Goal: Task Accomplishment & Management: Use online tool/utility

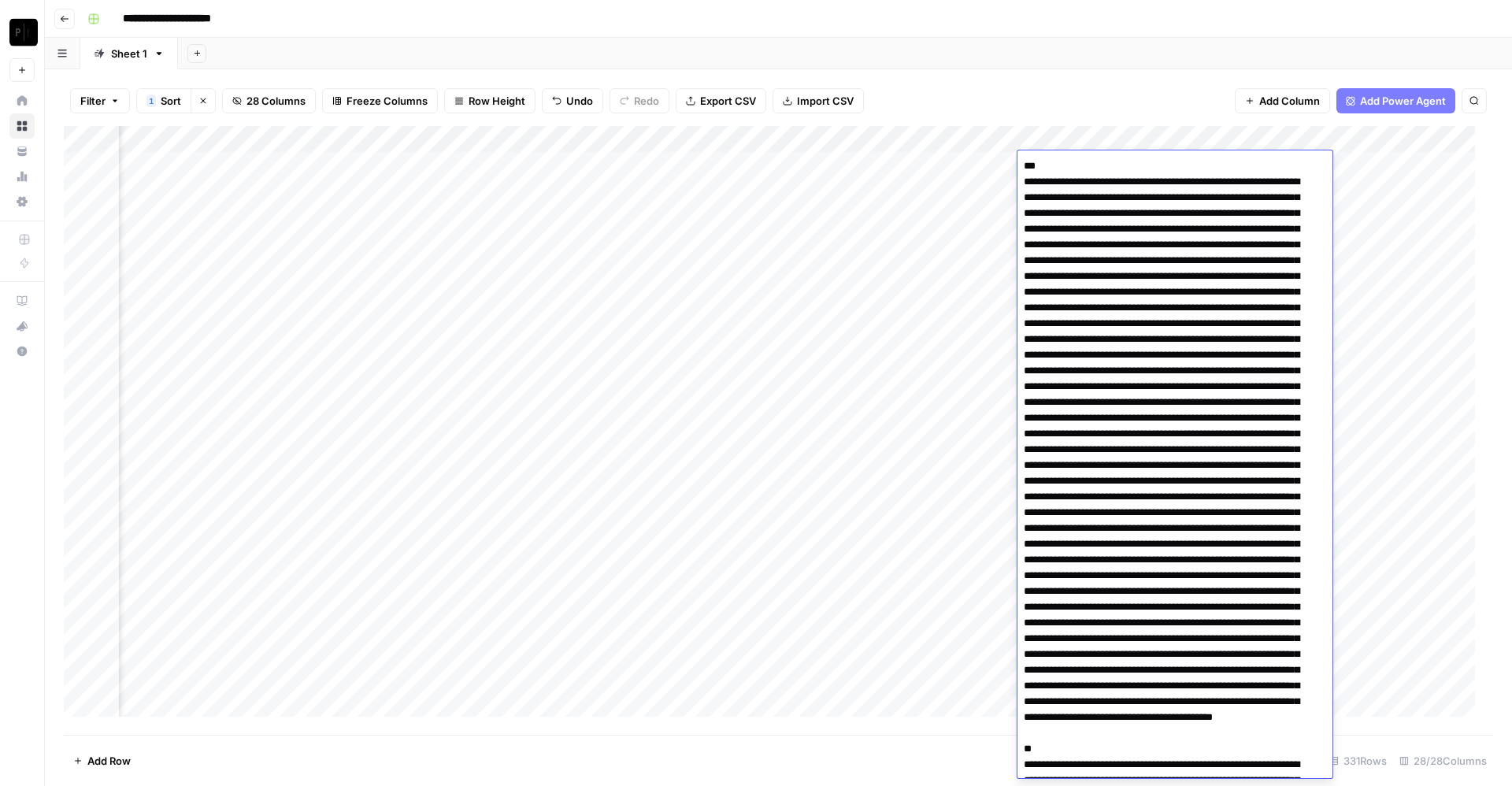
scroll to position [0, 3226]
click at [960, 80] on div "Filter 1 Sort Clear sorts 28 Columns Freeze Columns Row Height Undo Redo Export…" at bounding box center [779, 101] width 1429 height 51
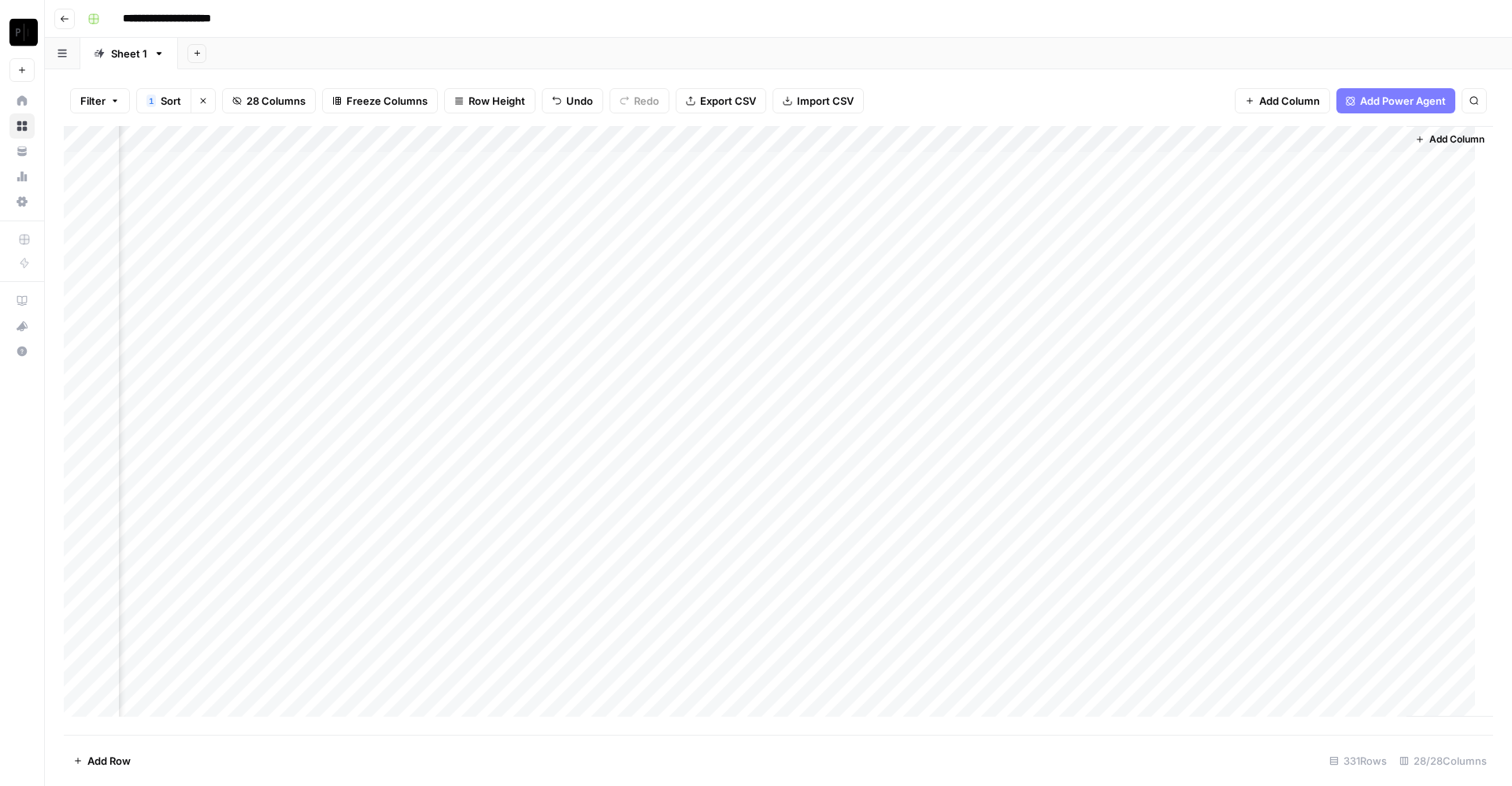
click at [987, 146] on div "Add Column" at bounding box center [779, 431] width 1429 height 609
click at [1043, 49] on div "Add Sheet" at bounding box center [844, 54] width 1334 height 32
click at [669, 164] on div "Add Column" at bounding box center [779, 431] width 1429 height 609
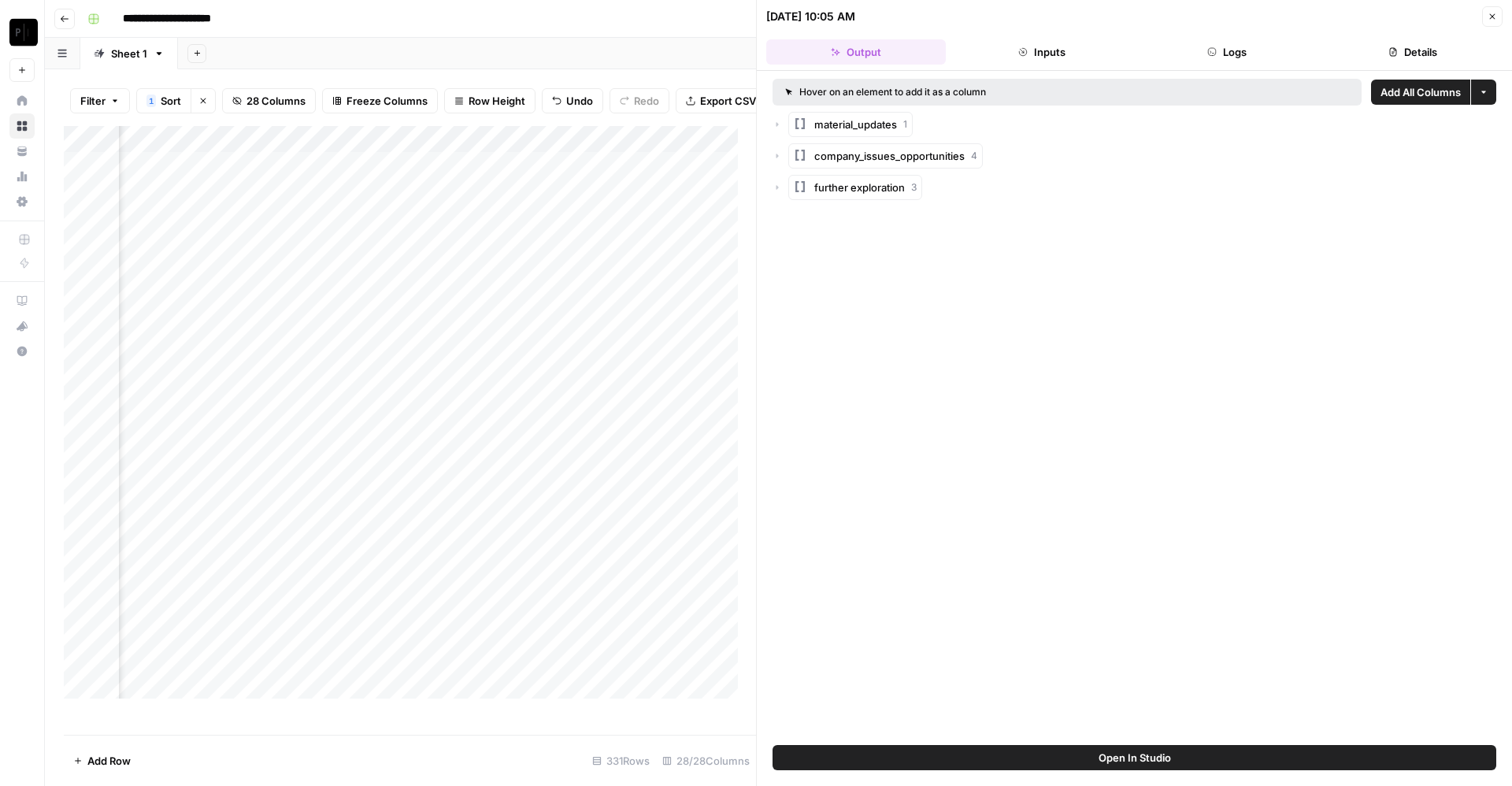
click at [1256, 30] on header "08/23/25 at 10:05 AM Close Output Inputs Logs Details" at bounding box center [1134, 35] width 755 height 71
click at [1228, 50] on button "Logs" at bounding box center [1228, 52] width 180 height 25
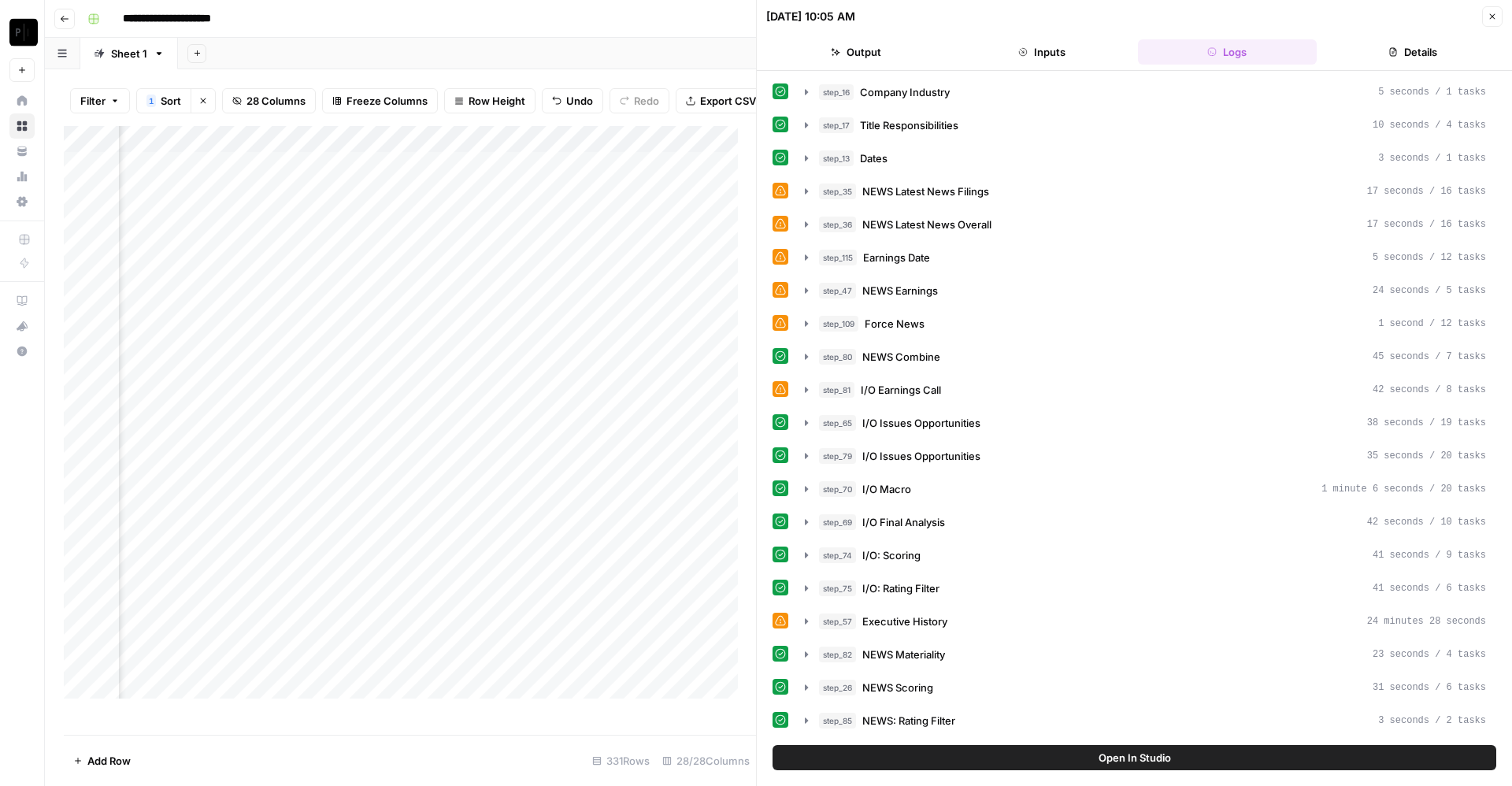
click at [1412, 36] on header "08/23/25 at 10:05 AM Close Output Inputs Logs Details" at bounding box center [1134, 35] width 755 height 71
click at [1404, 45] on button "Details" at bounding box center [1412, 52] width 180 height 25
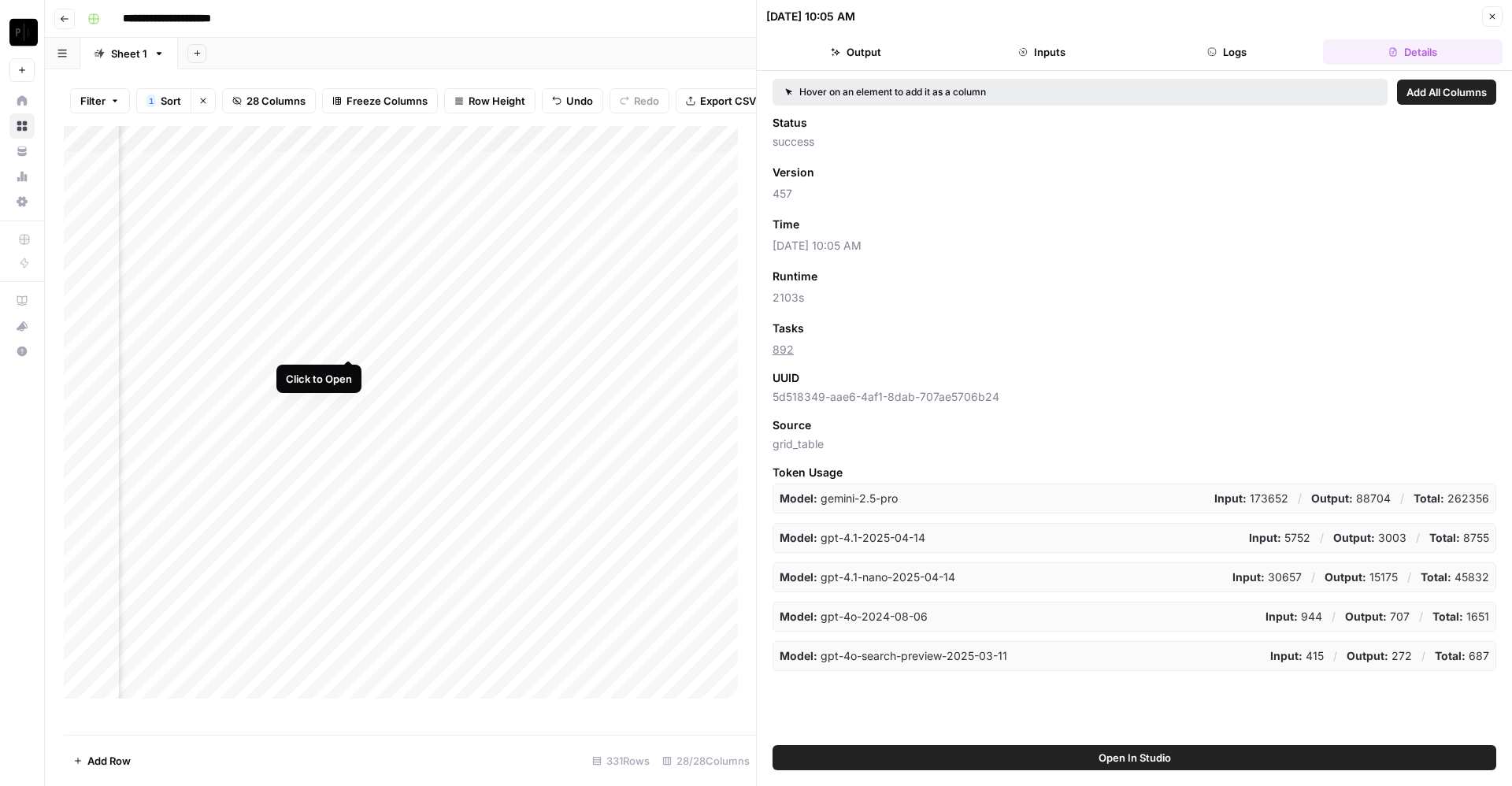
click at [348, 338] on div "Add Column" at bounding box center [410, 421] width 692 height 590
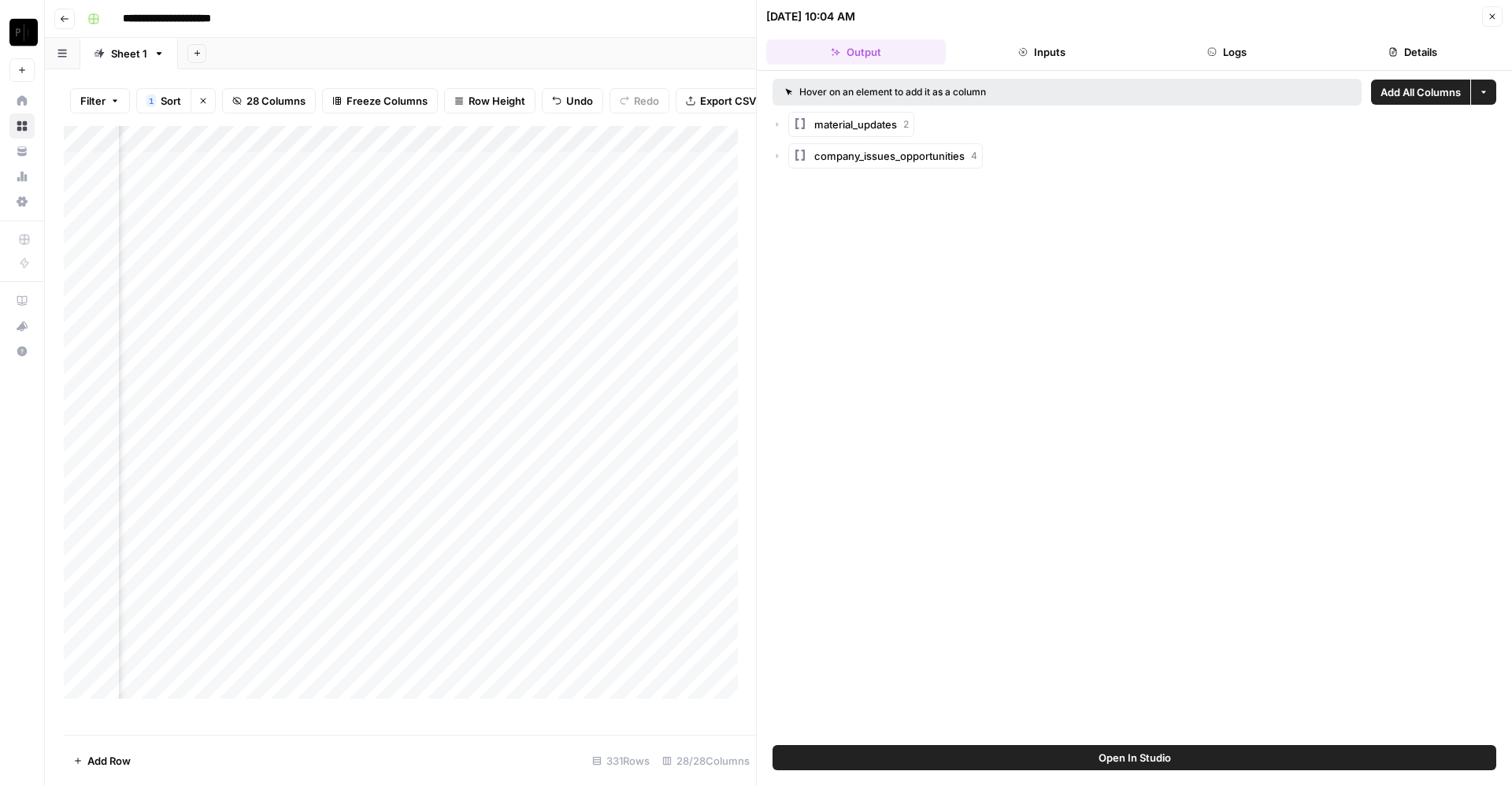
click at [1429, 51] on button "Details" at bounding box center [1412, 52] width 180 height 25
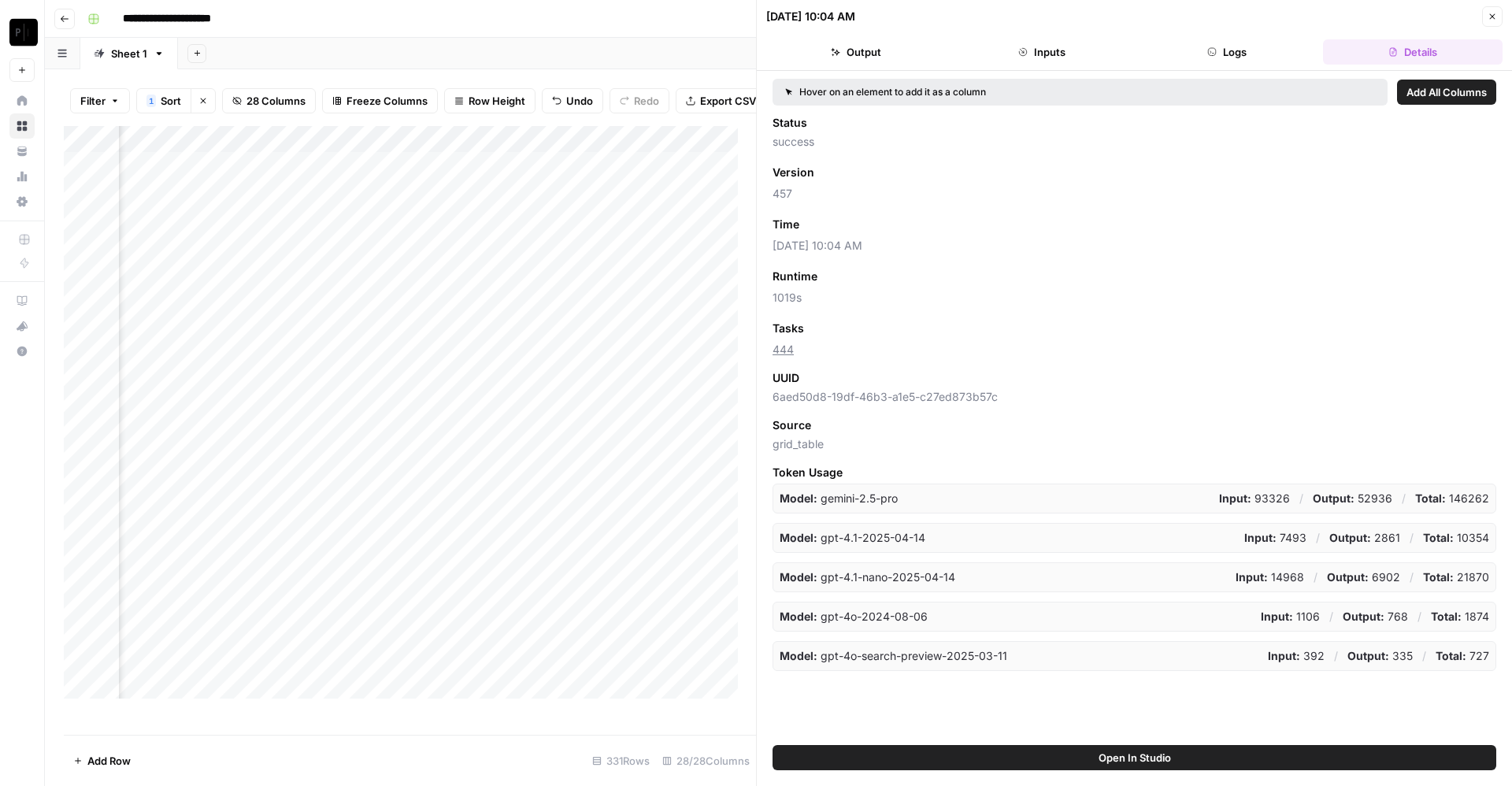
click at [1498, 13] on button "Close" at bounding box center [1493, 17] width 21 height 21
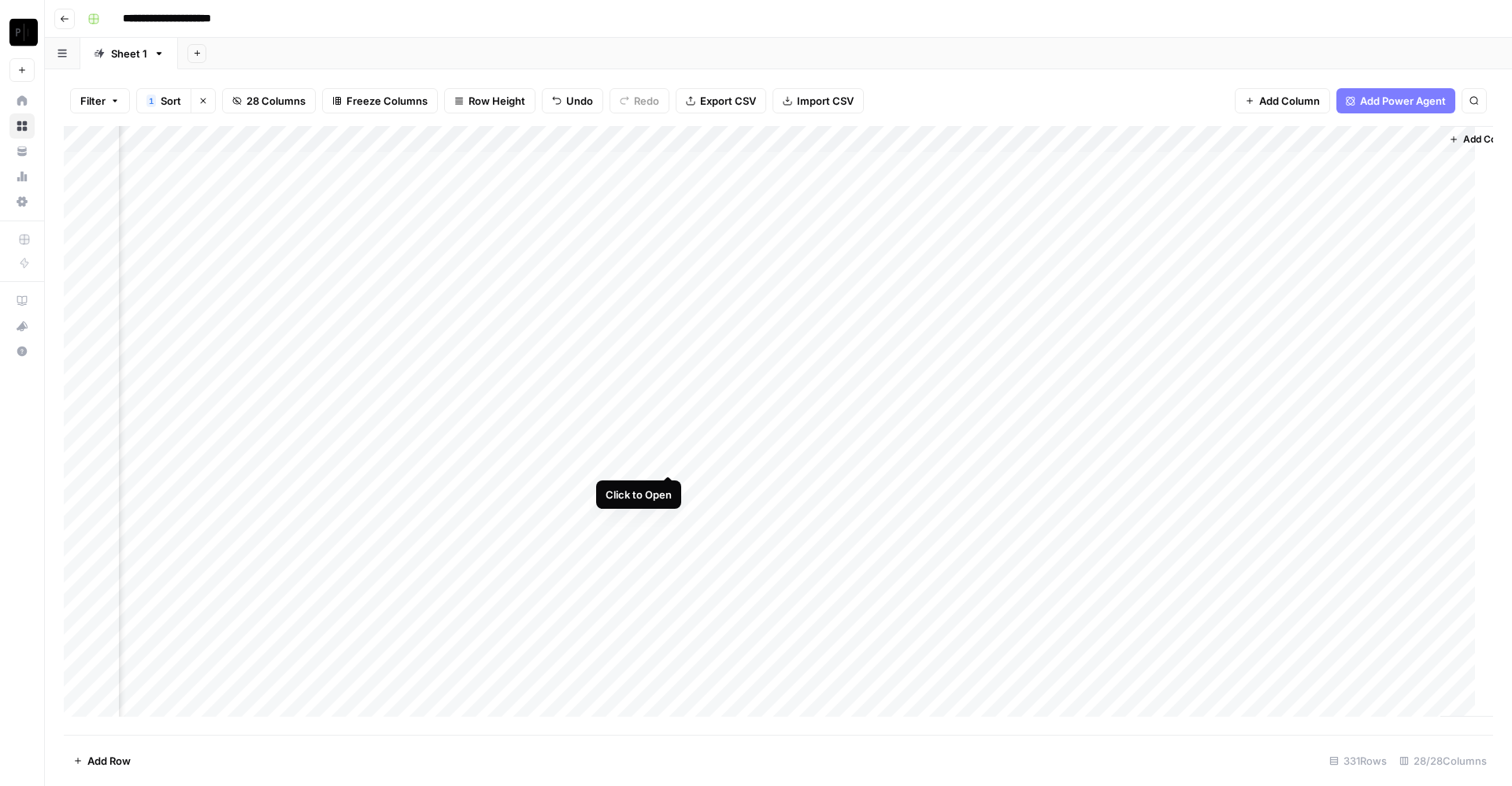
click at [670, 457] on div "Add Column" at bounding box center [779, 431] width 1429 height 609
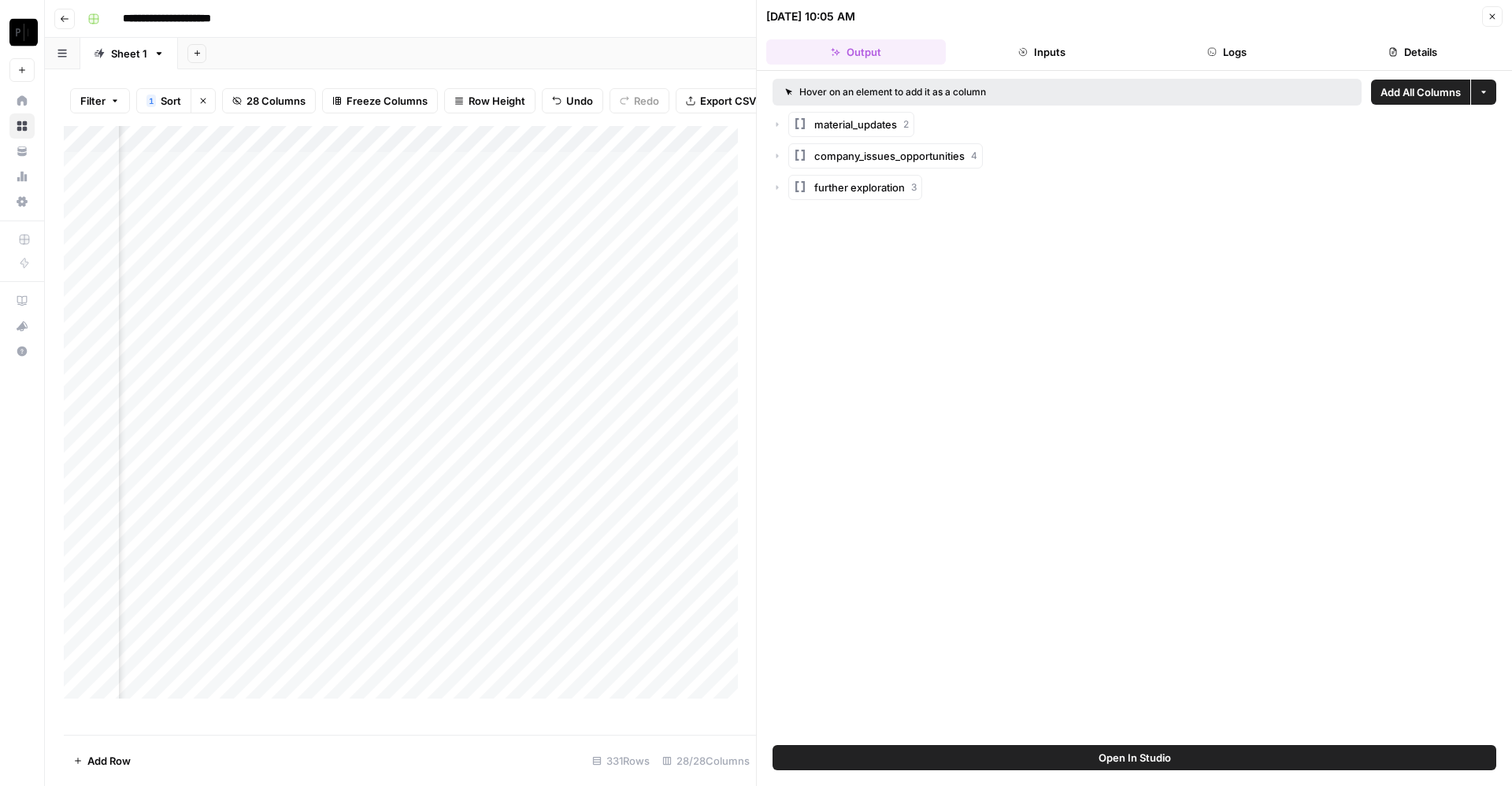
click at [1219, 46] on button "Logs" at bounding box center [1228, 52] width 180 height 25
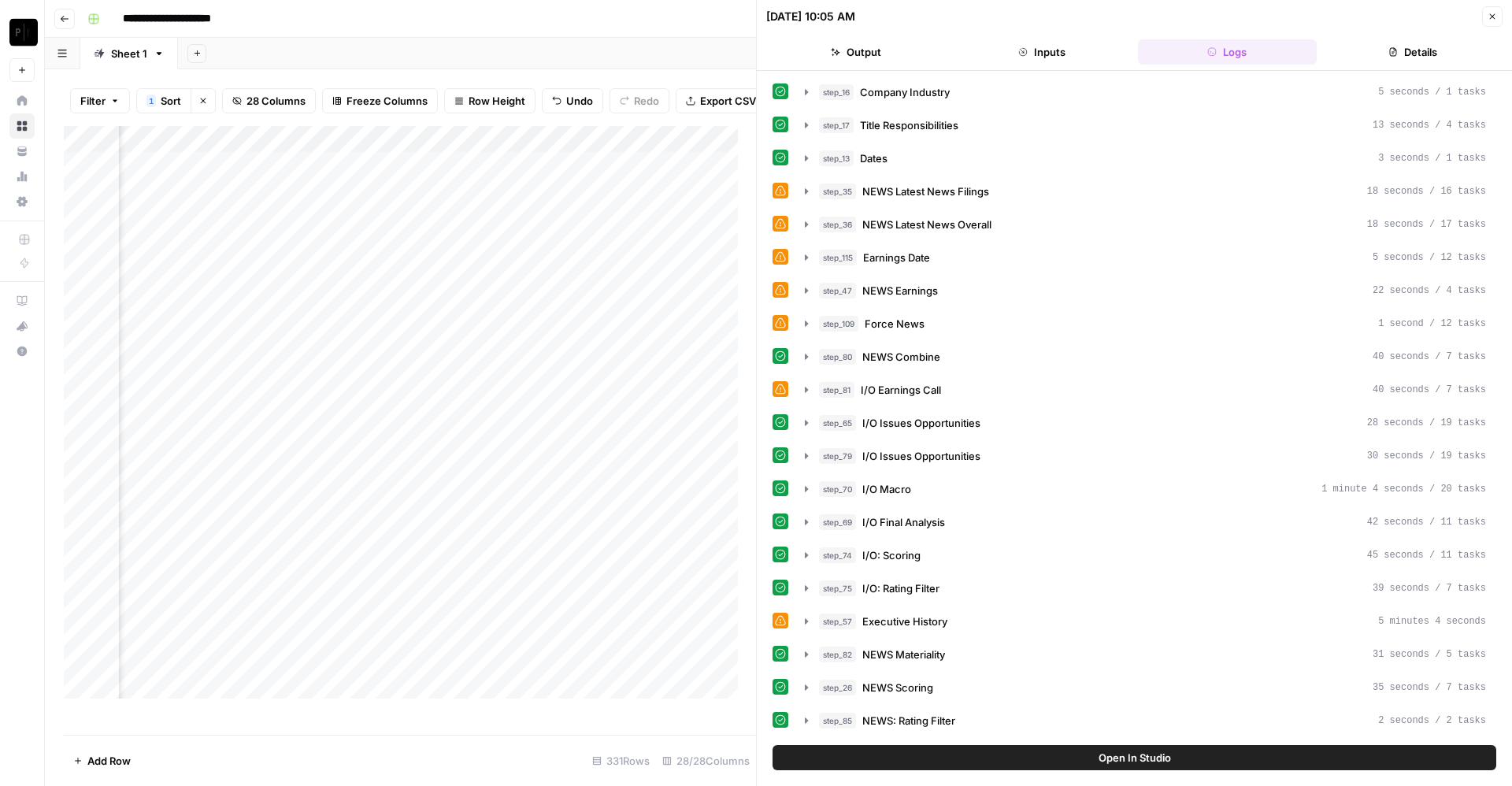
click at [1398, 27] on header "08/23/25 at 10:05 AM Close Output Inputs Logs Details" at bounding box center [1134, 35] width 755 height 71
click at [1380, 49] on button "Details" at bounding box center [1412, 52] width 180 height 25
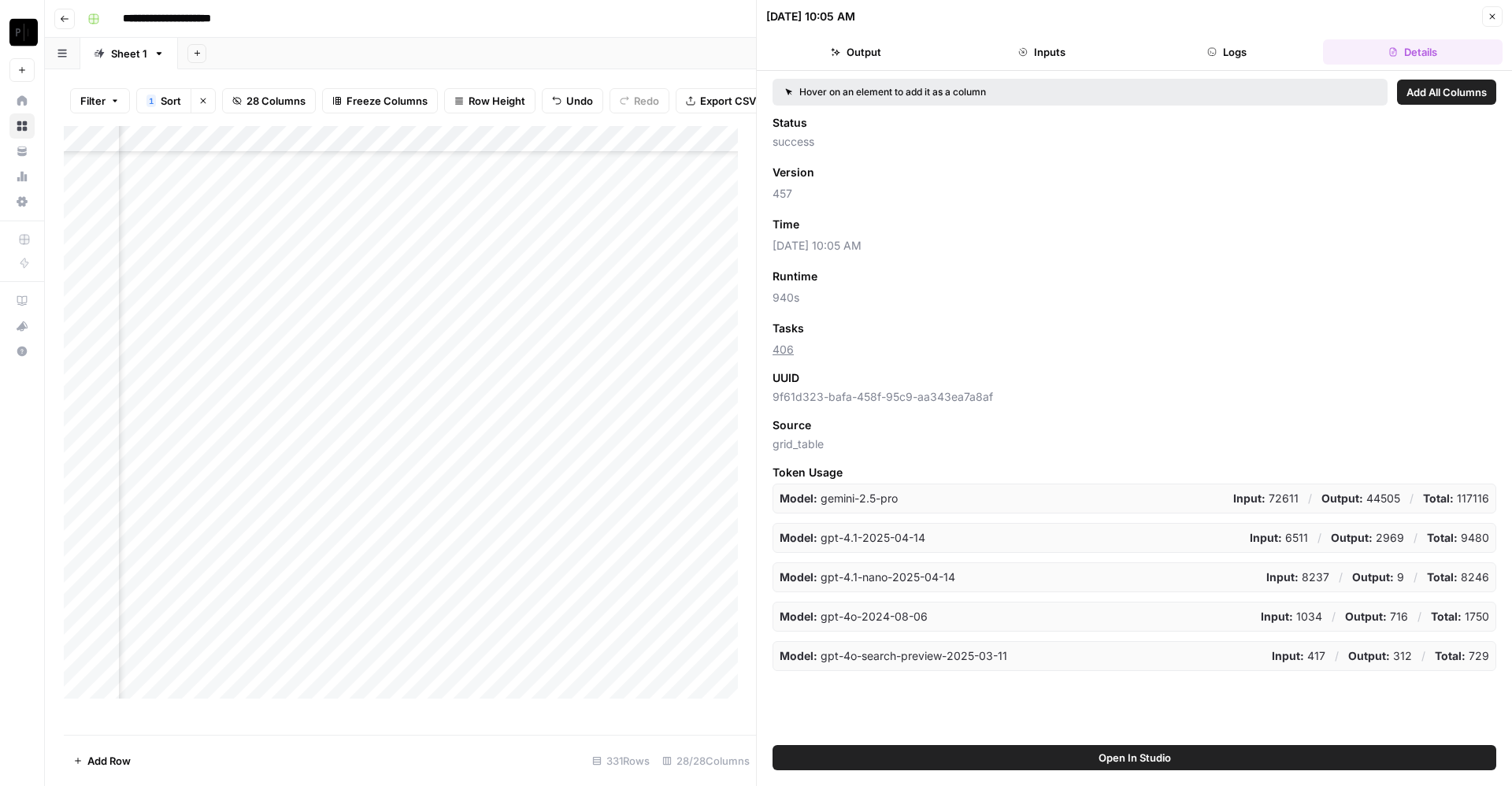
scroll to position [250, 3173]
click at [352, 468] on div "Add Column" at bounding box center [410, 421] width 692 height 590
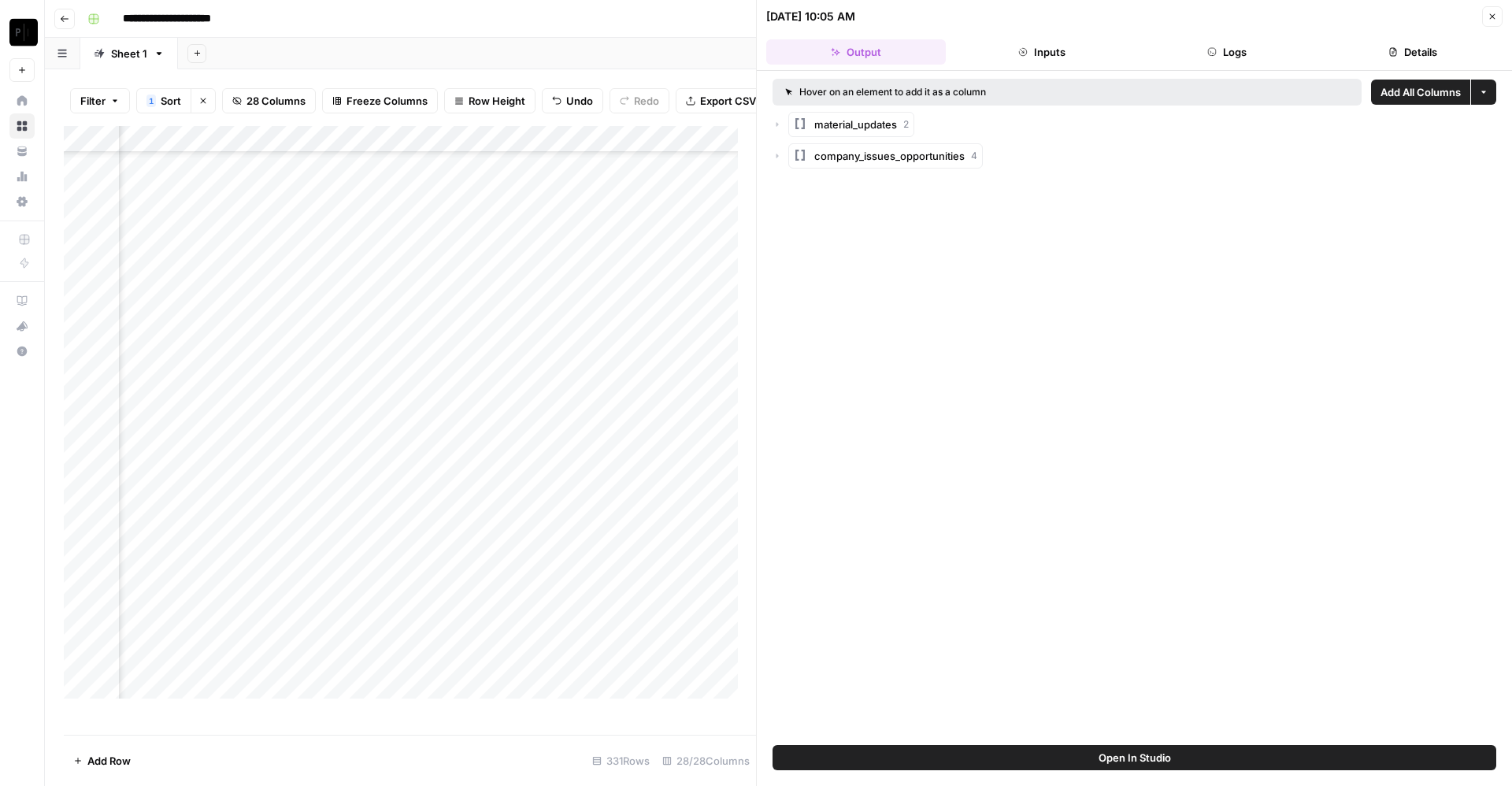
click at [1430, 54] on button "Details" at bounding box center [1412, 52] width 180 height 25
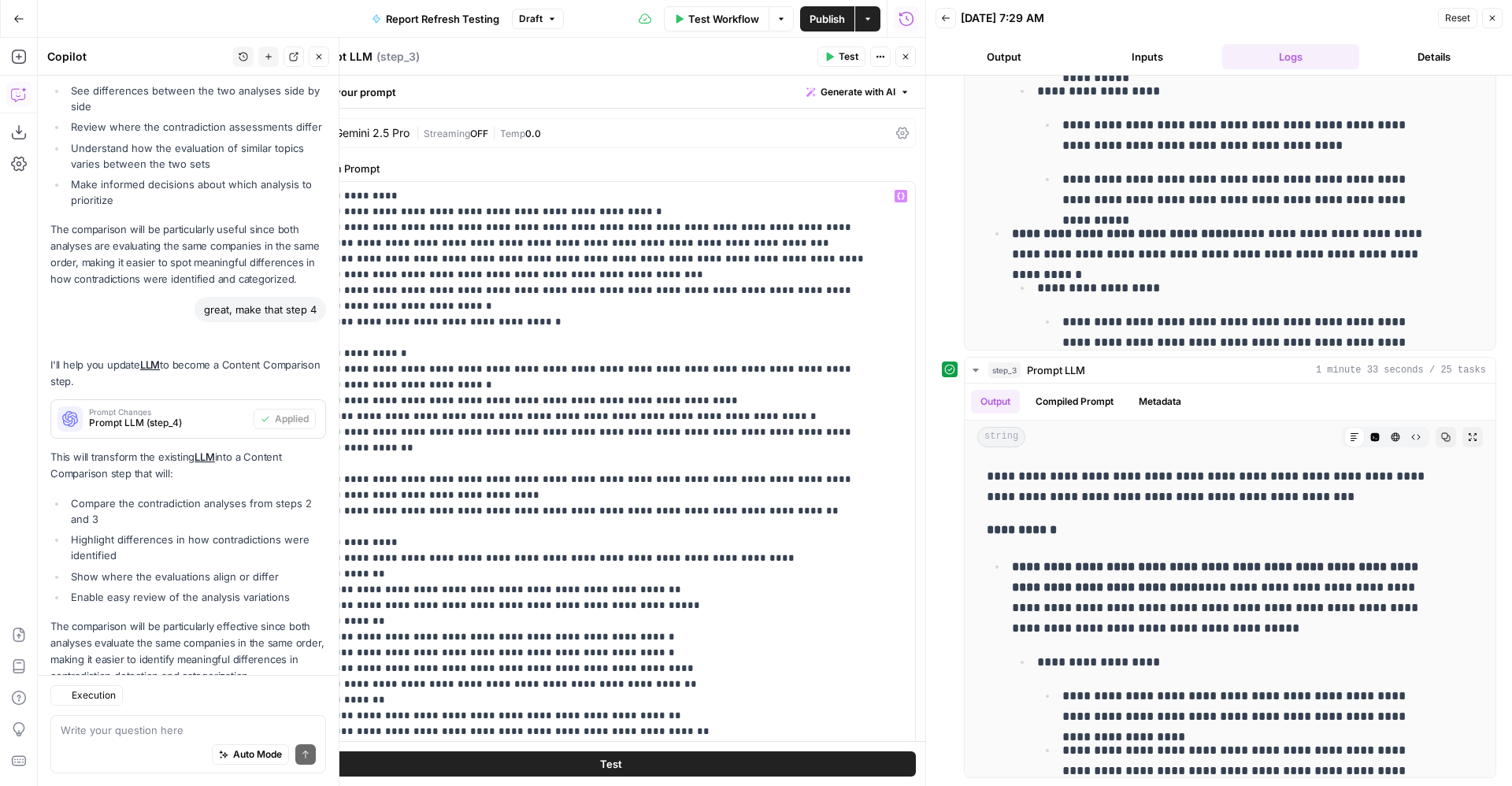
scroll to position [581, 0]
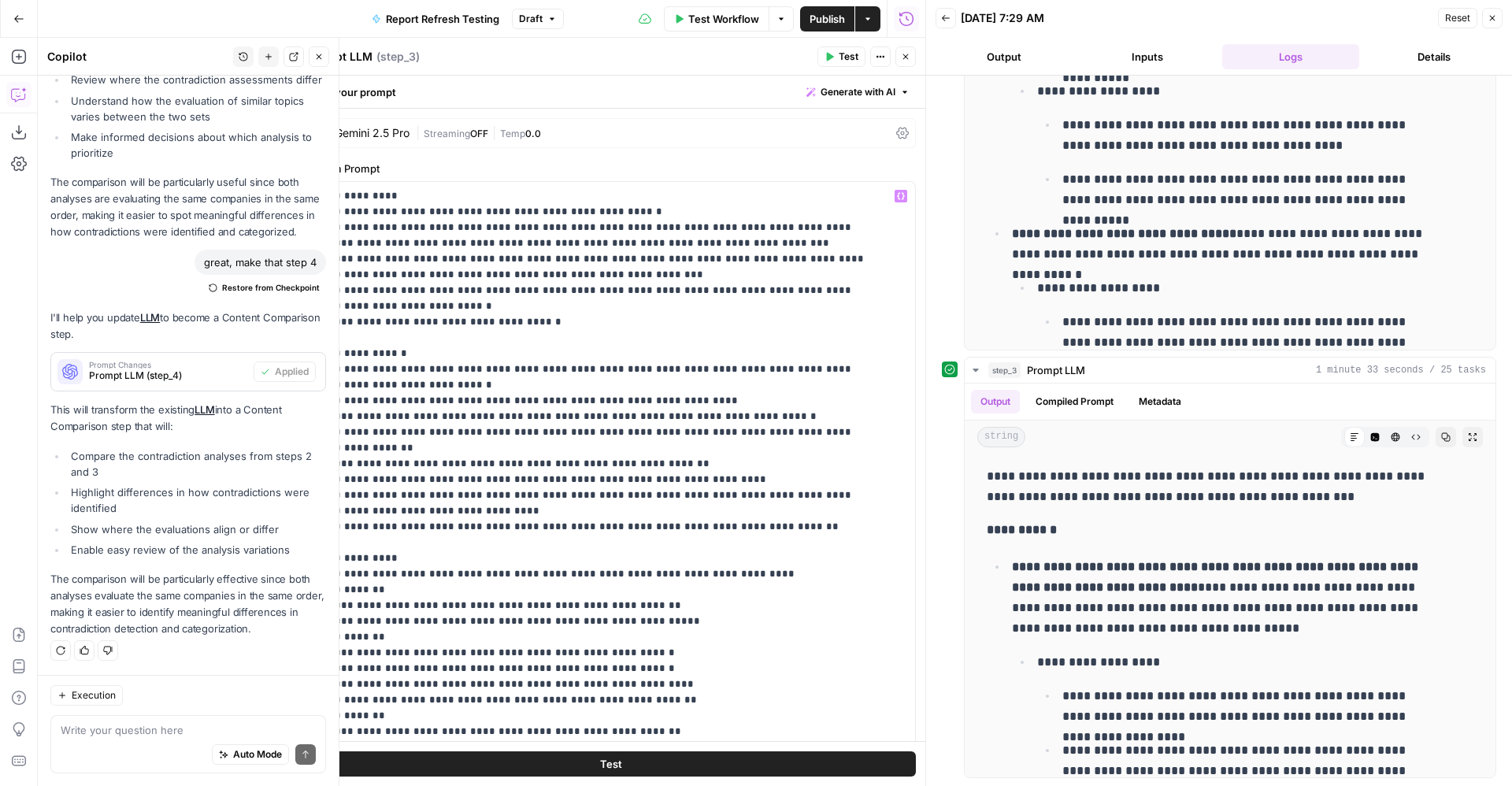
click at [313, 478] on div "**********" at bounding box center [611, 503] width 609 height 642
click at [319, 516] on p "**********" at bounding box center [592, 676] width 554 height 977
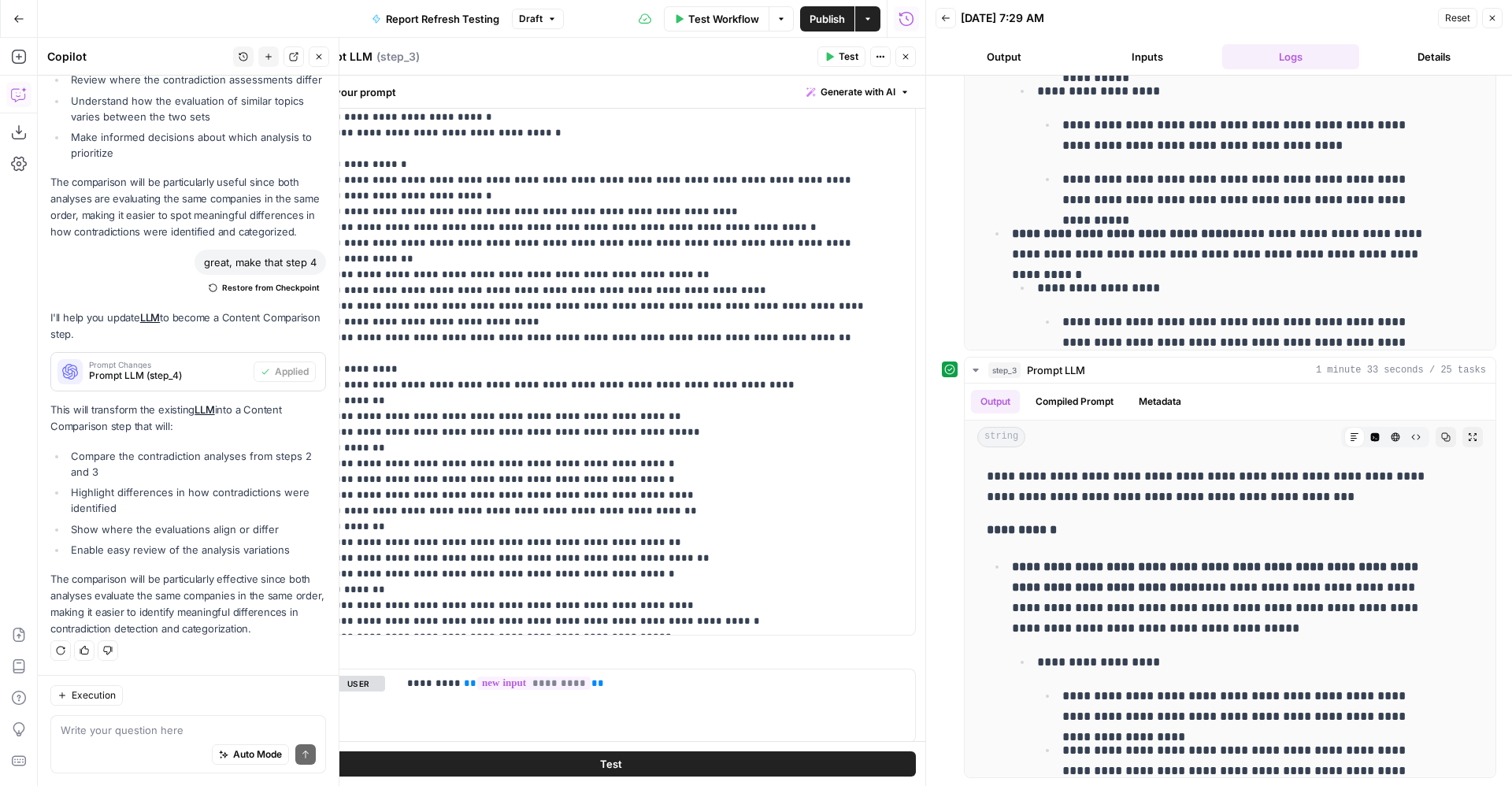
scroll to position [0, 0]
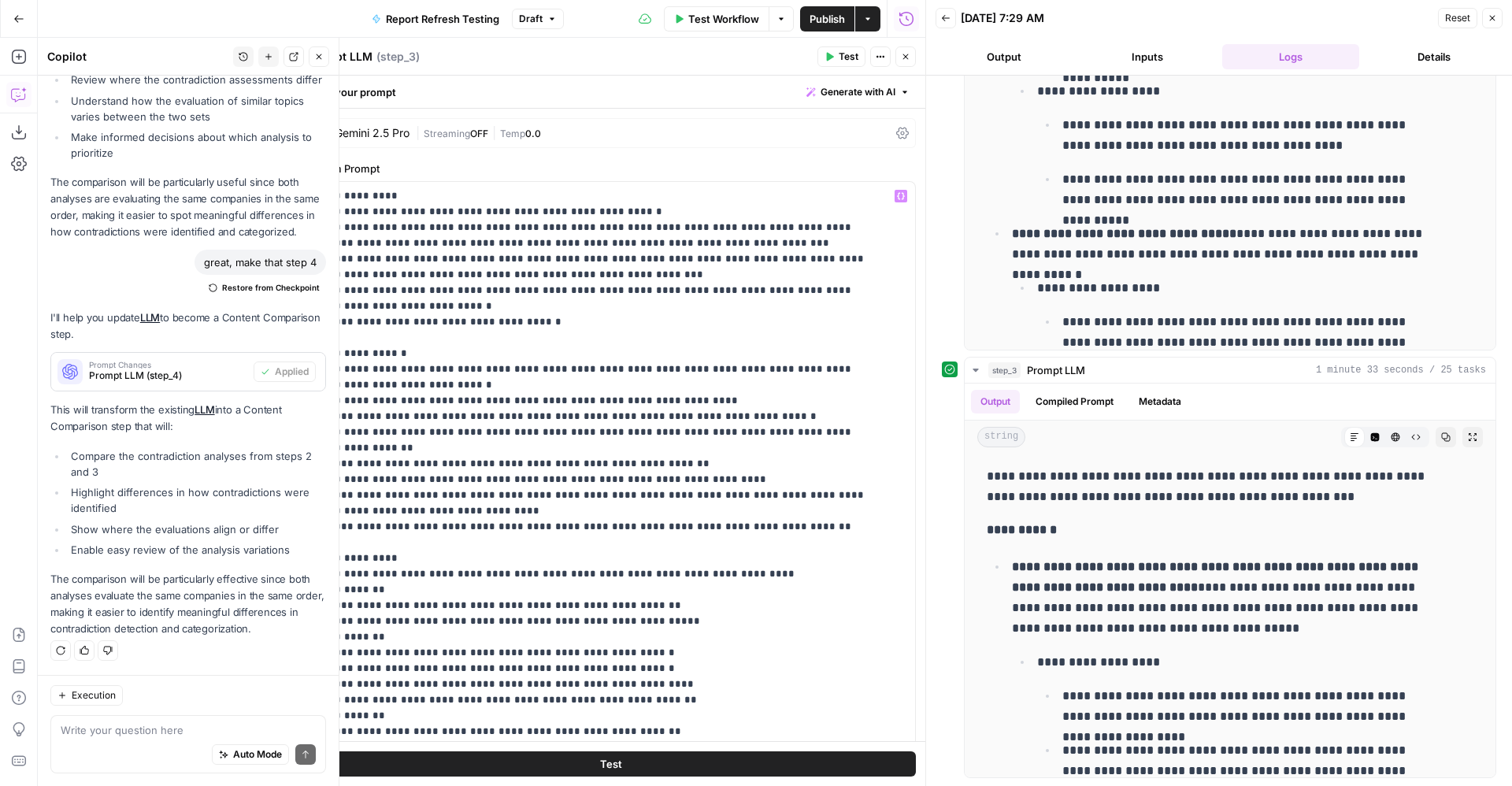
click at [524, 434] on p "**********" at bounding box center [592, 676] width 554 height 977
click at [906, 53] on icon "button" at bounding box center [906, 56] width 9 height 9
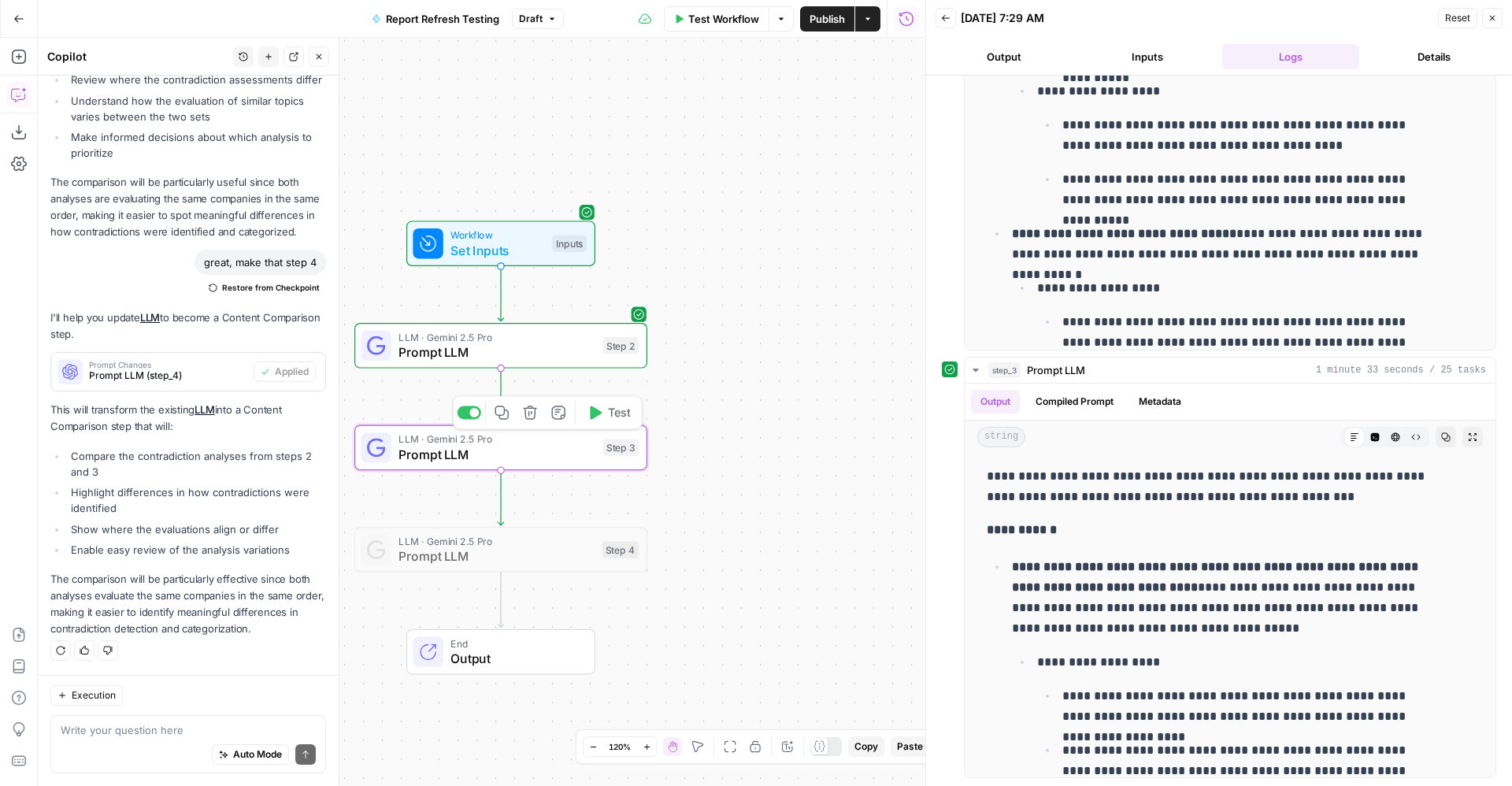
click at [597, 354] on div "LLM · Gemini 2.5 Pro Prompt LLM Step 2 Copy step Delete step Add Note Test" at bounding box center [500, 345] width 278 height 32
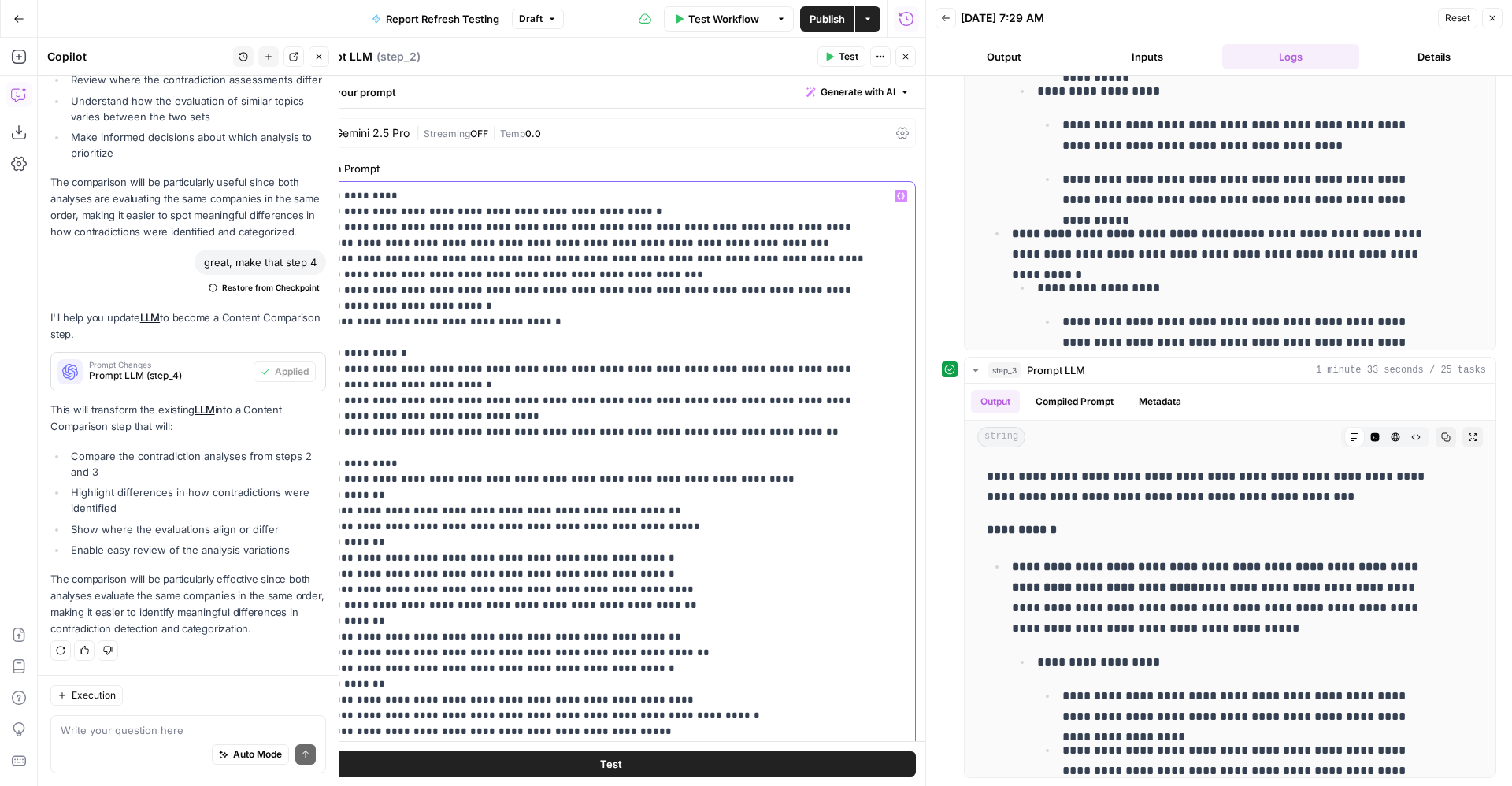
click at [569, 321] on p "**********" at bounding box center [592, 637] width 554 height 898
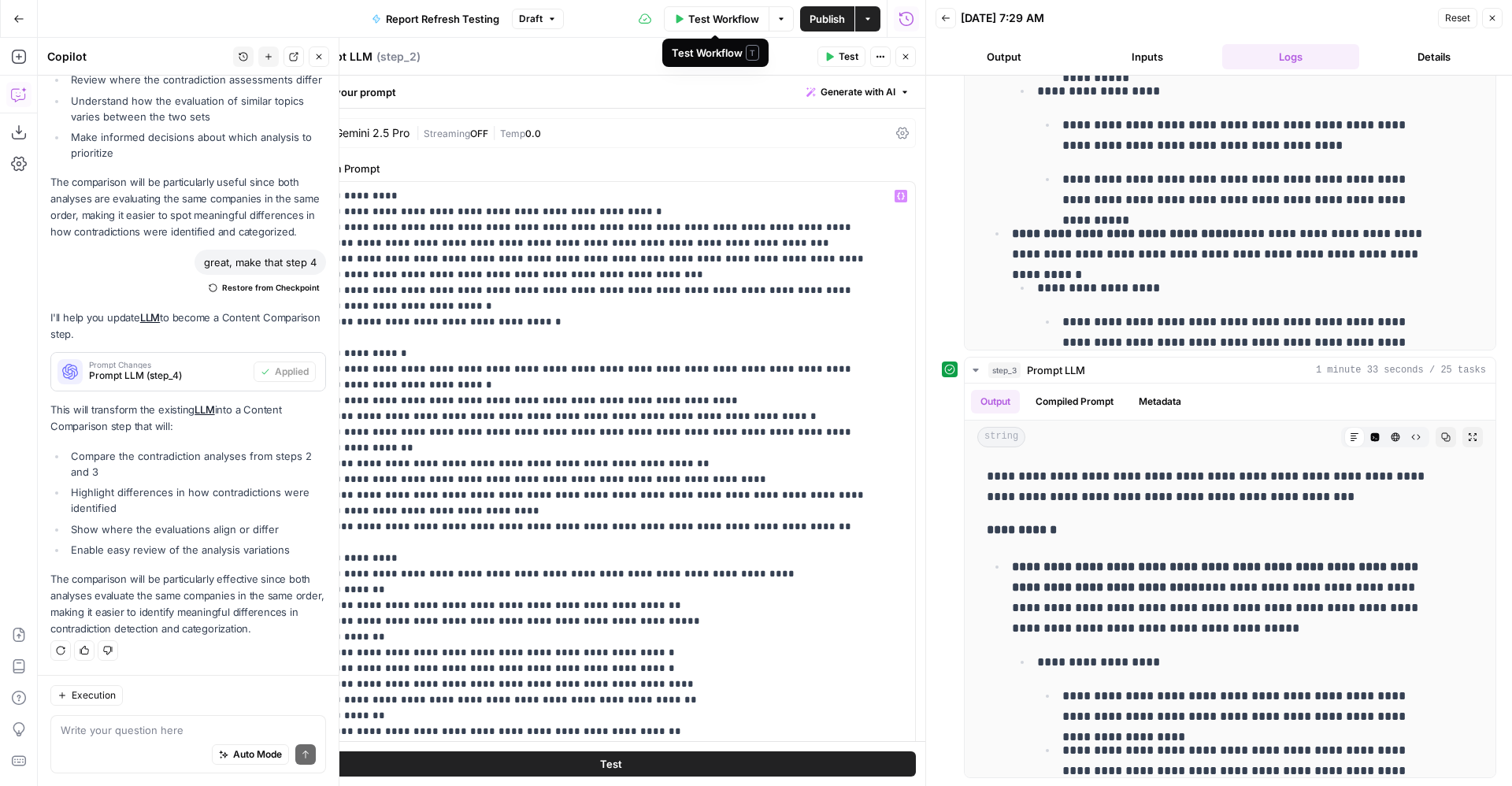
click at [702, 20] on span "Test Workflow" at bounding box center [723, 19] width 71 height 16
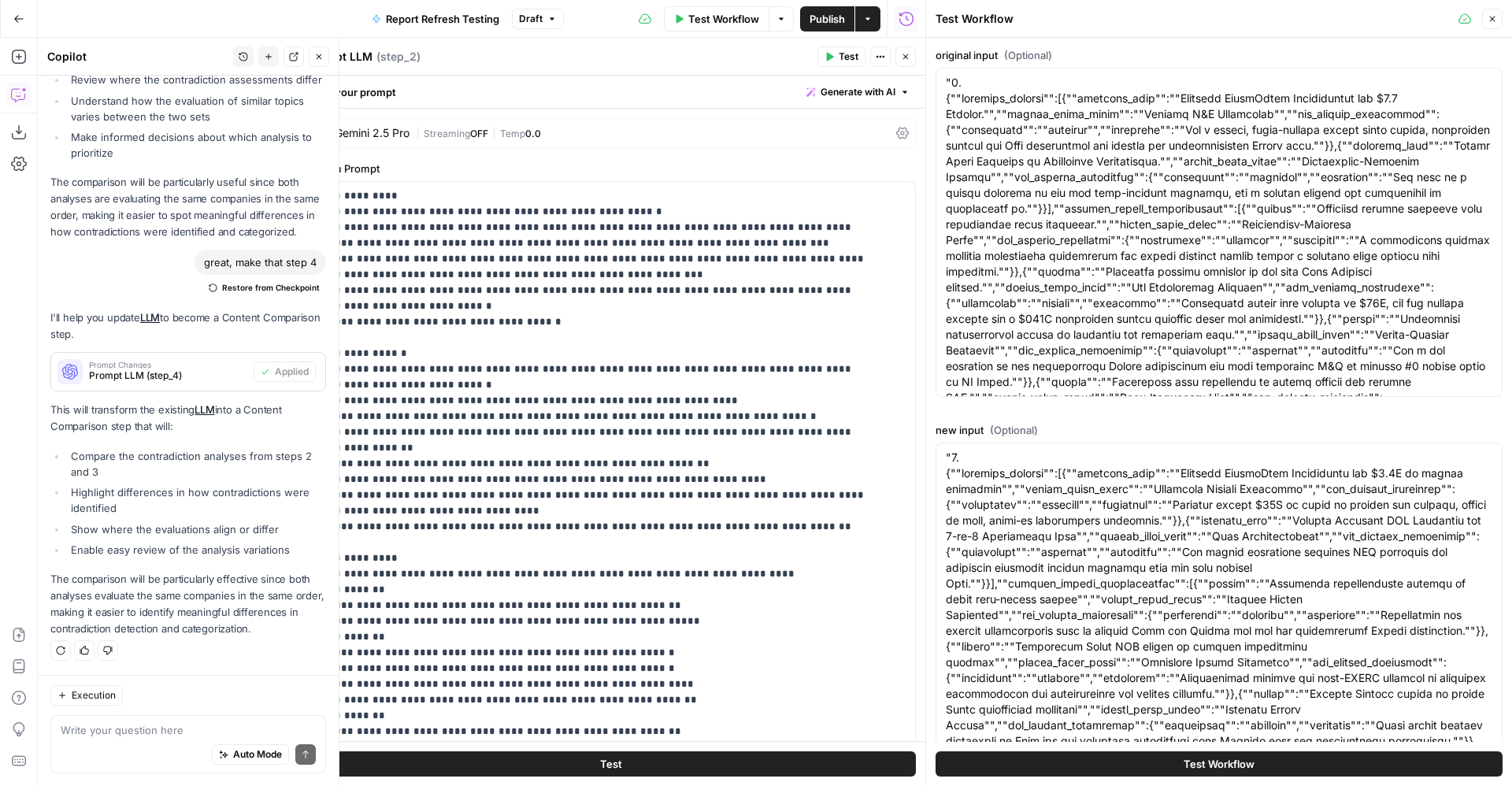
click at [1135, 769] on button "Test Workflow" at bounding box center [1219, 763] width 567 height 25
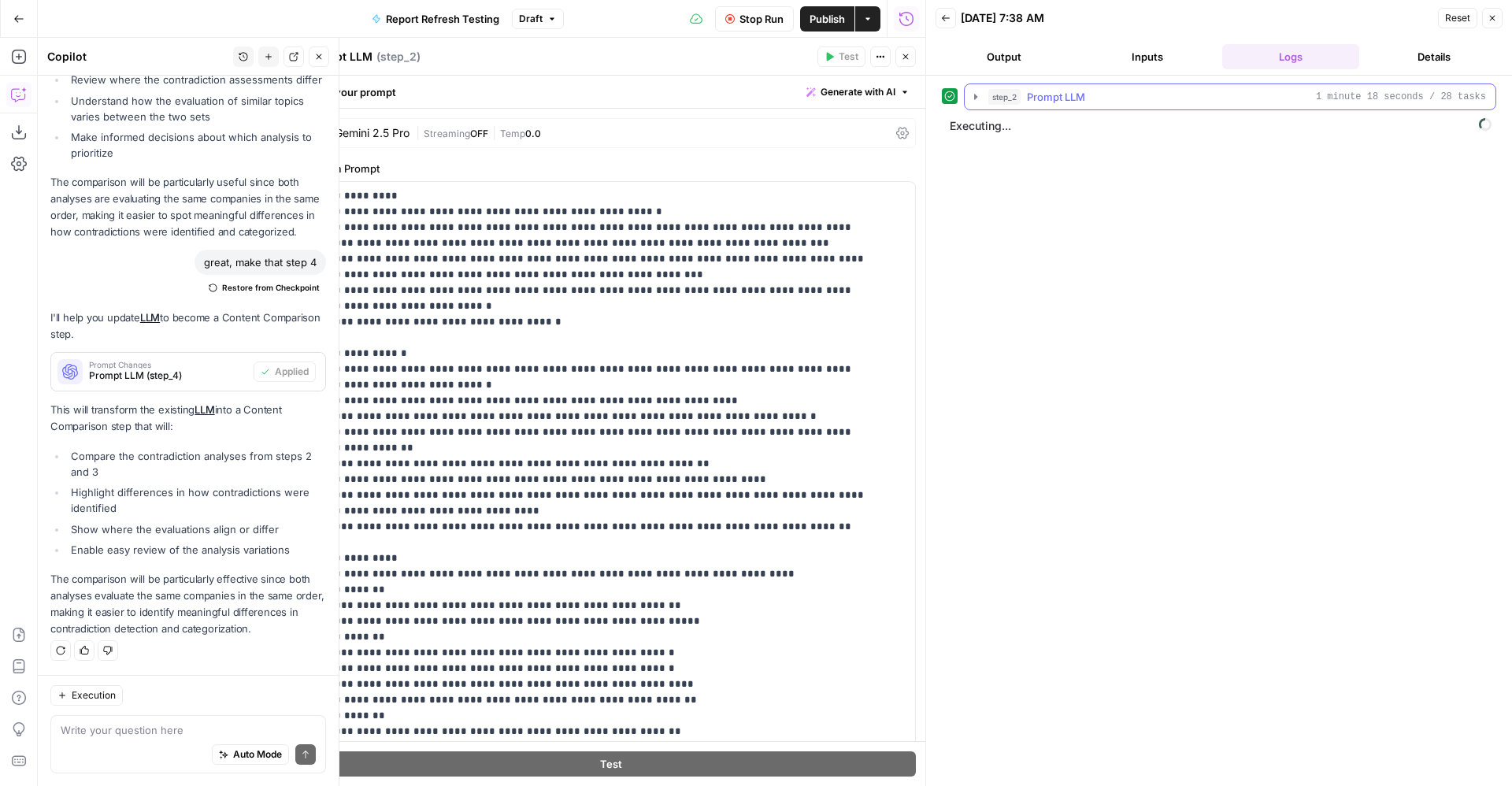
click at [1140, 99] on div "step_2 Prompt LLM 1 minute 18 seconds / 28 tasks" at bounding box center [1236, 97] width 497 height 16
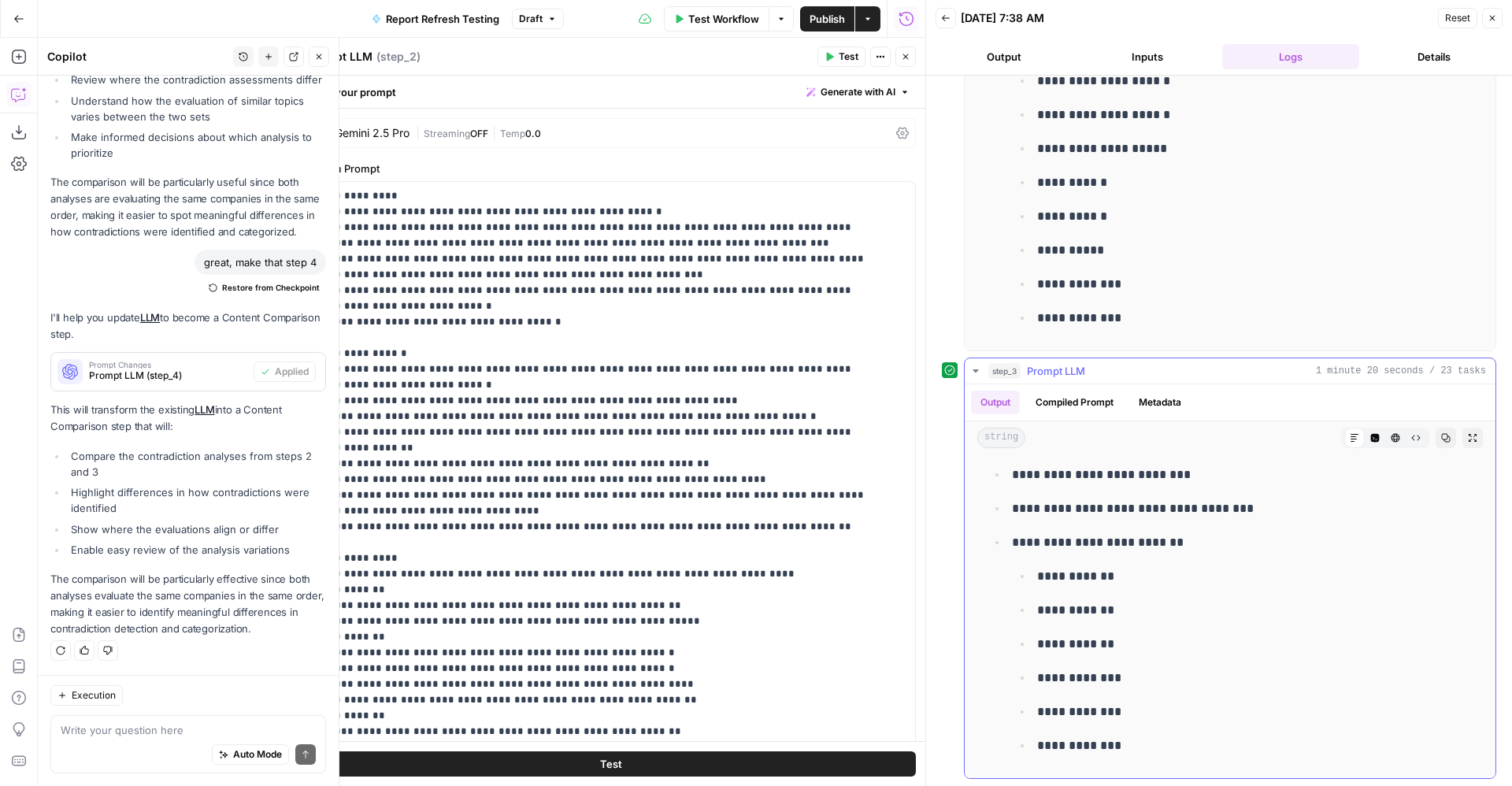
scroll to position [2569, 0]
click at [320, 52] on icon "button" at bounding box center [319, 56] width 9 height 9
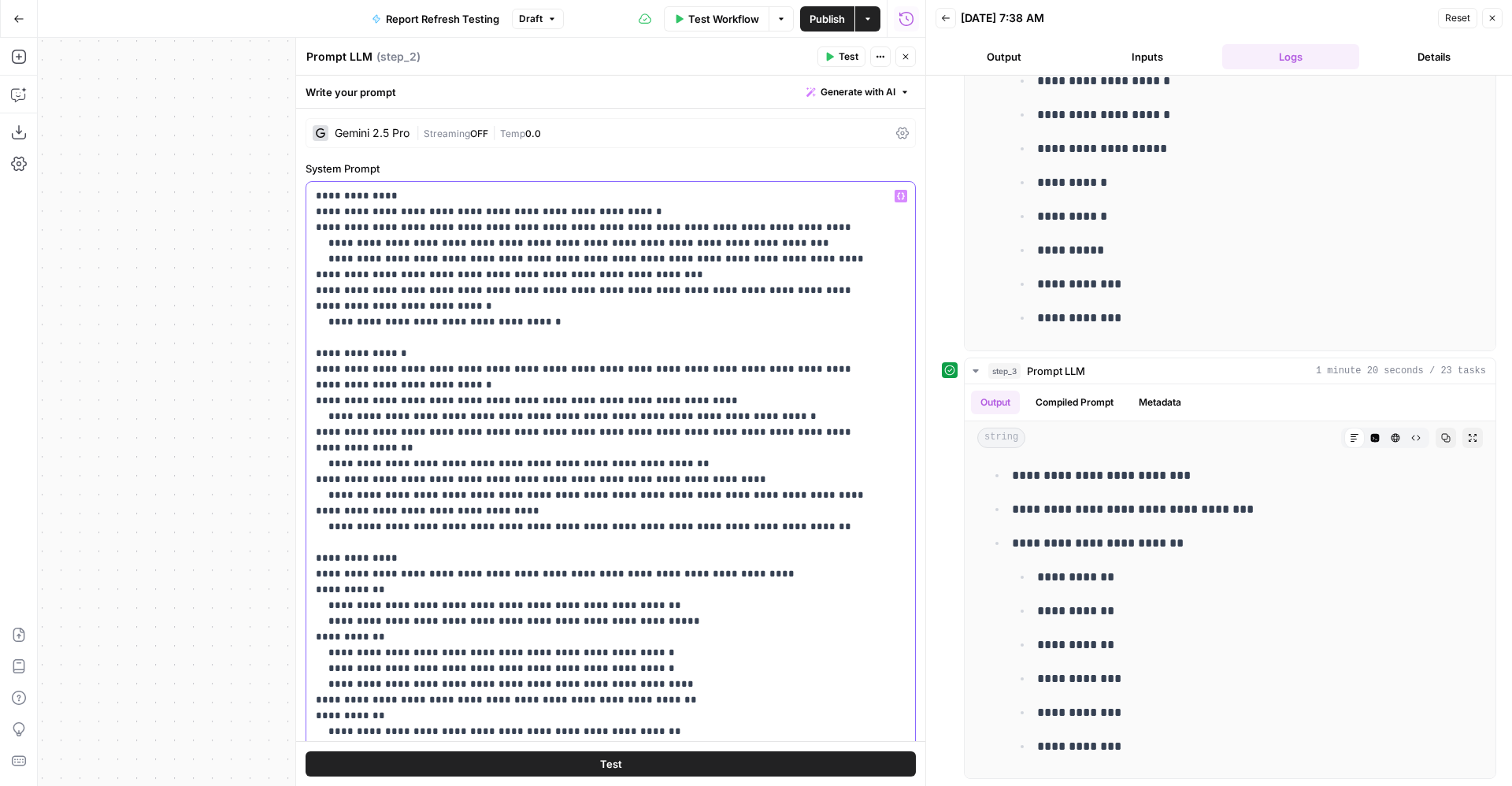
click at [788, 420] on p "**********" at bounding box center [592, 676] width 554 height 977
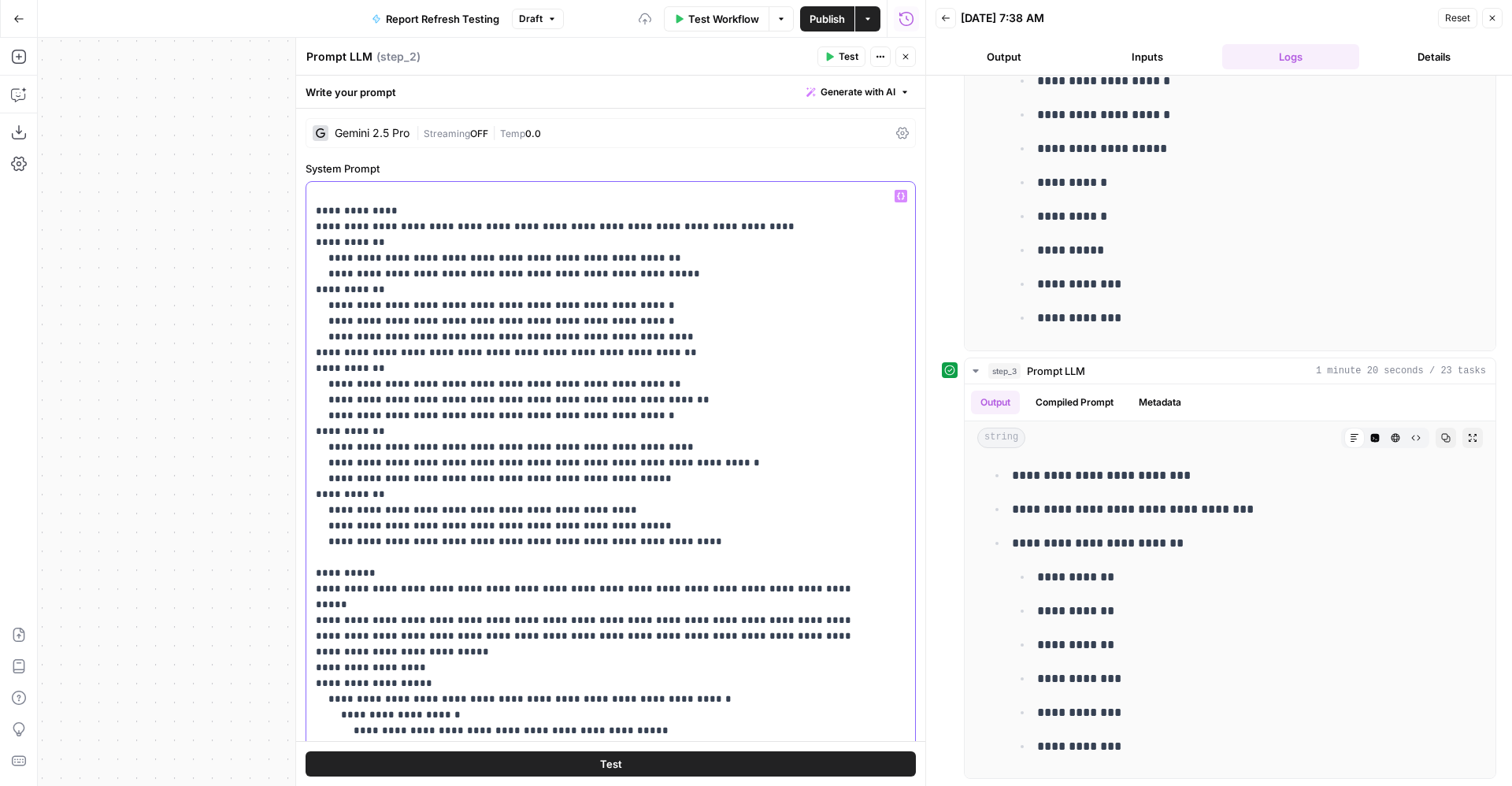
scroll to position [320, 0]
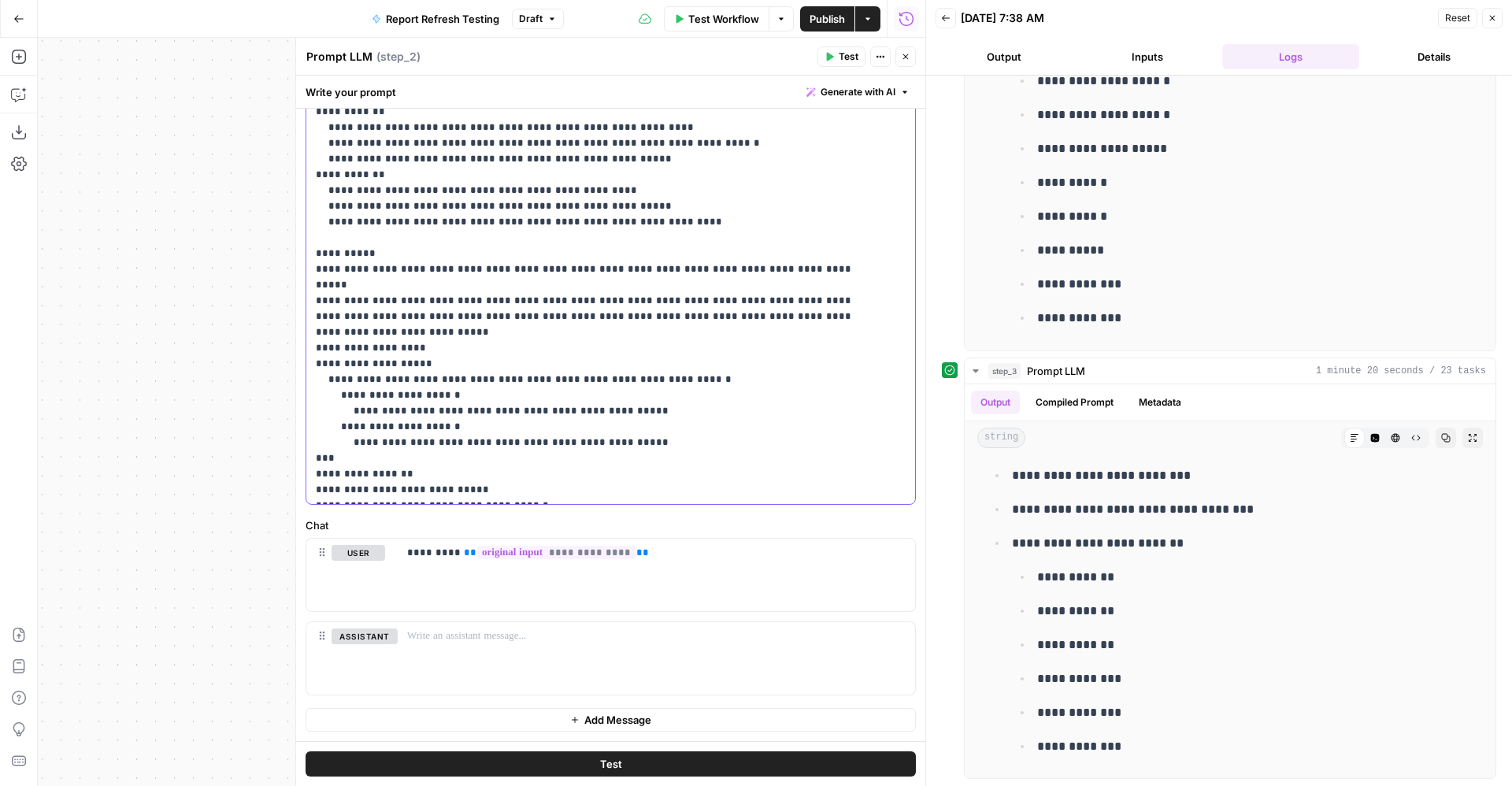
click at [622, 306] on p "**********" at bounding box center [592, 2] width 554 height 993
click at [909, 55] on icon "button" at bounding box center [906, 56] width 9 height 9
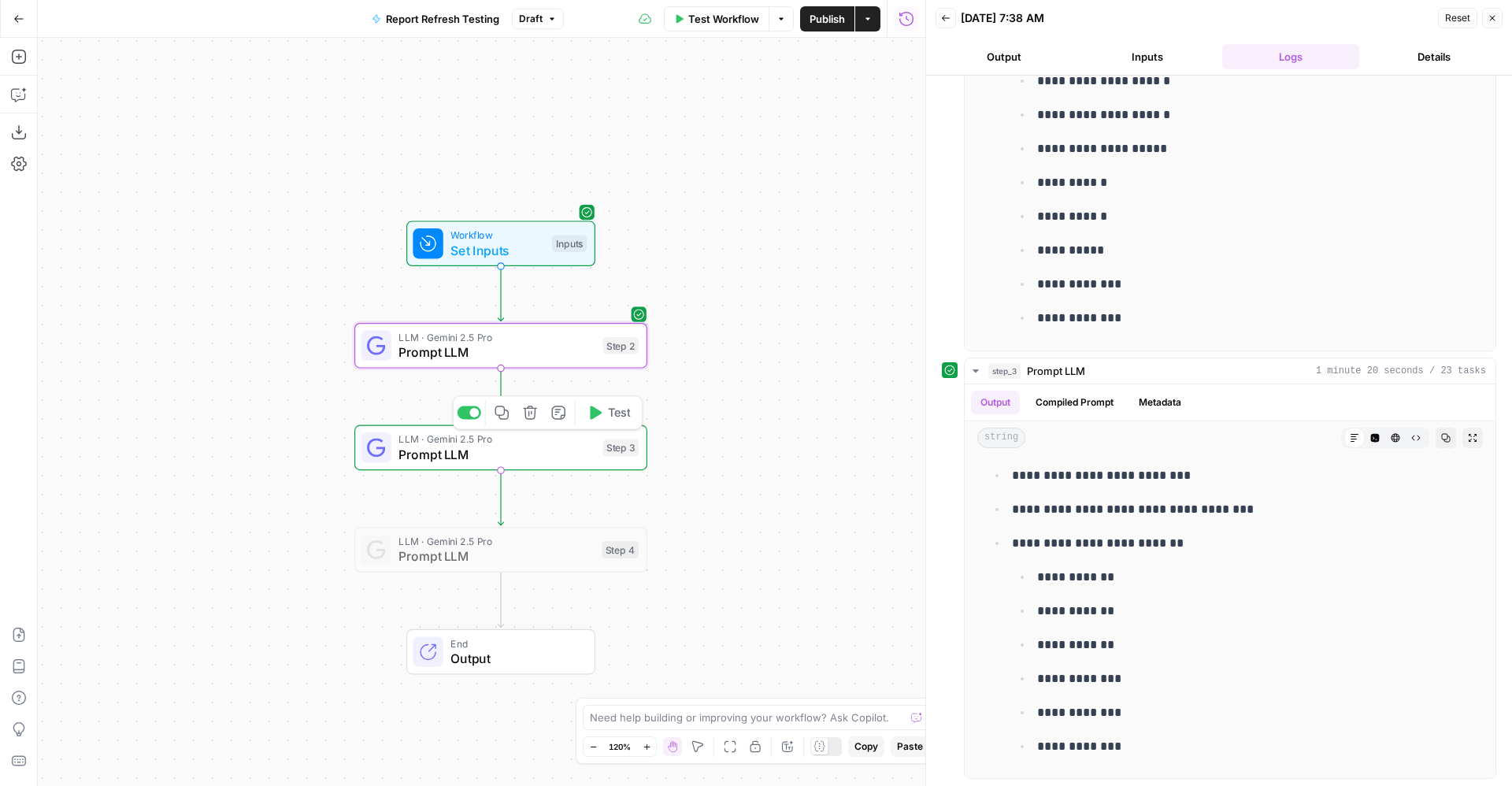
click at [592, 461] on span "Prompt LLM" at bounding box center [496, 454] width 197 height 19
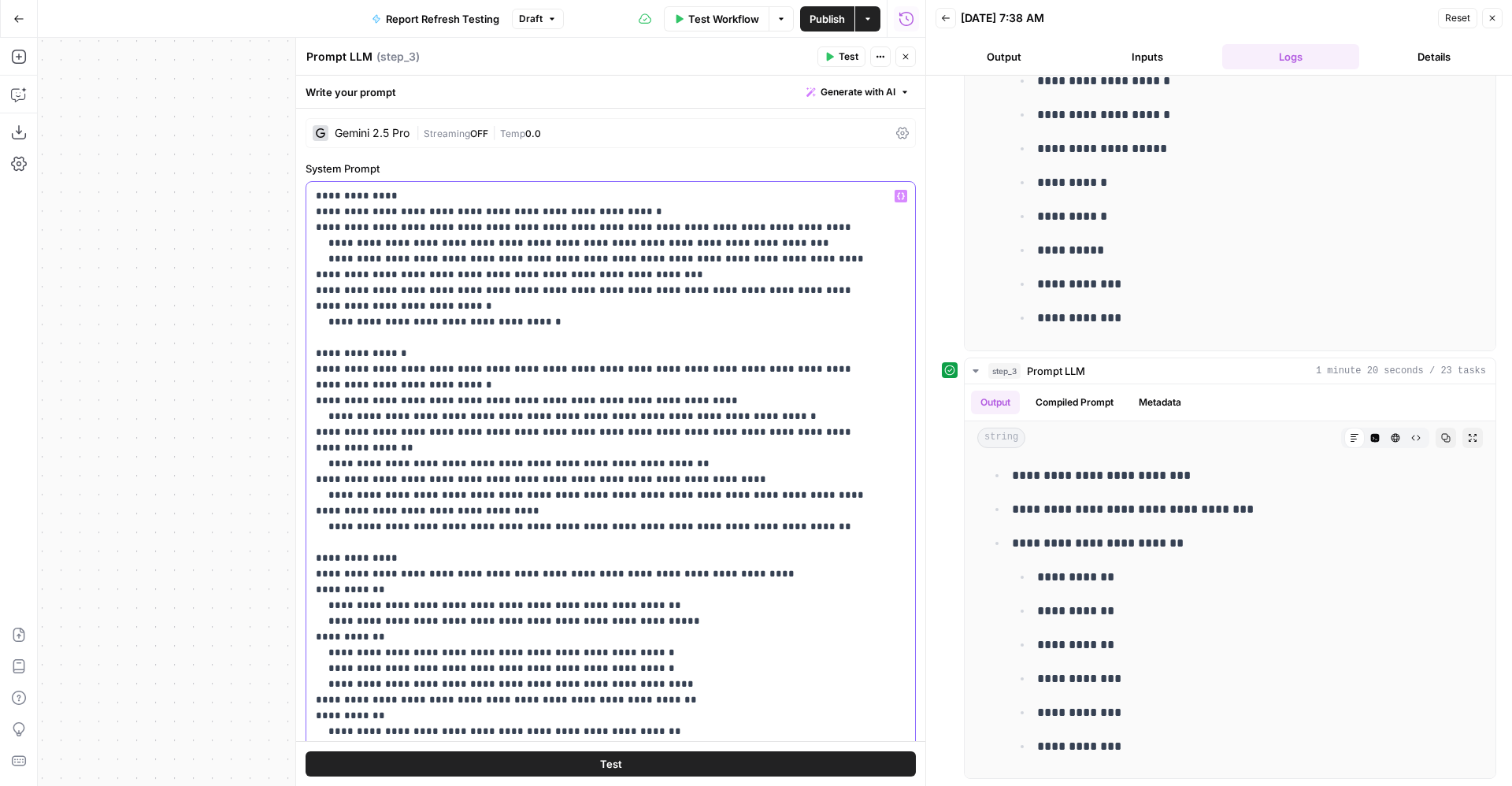
click at [502, 266] on p "**********" at bounding box center [592, 676] width 554 height 977
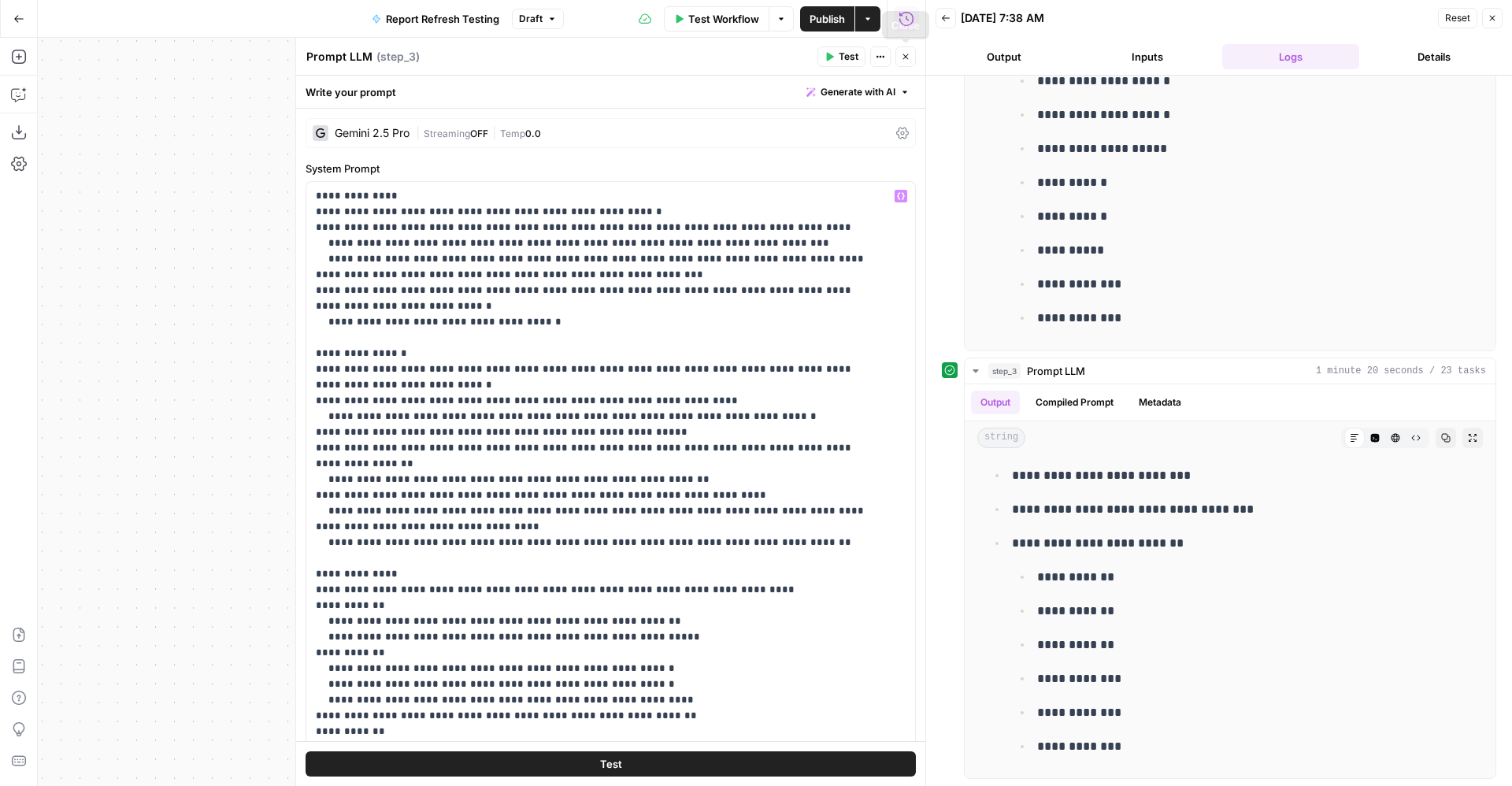
click at [908, 53] on icon "button" at bounding box center [906, 56] width 9 height 9
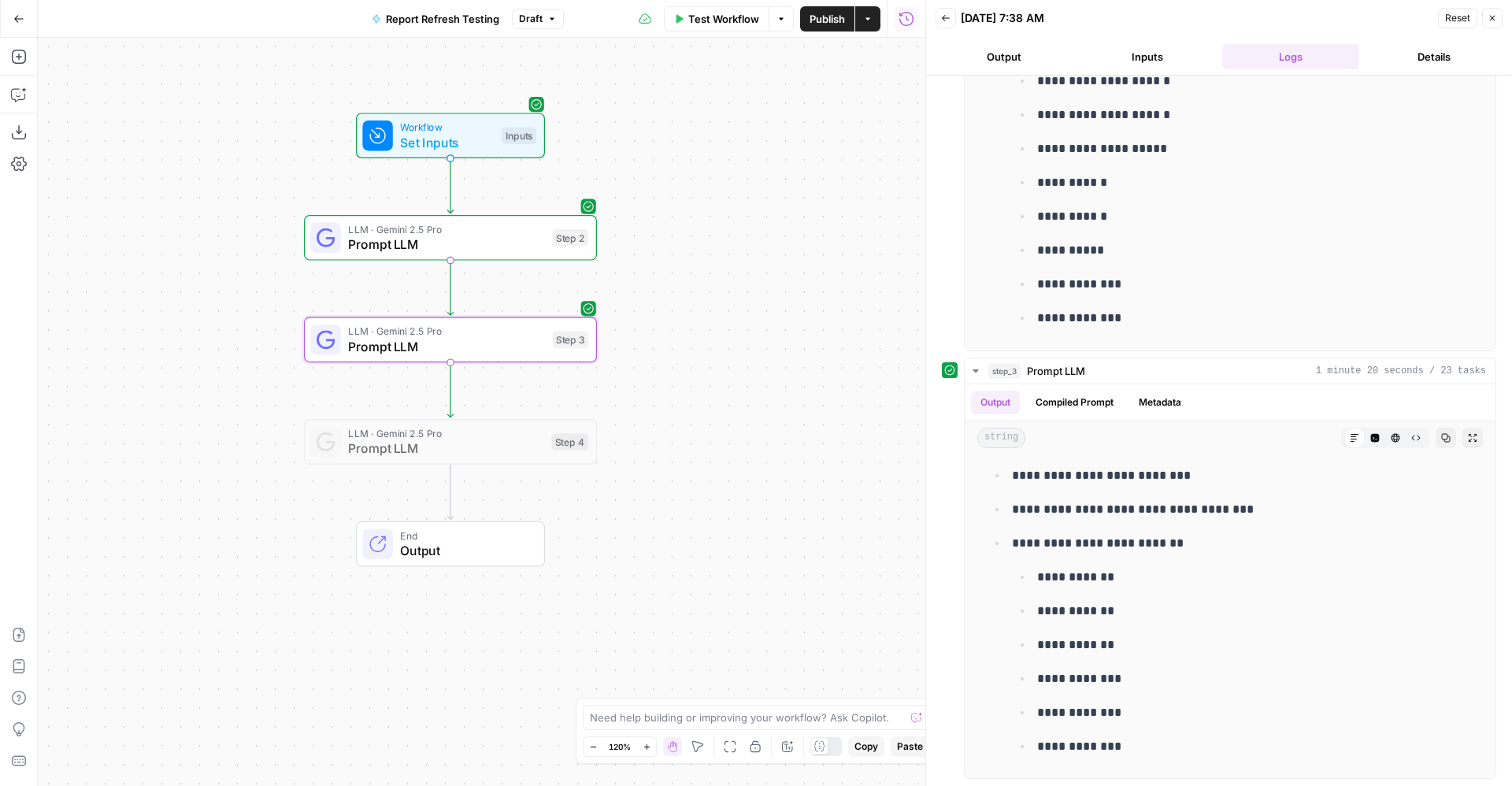
drag, startPoint x: 776, startPoint y: 428, endPoint x: 726, endPoint y: 322, distance: 117.2
click at [726, 322] on div "Workflow Set Inputs Inputs LLM · Gemini 2.5 Pro Prompt LLM Step 2 LLM · Gemini …" at bounding box center [481, 412] width 888 height 748
click at [402, 440] on span "Prompt LLM" at bounding box center [446, 449] width 196 height 19
click at [425, 406] on div at bounding box center [418, 408] width 24 height 13
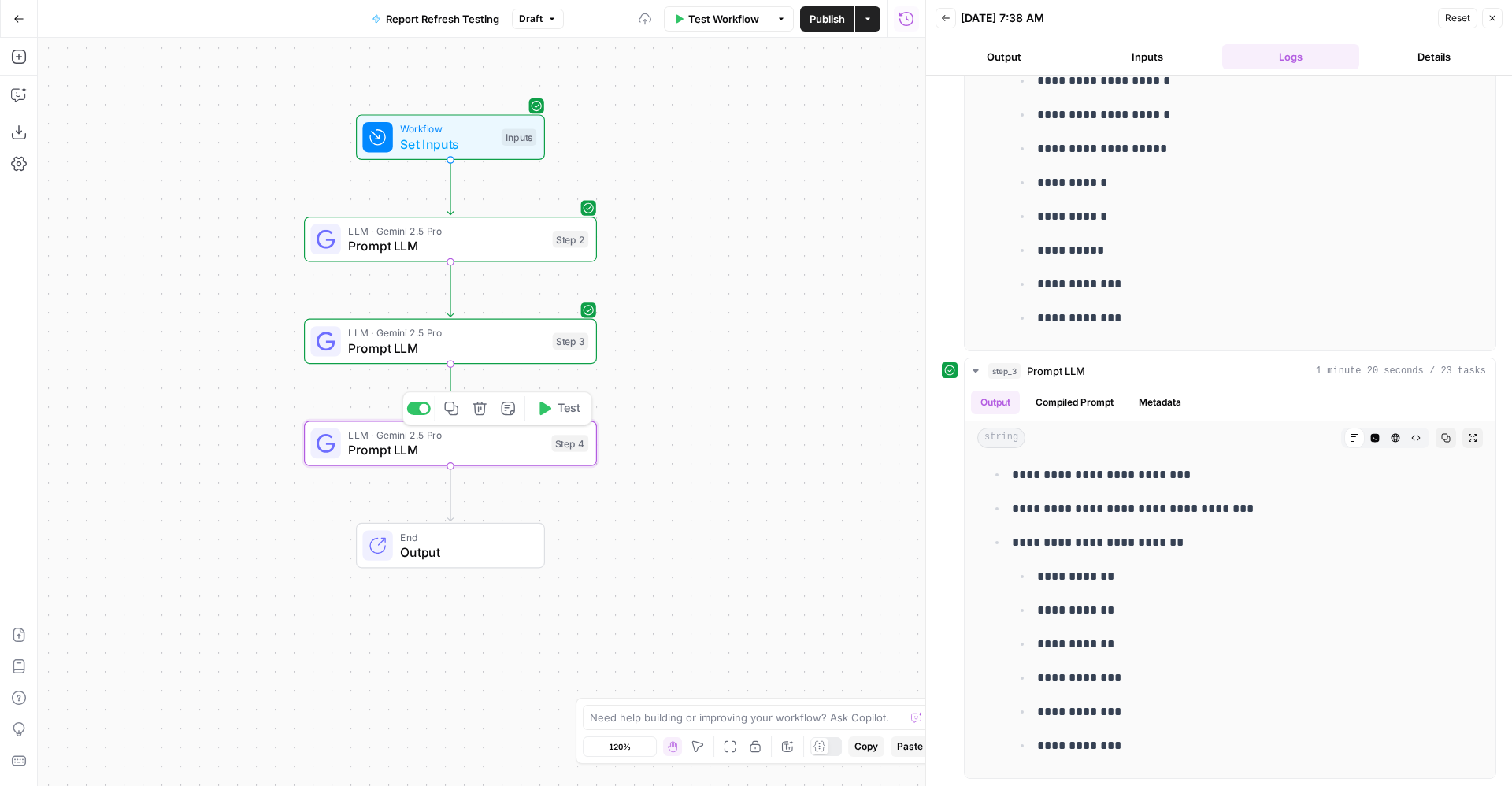
click at [434, 454] on span "Prompt LLM" at bounding box center [446, 449] width 196 height 19
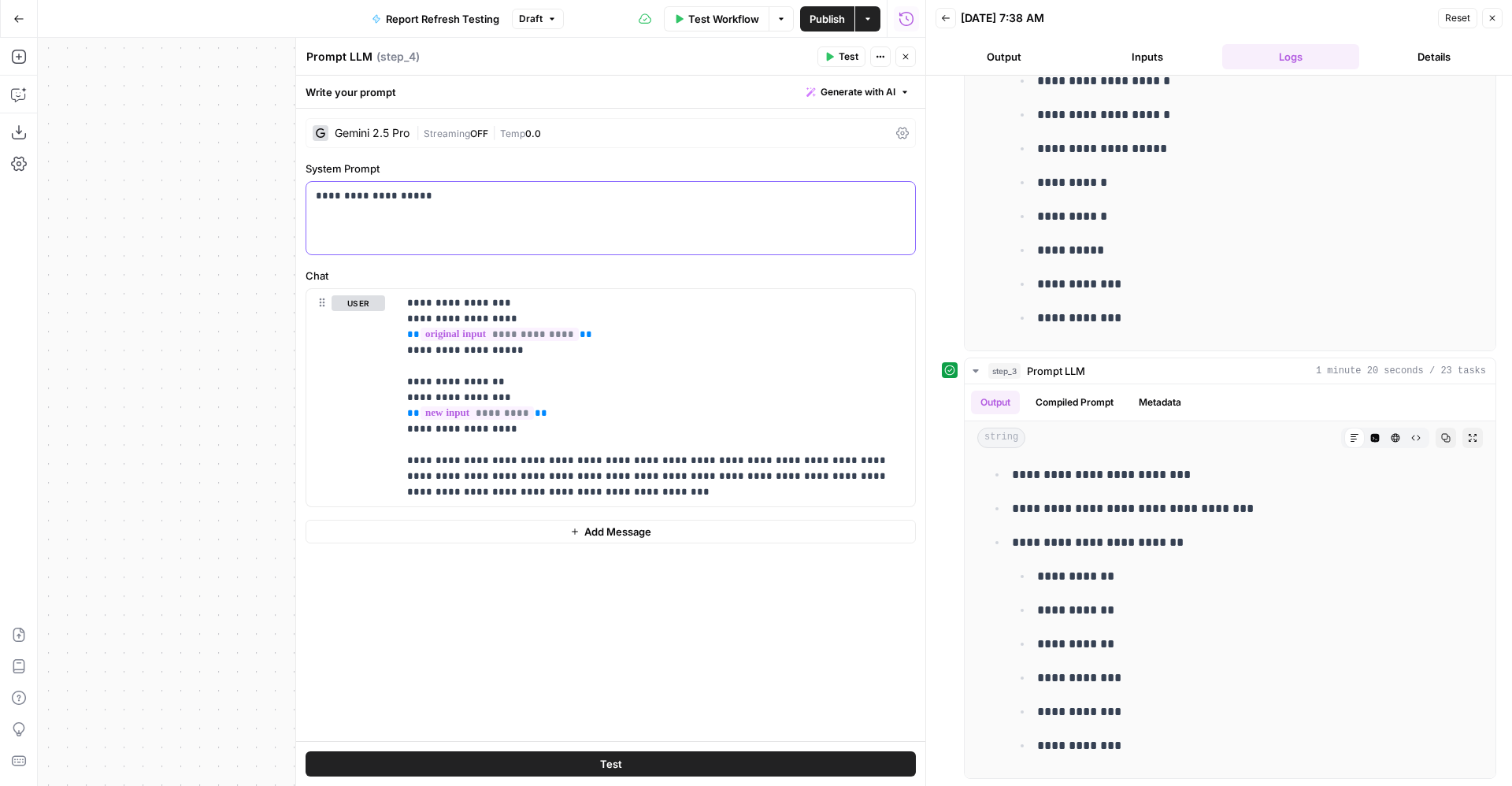
click at [490, 242] on div "**********" at bounding box center [611, 218] width 609 height 72
drag, startPoint x: 701, startPoint y: 498, endPoint x: 396, endPoint y: 251, distance: 392.5
click at [0, 0] on form "**********" at bounding box center [0, 0] width 0 height 0
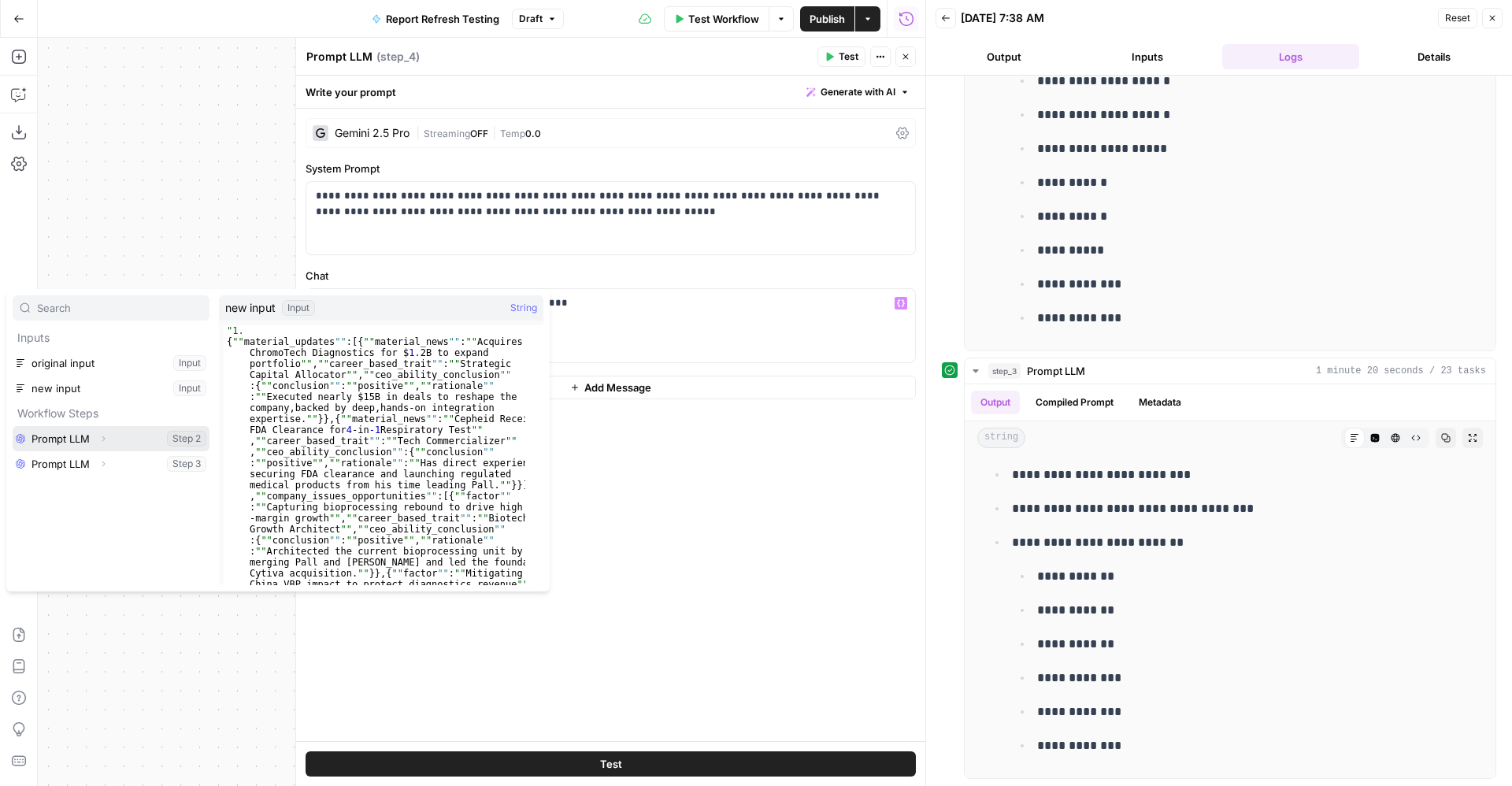
click at [104, 429] on button "Expand" at bounding box center [103, 439] width 21 height 21
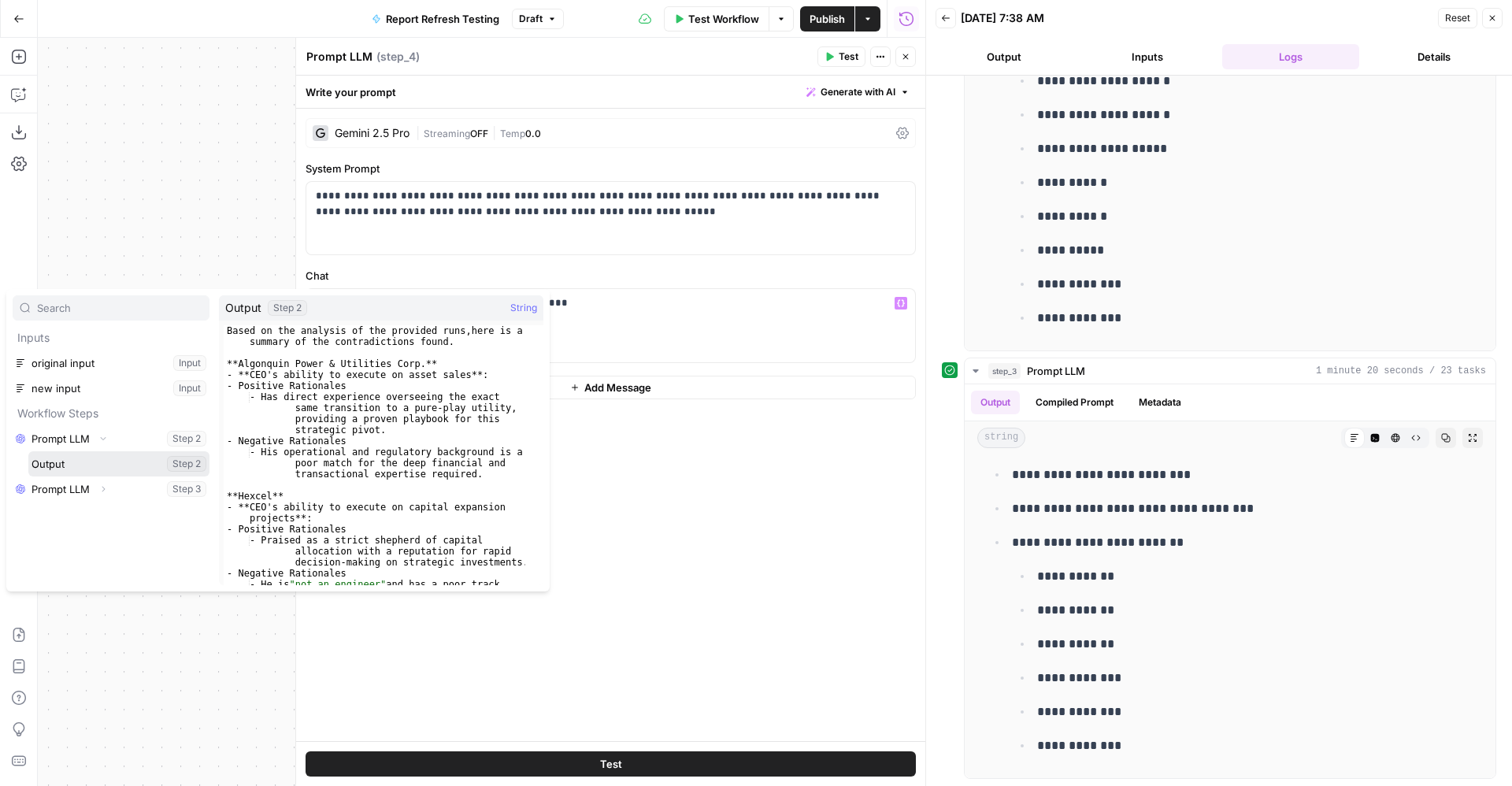
click at [66, 464] on button "Select variable Output" at bounding box center [118, 464] width 181 height 25
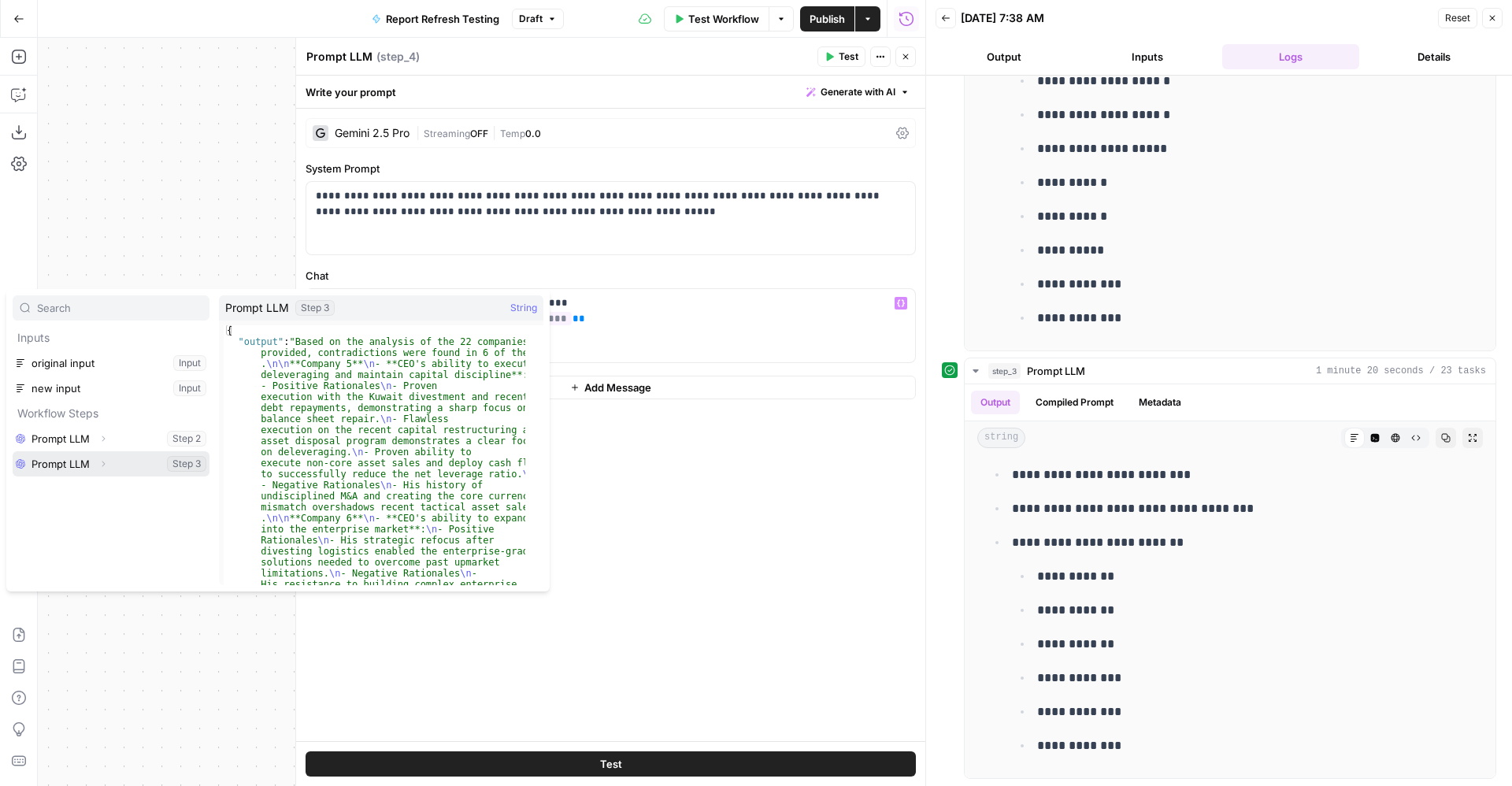
click at [70, 464] on button "Select variable Prompt LLM" at bounding box center [110, 464] width 197 height 25
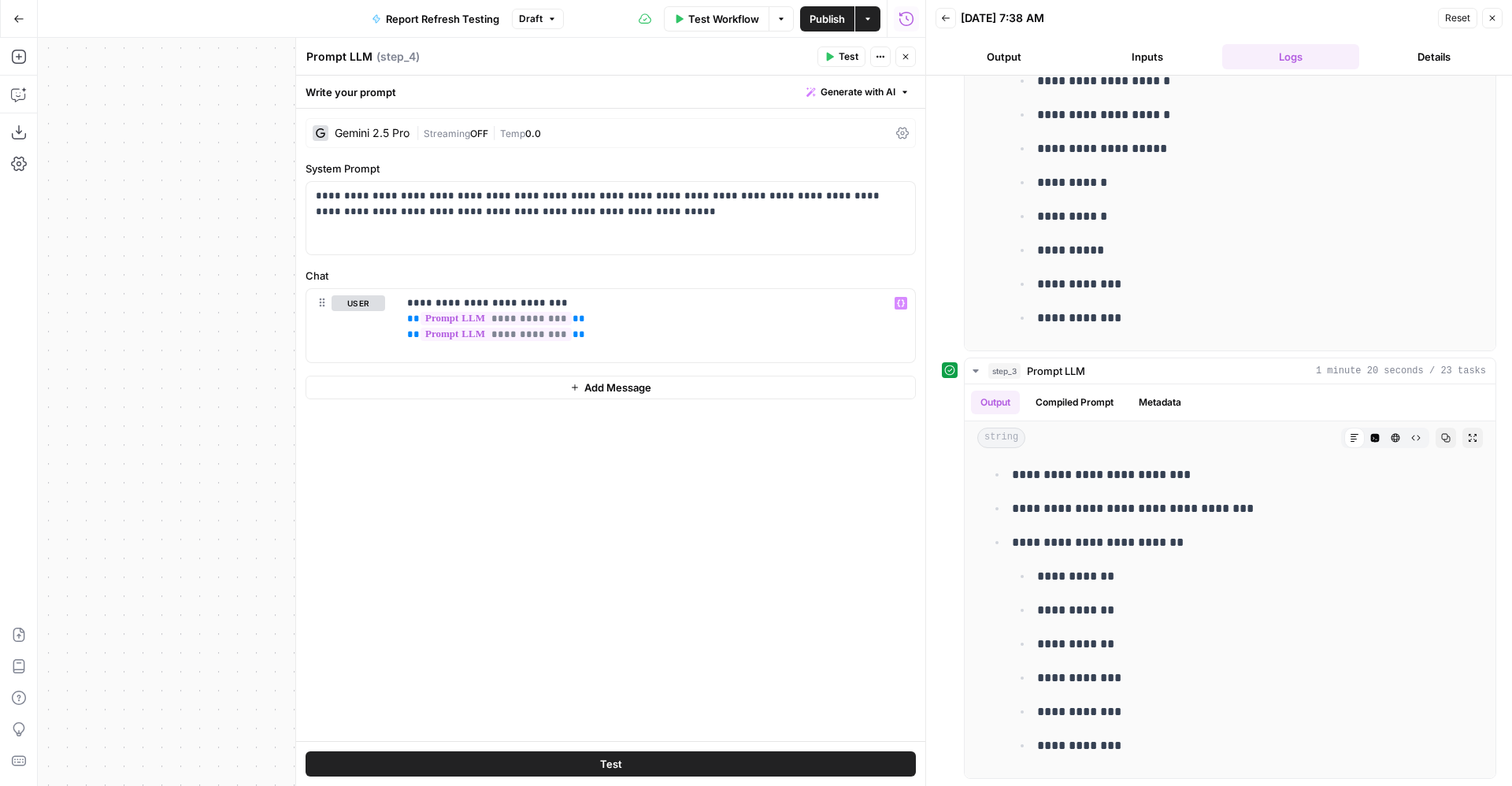
click at [832, 55] on icon "button" at bounding box center [829, 56] width 9 height 9
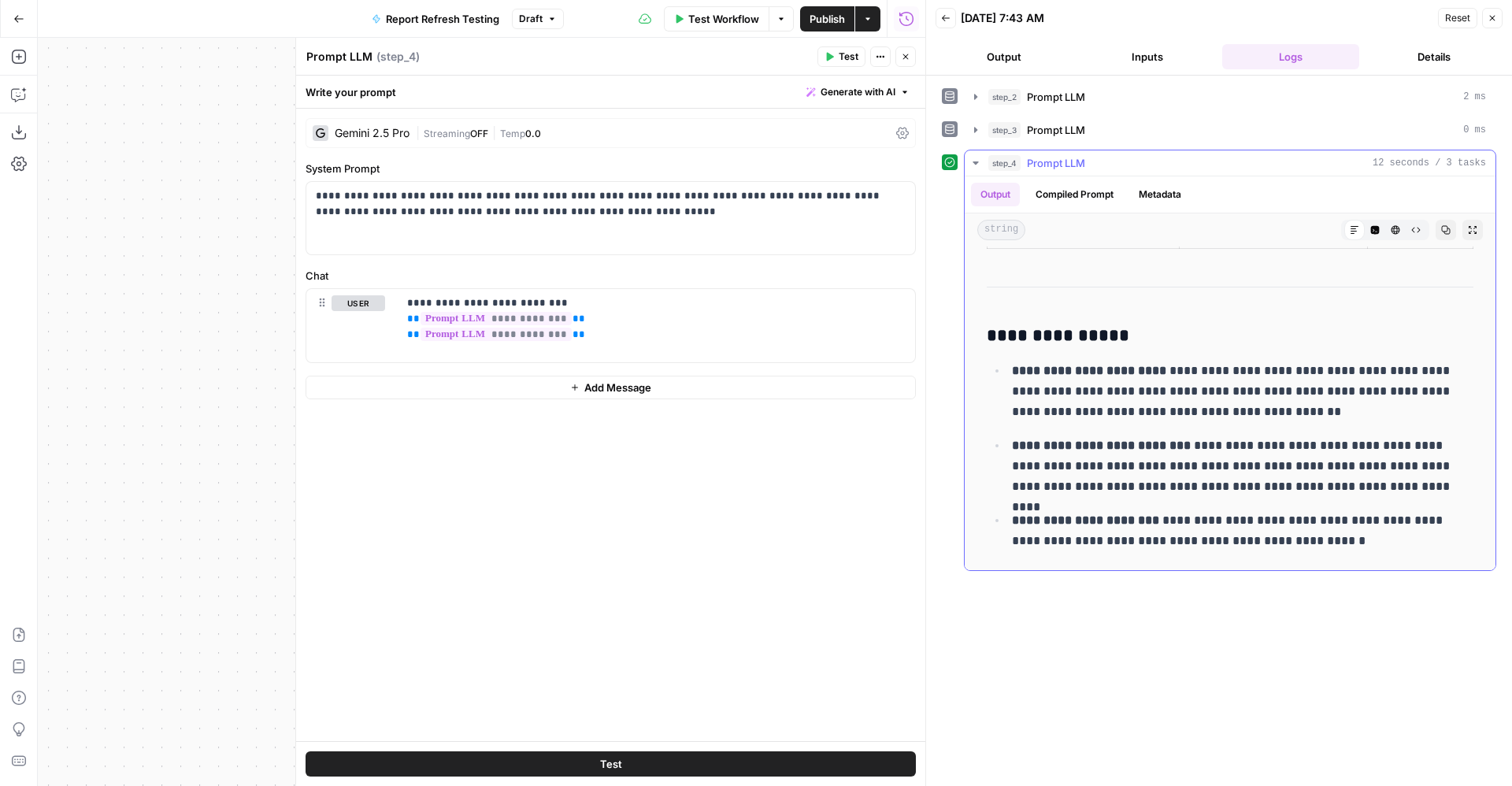
scroll to position [0, 0]
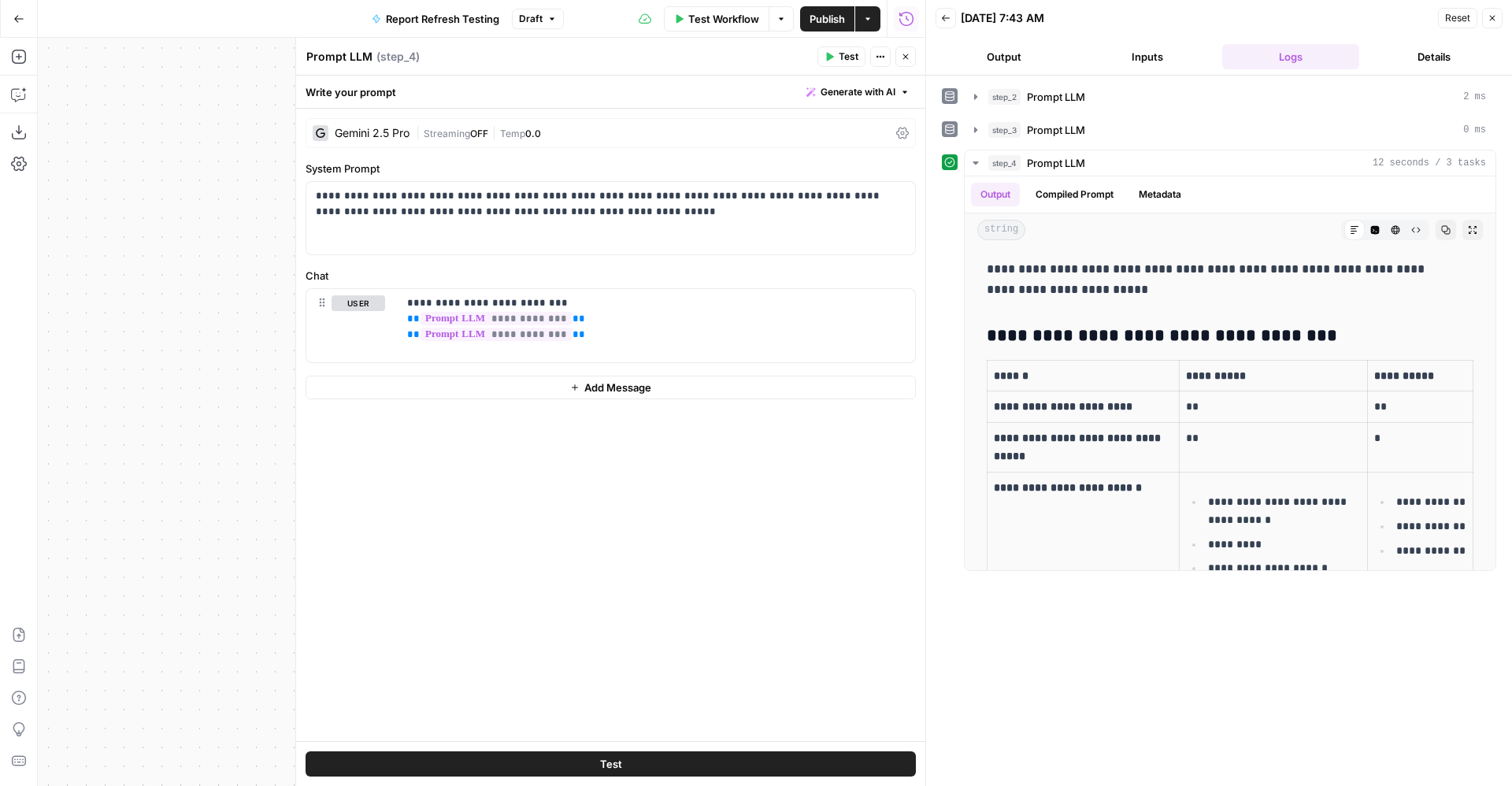
click at [738, 18] on span "Test Workflow" at bounding box center [723, 19] width 71 height 16
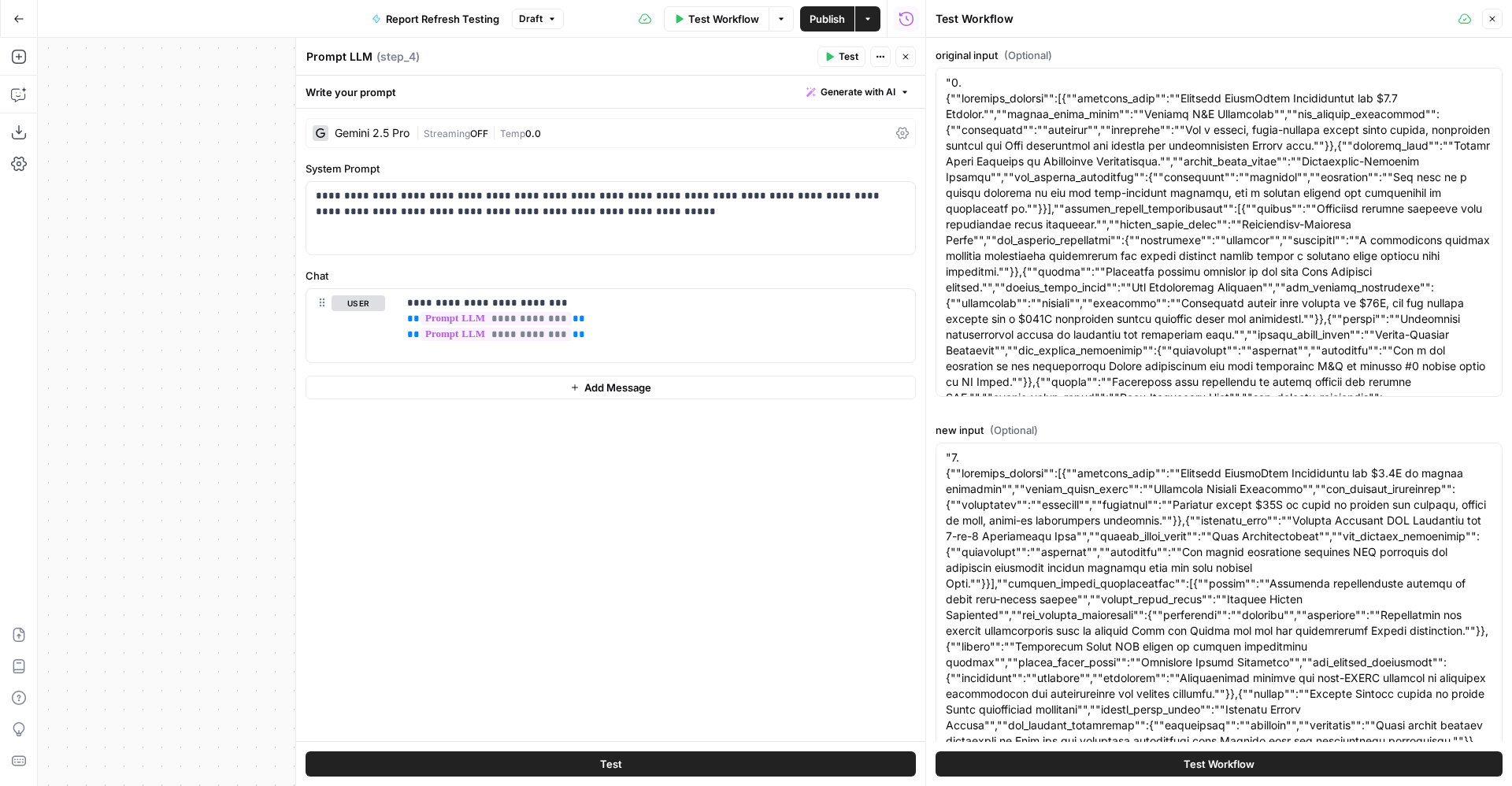
click at [1184, 758] on span "Test Workflow" at bounding box center [1219, 763] width 71 height 16
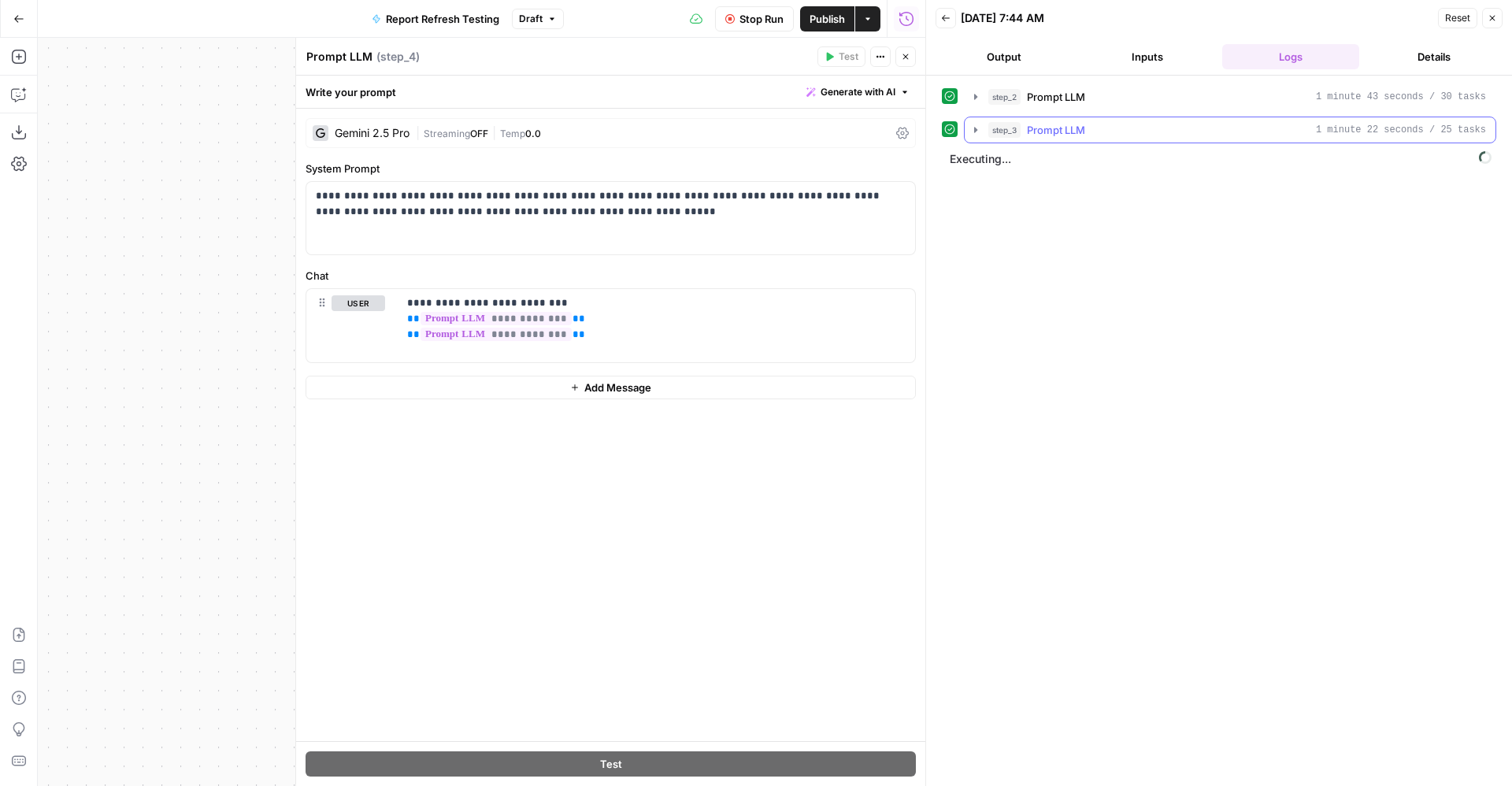
click at [1070, 124] on span "Prompt LLM" at bounding box center [1056, 130] width 58 height 16
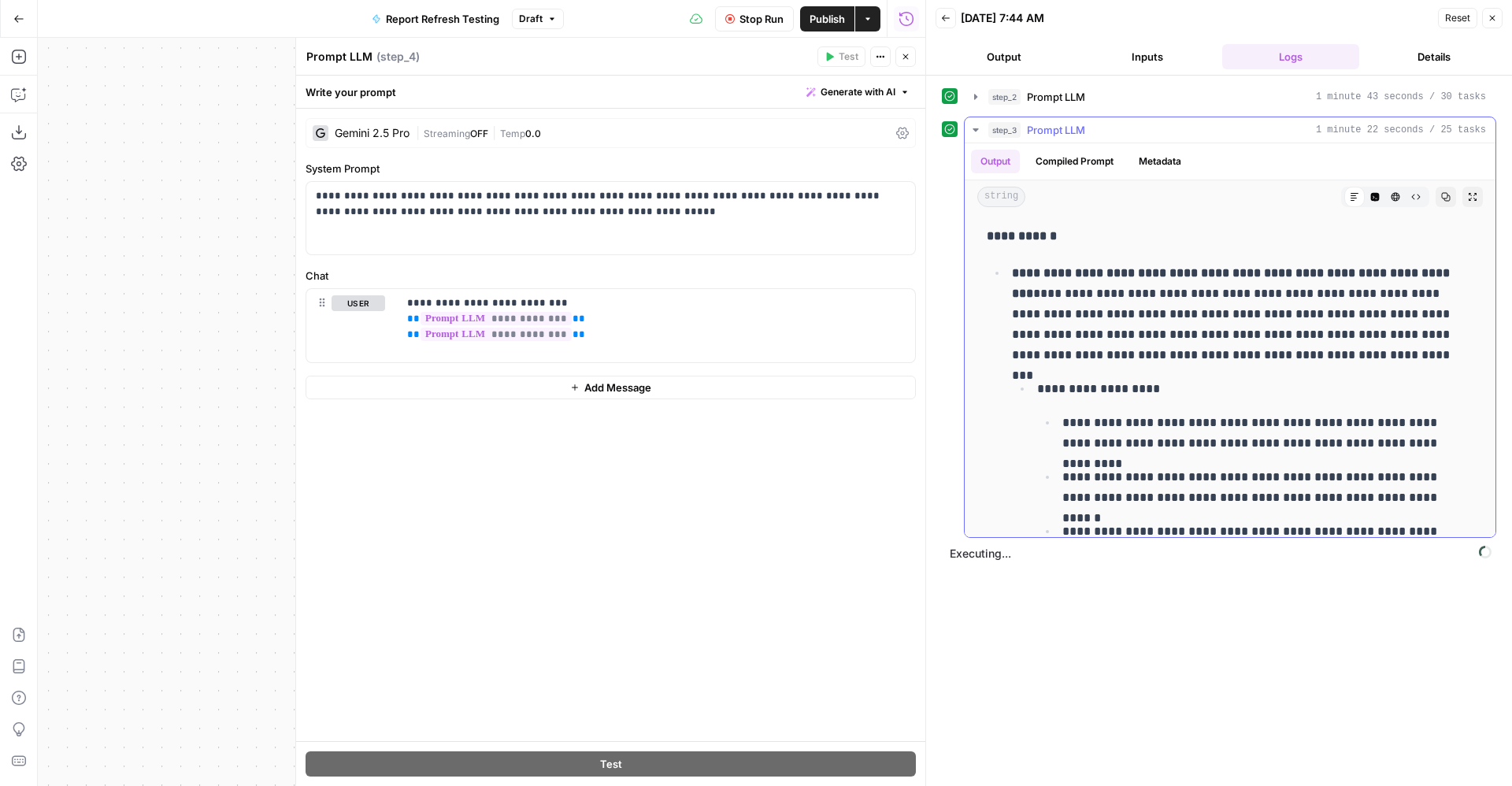
click at [1070, 124] on span "Prompt LLM" at bounding box center [1056, 130] width 58 height 16
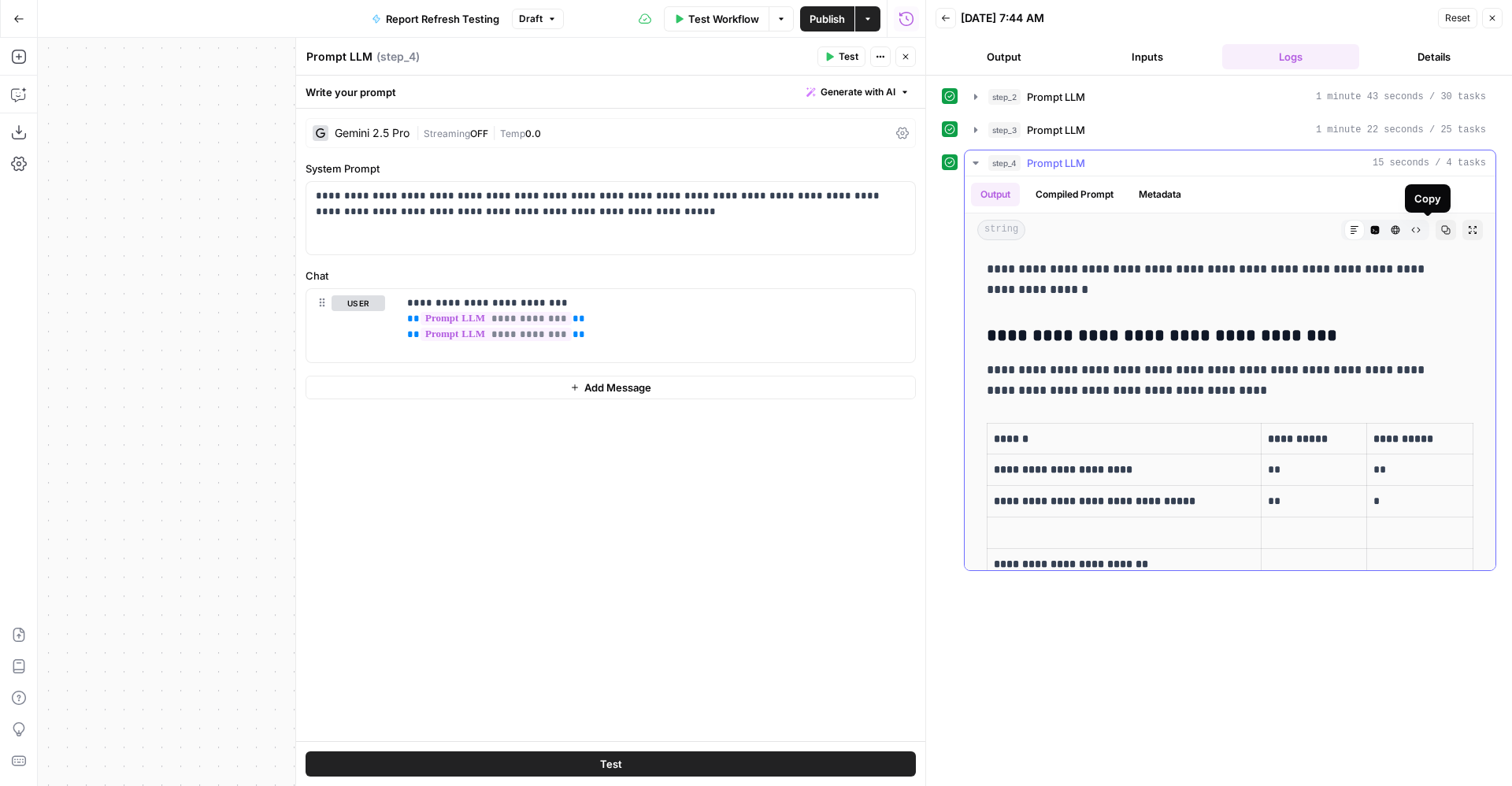
click at [1441, 230] on icon "button" at bounding box center [1446, 230] width 9 height 9
click at [781, 22] on icon "button" at bounding box center [781, 19] width 9 height 9
click at [743, 46] on button "Run Test" at bounding box center [731, 55] width 105 height 22
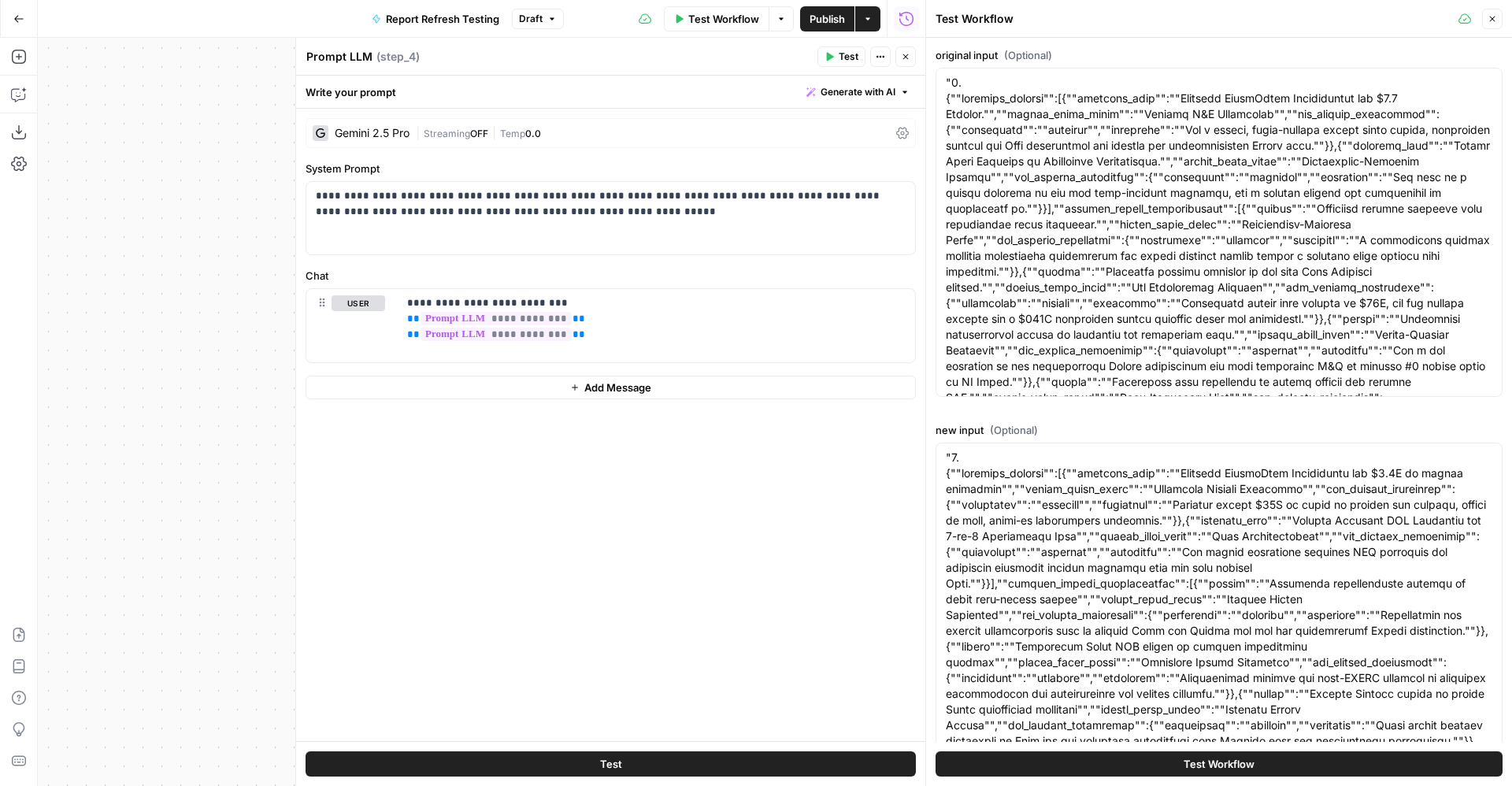
click at [1120, 756] on button "Test Workflow" at bounding box center [1219, 763] width 567 height 25
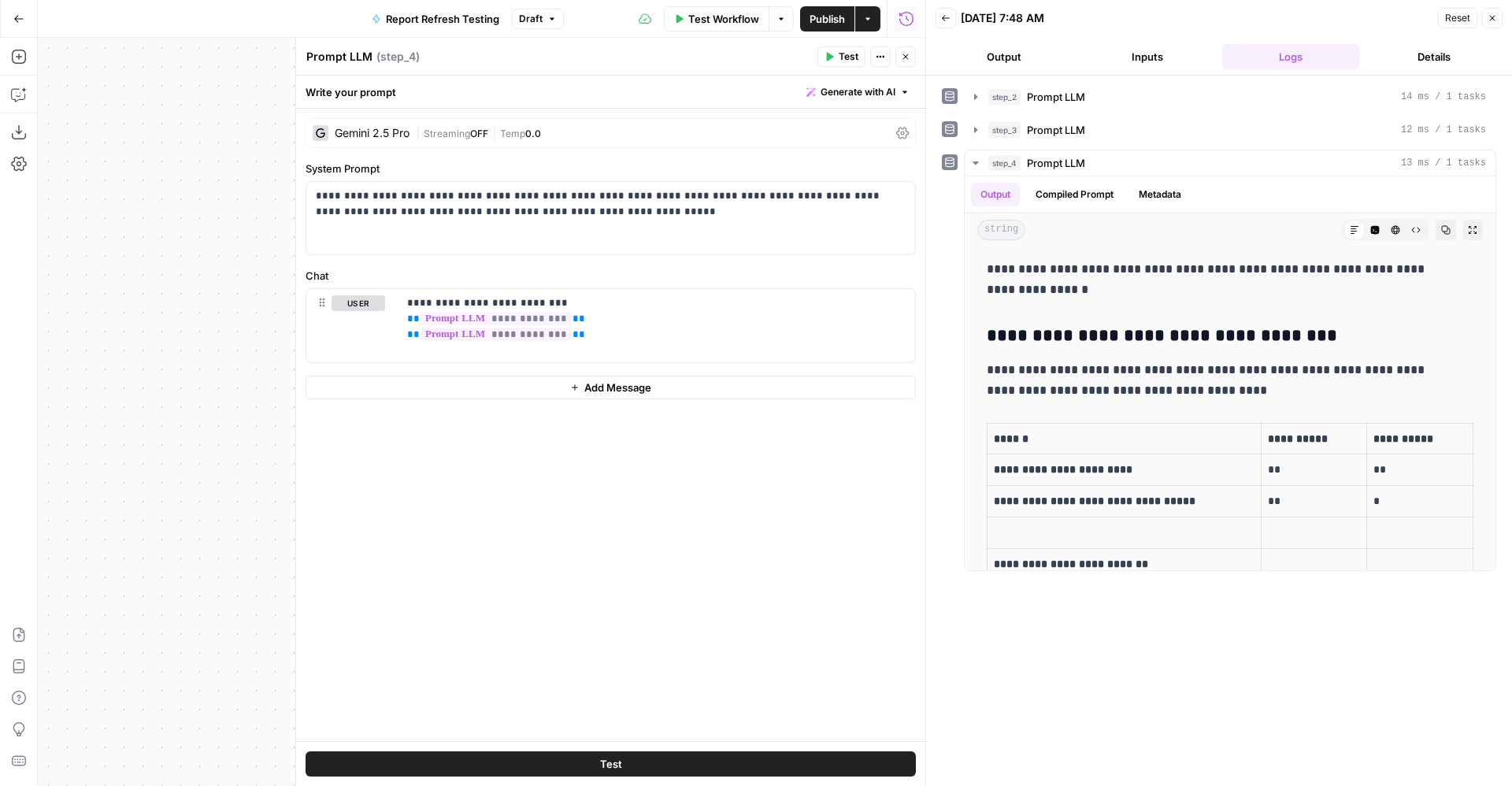
click at [906, 66] on button "Close" at bounding box center [906, 56] width 21 height 21
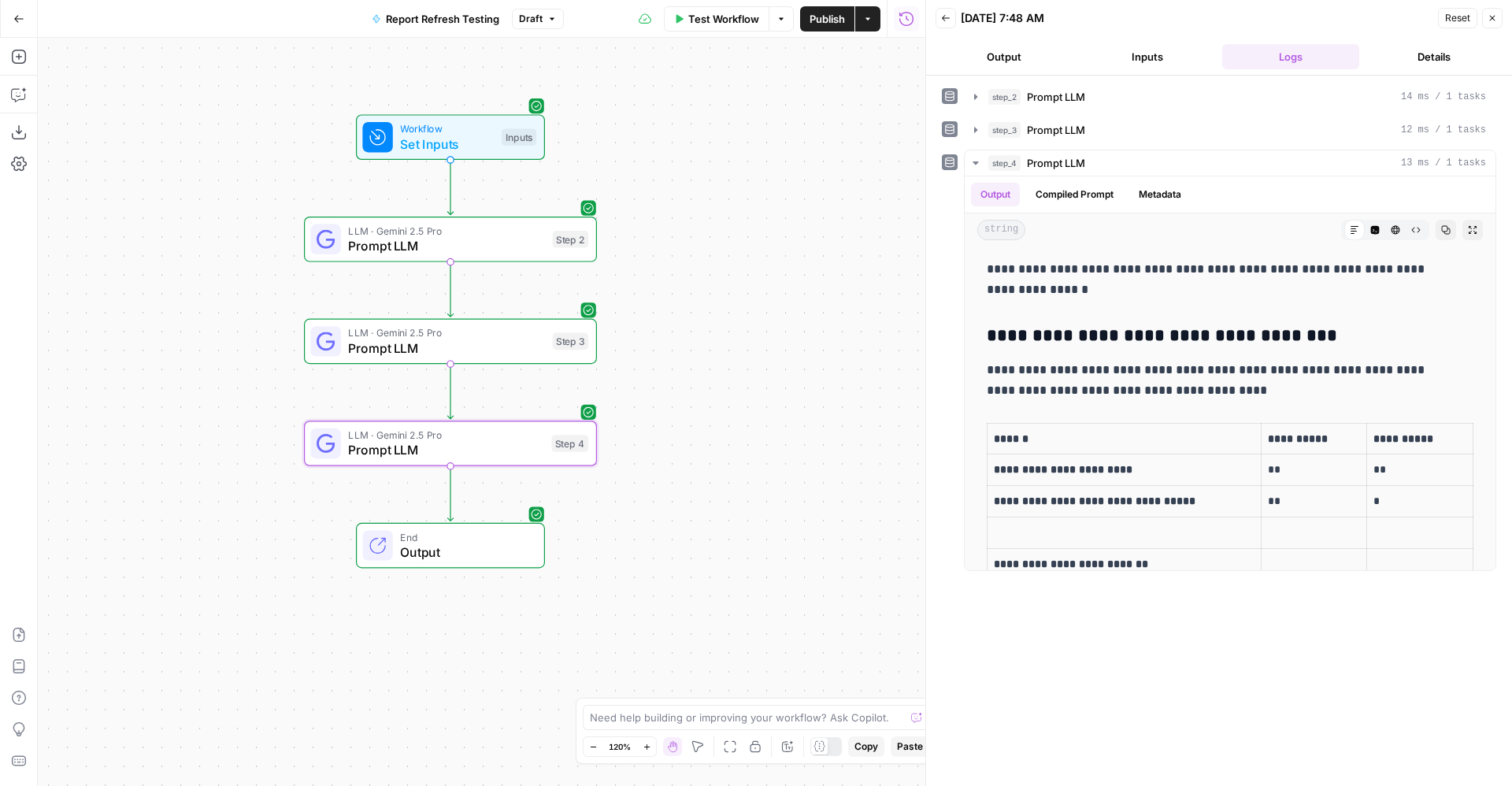
click at [559, 232] on div "Step 2" at bounding box center [571, 239] width 37 height 17
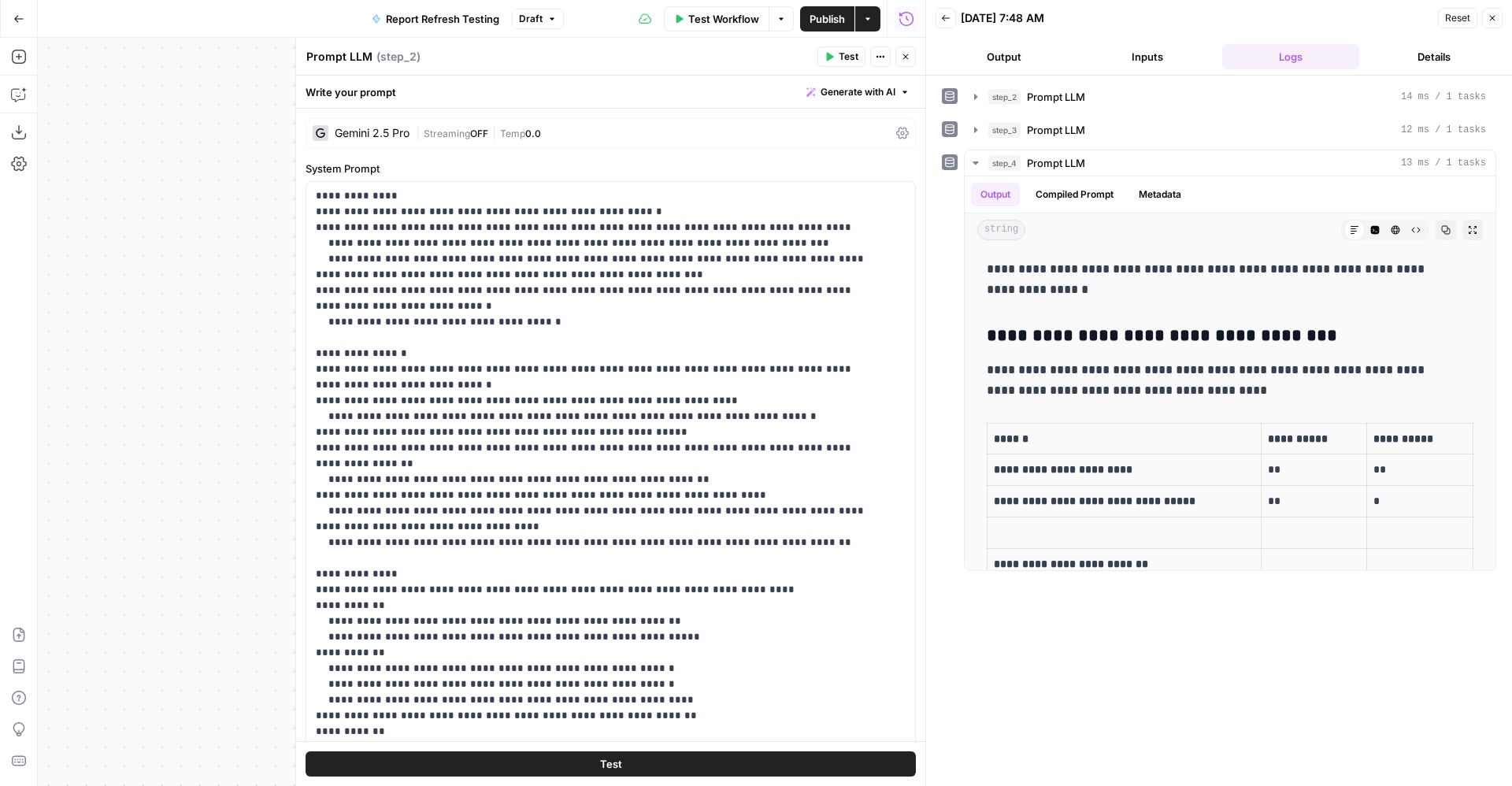
click at [852, 57] on span "Test" at bounding box center [848, 56] width 20 height 14
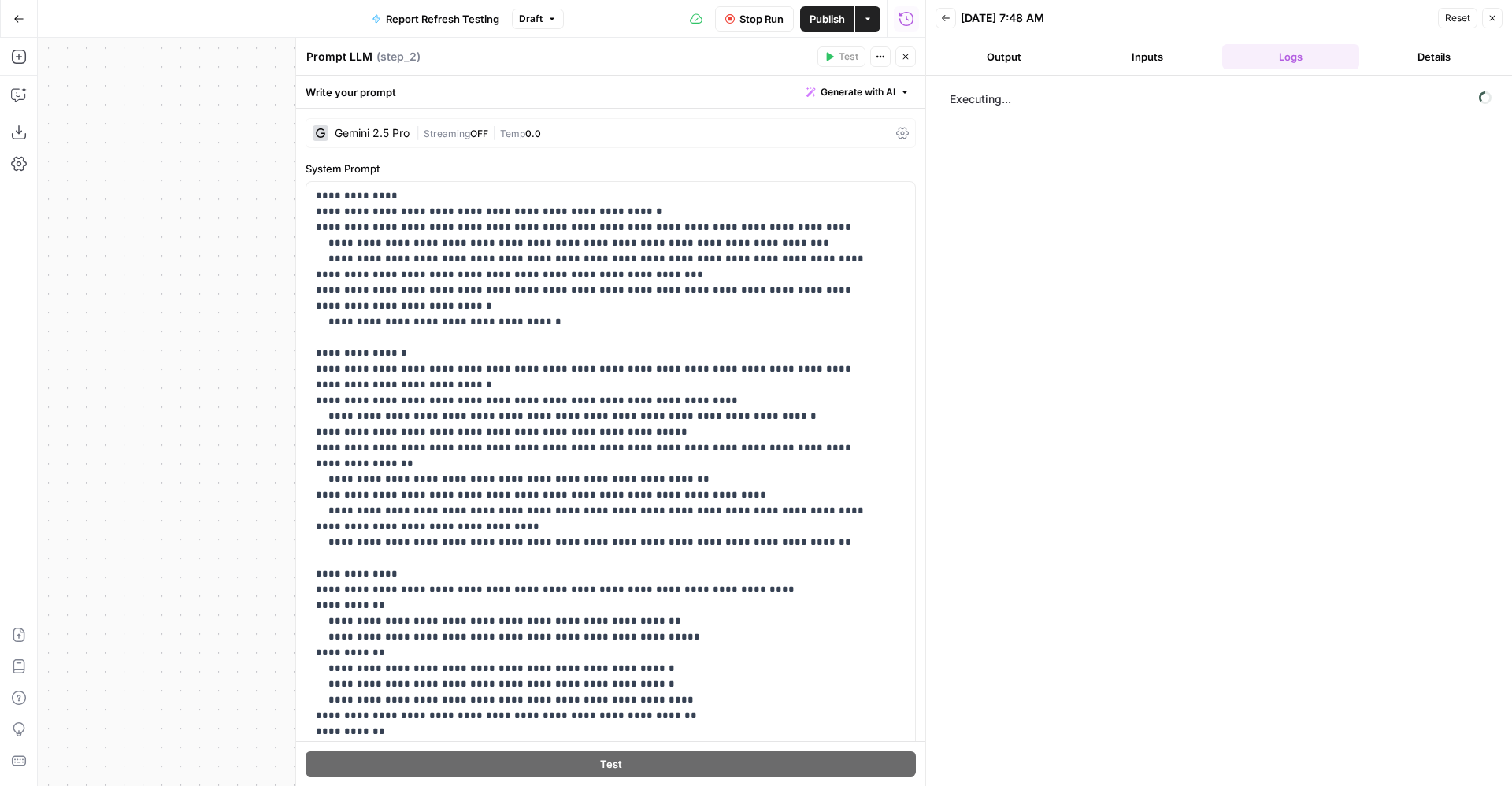
click at [900, 55] on button "Close" at bounding box center [906, 56] width 21 height 21
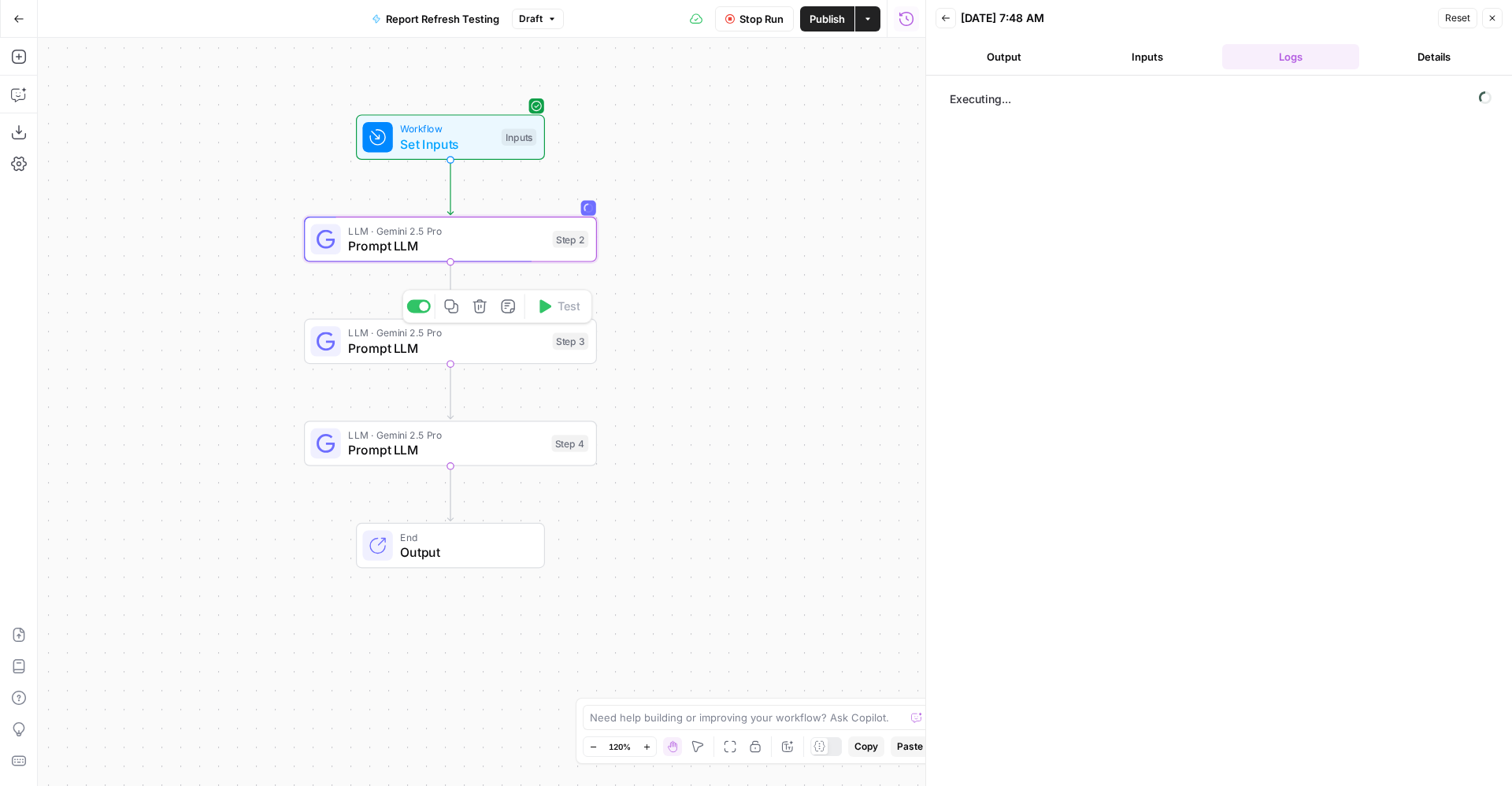
click at [565, 354] on div "LLM · Gemini 2.5 Pro Prompt LLM Step 3 Copy step Delete step Add Note Test" at bounding box center [449, 341] width 278 height 32
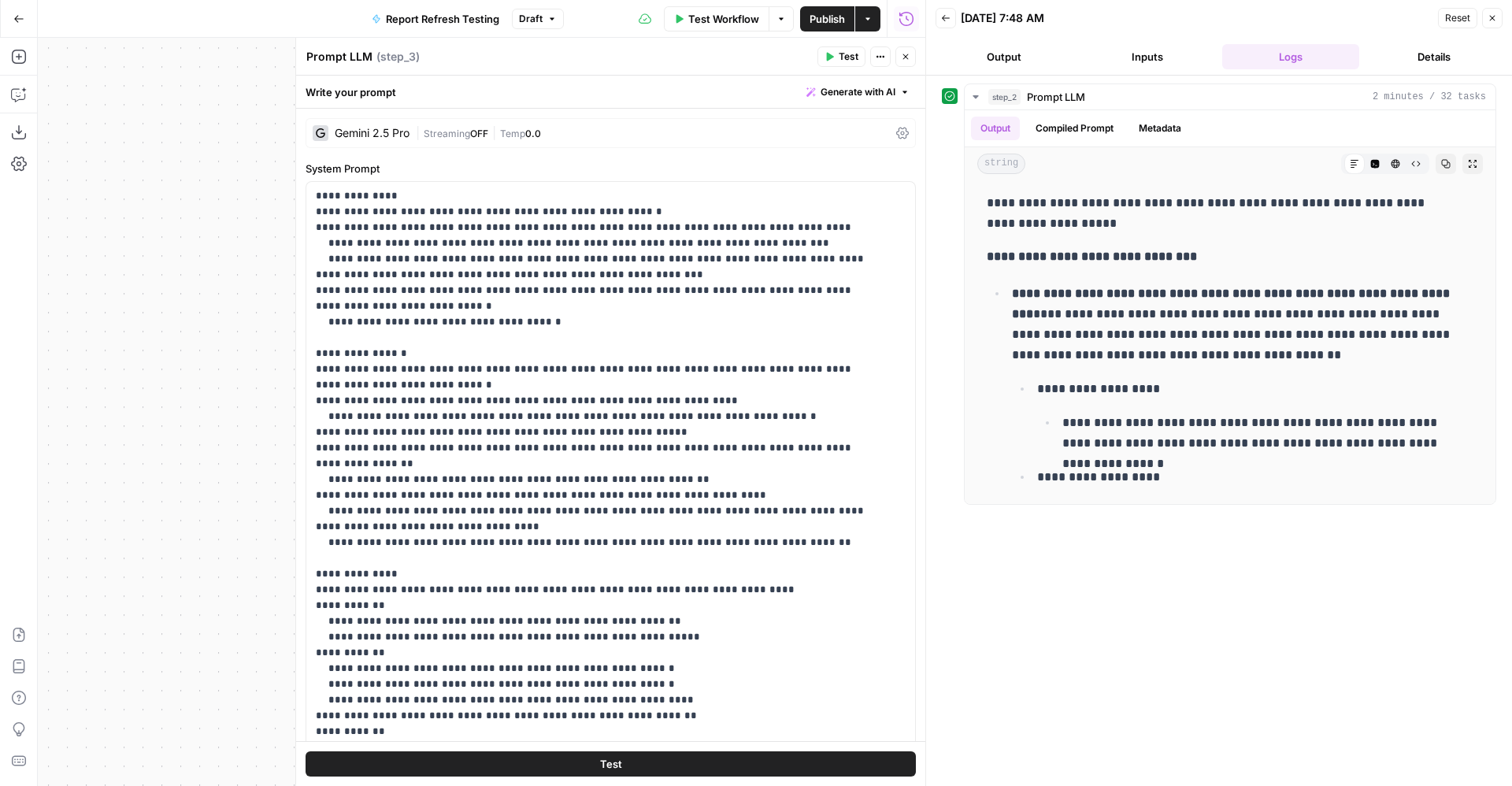
click at [834, 59] on icon "button" at bounding box center [829, 56] width 9 height 9
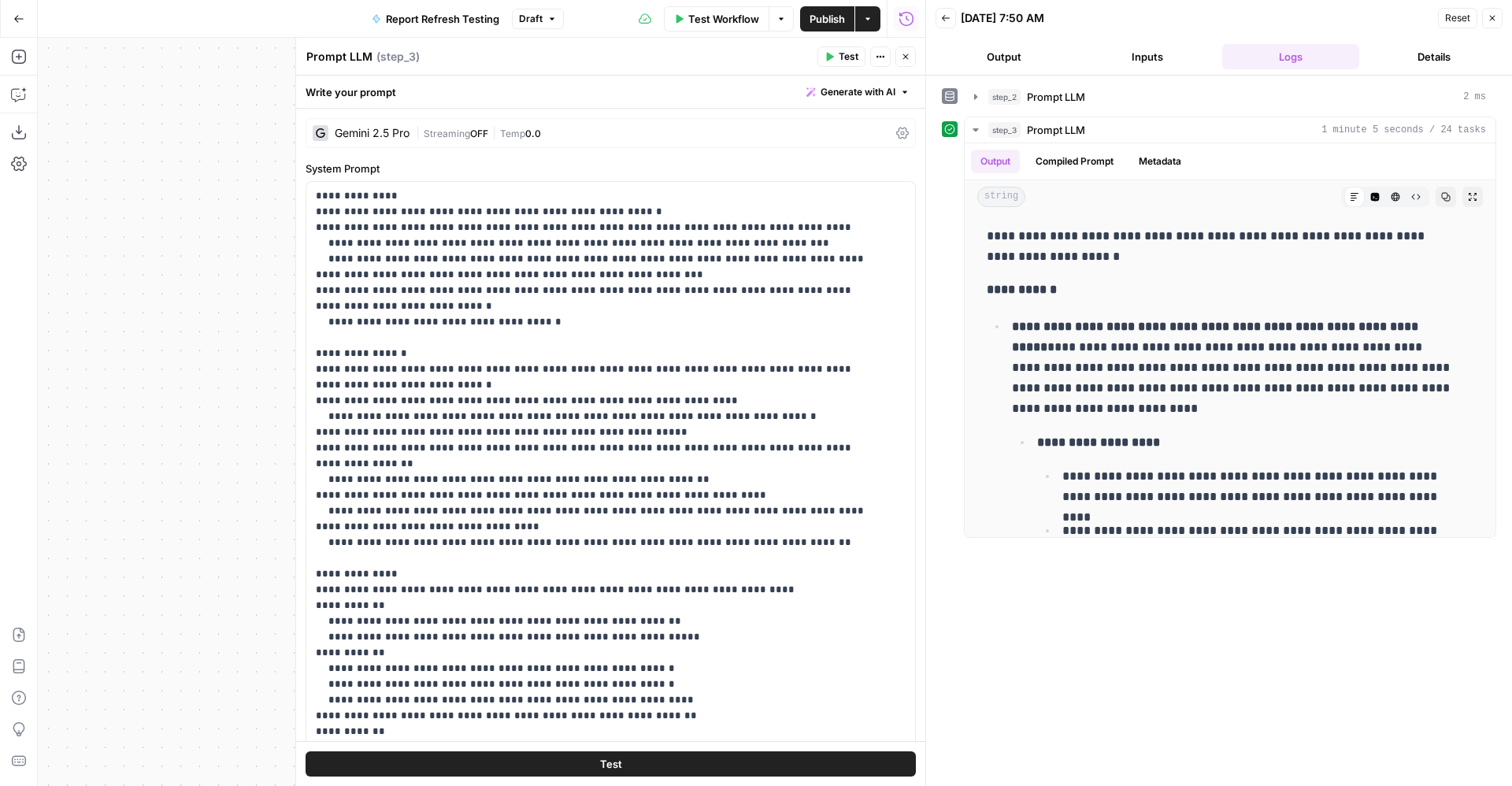
click at [915, 59] on button "Close" at bounding box center [906, 56] width 21 height 21
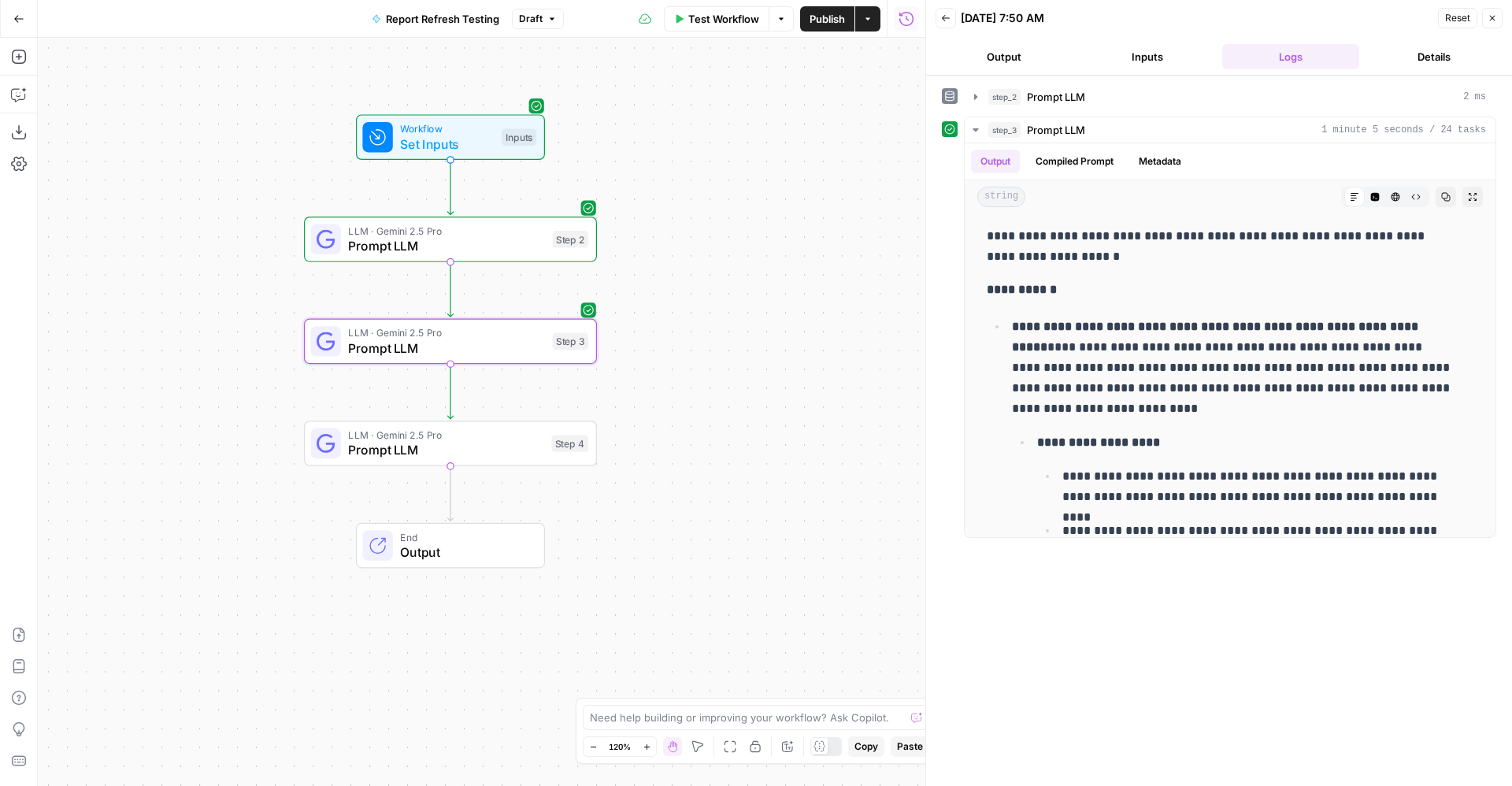
click at [528, 430] on span "LLM · Gemini 2.5 Pro" at bounding box center [446, 435] width 196 height 15
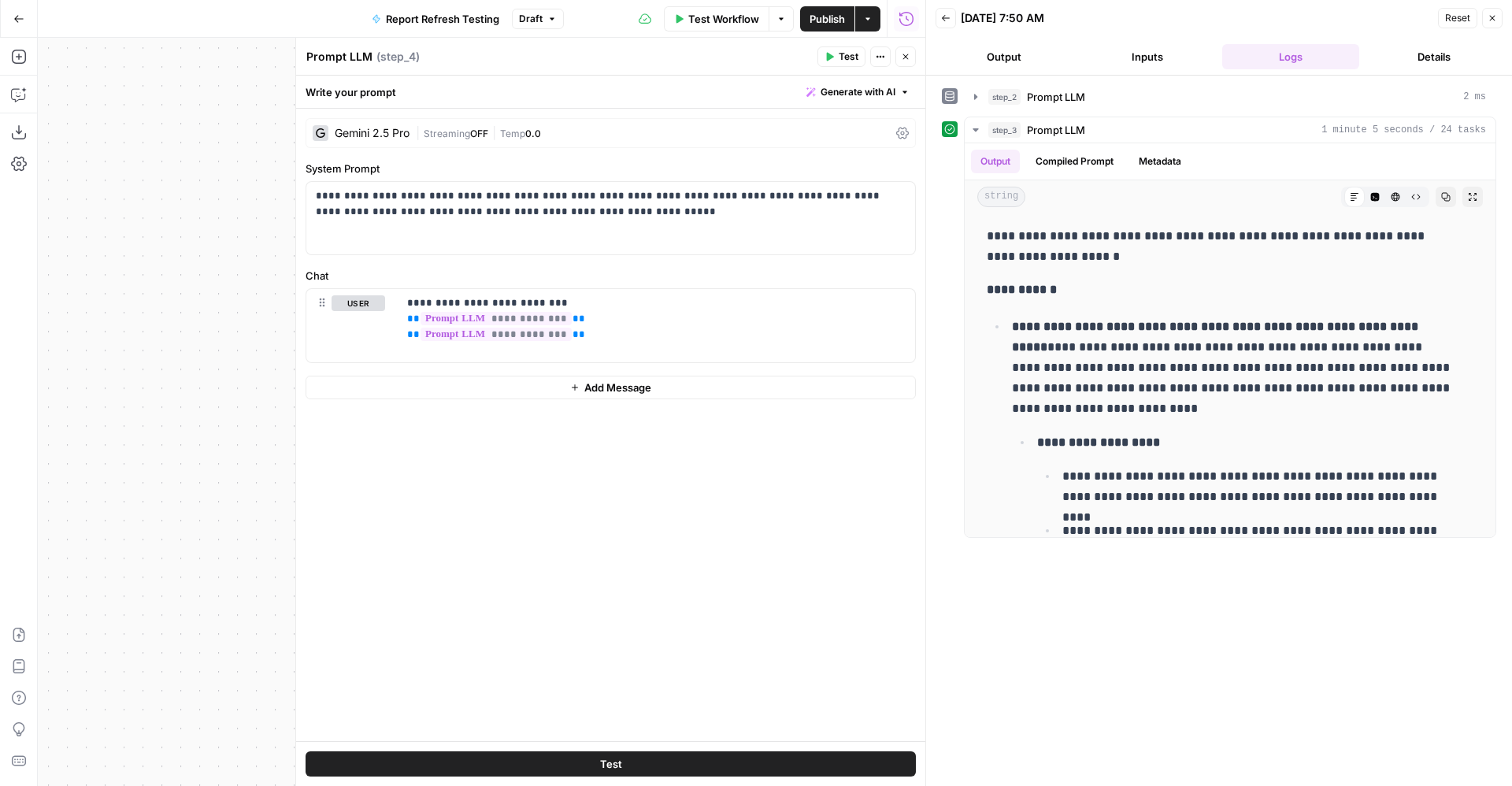
click at [843, 54] on span "Test" at bounding box center [848, 56] width 20 height 14
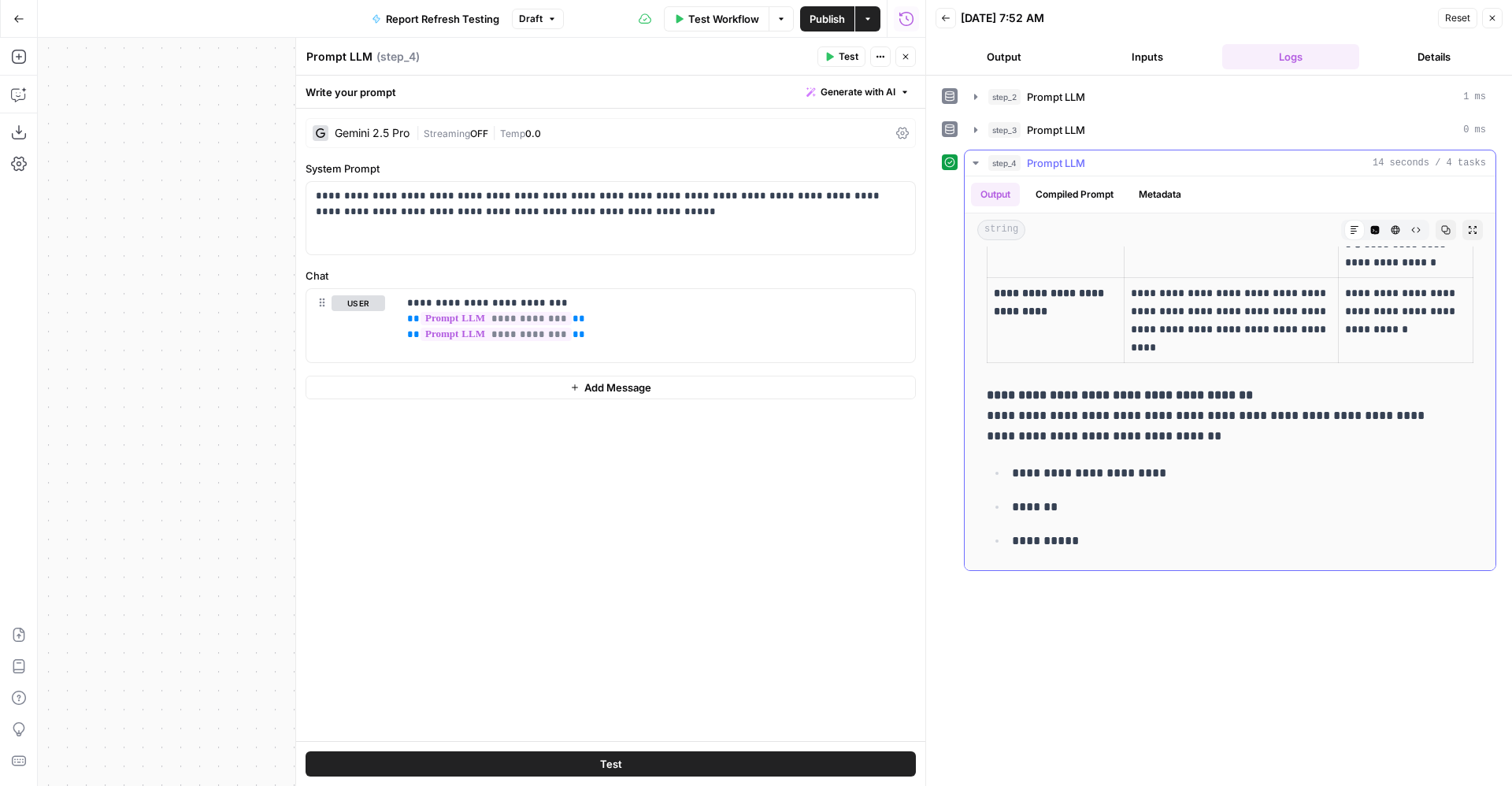
scroll to position [578, 0]
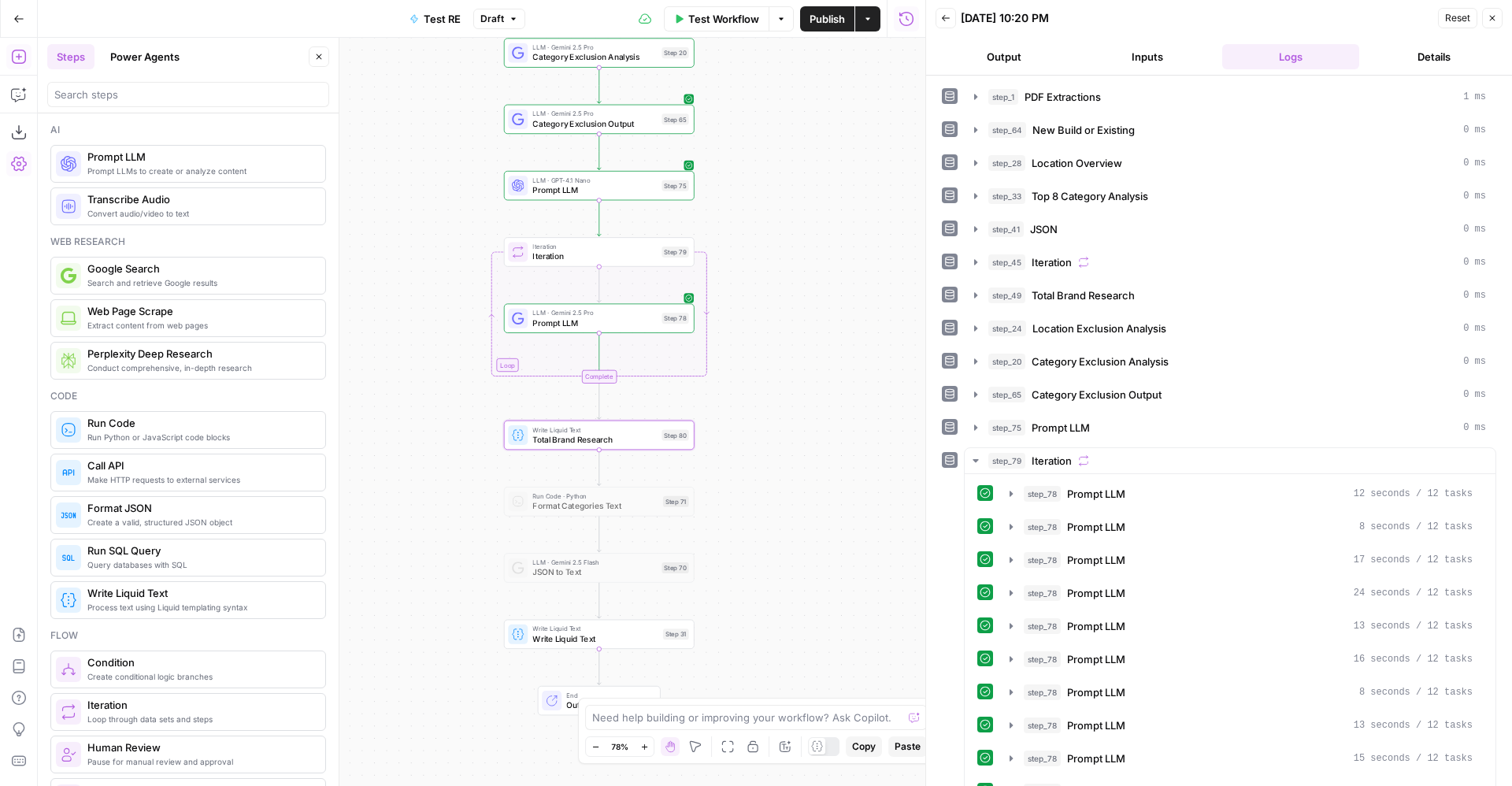
scroll to position [484, 0]
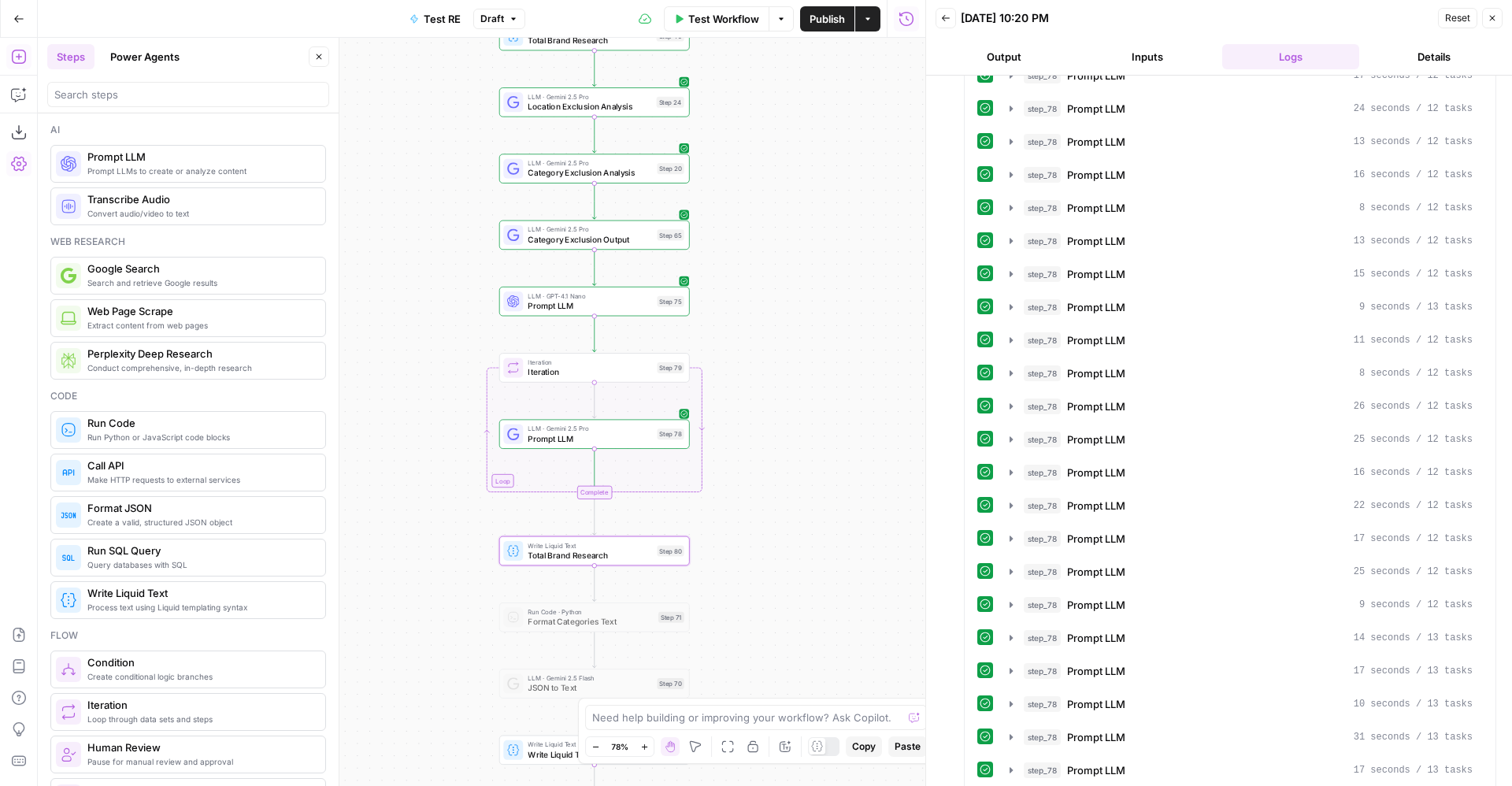
drag, startPoint x: 795, startPoint y: 201, endPoint x: 792, endPoint y: 341, distance: 140.0
click at [792, 341] on div "Workflow Set Inputs Inputs LLM · Gemini 2.5 Pro PDF Extractions Step 1 LLM · Ge…" at bounding box center [481, 412] width 888 height 748
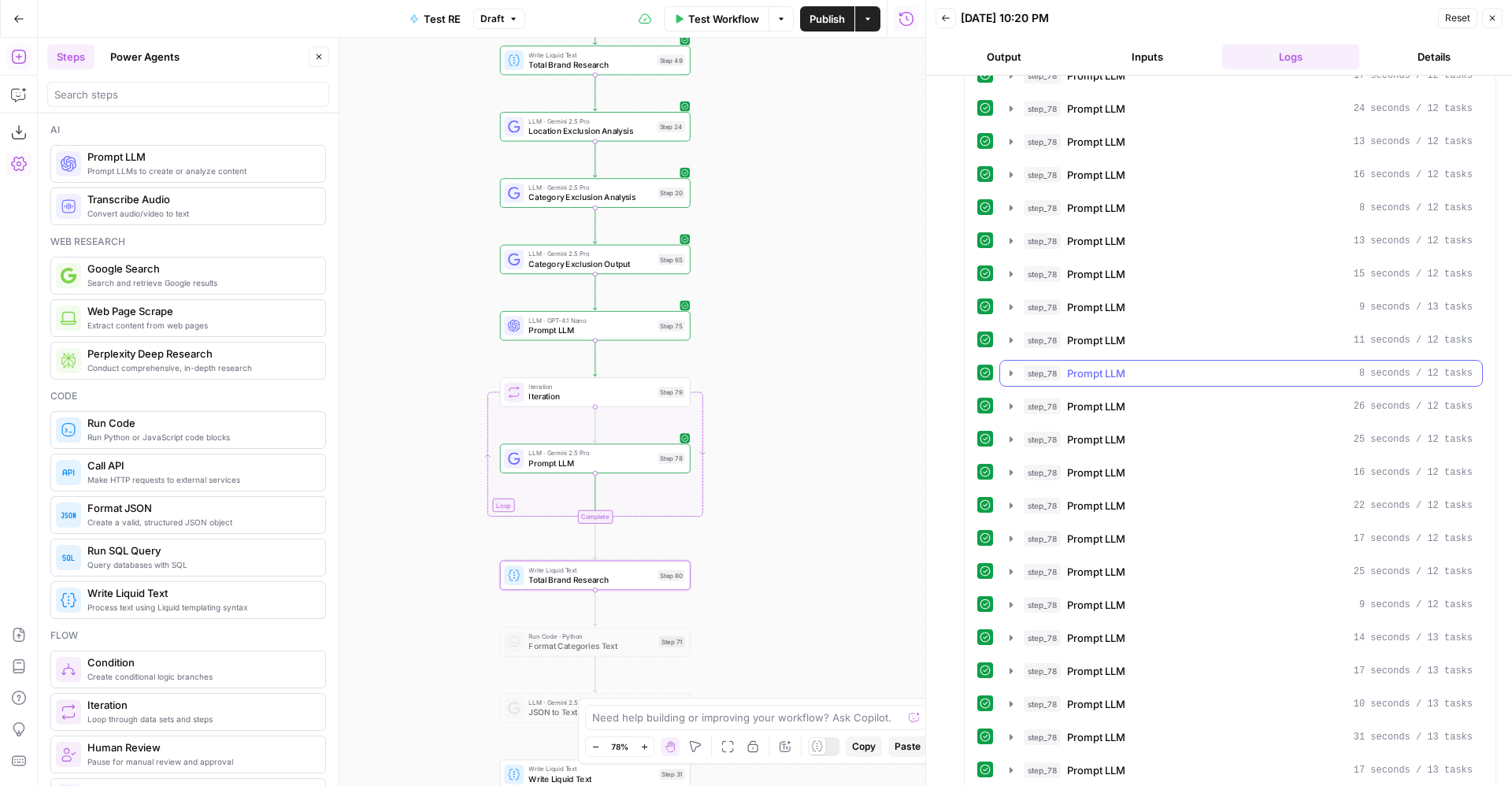
scroll to position [0, 0]
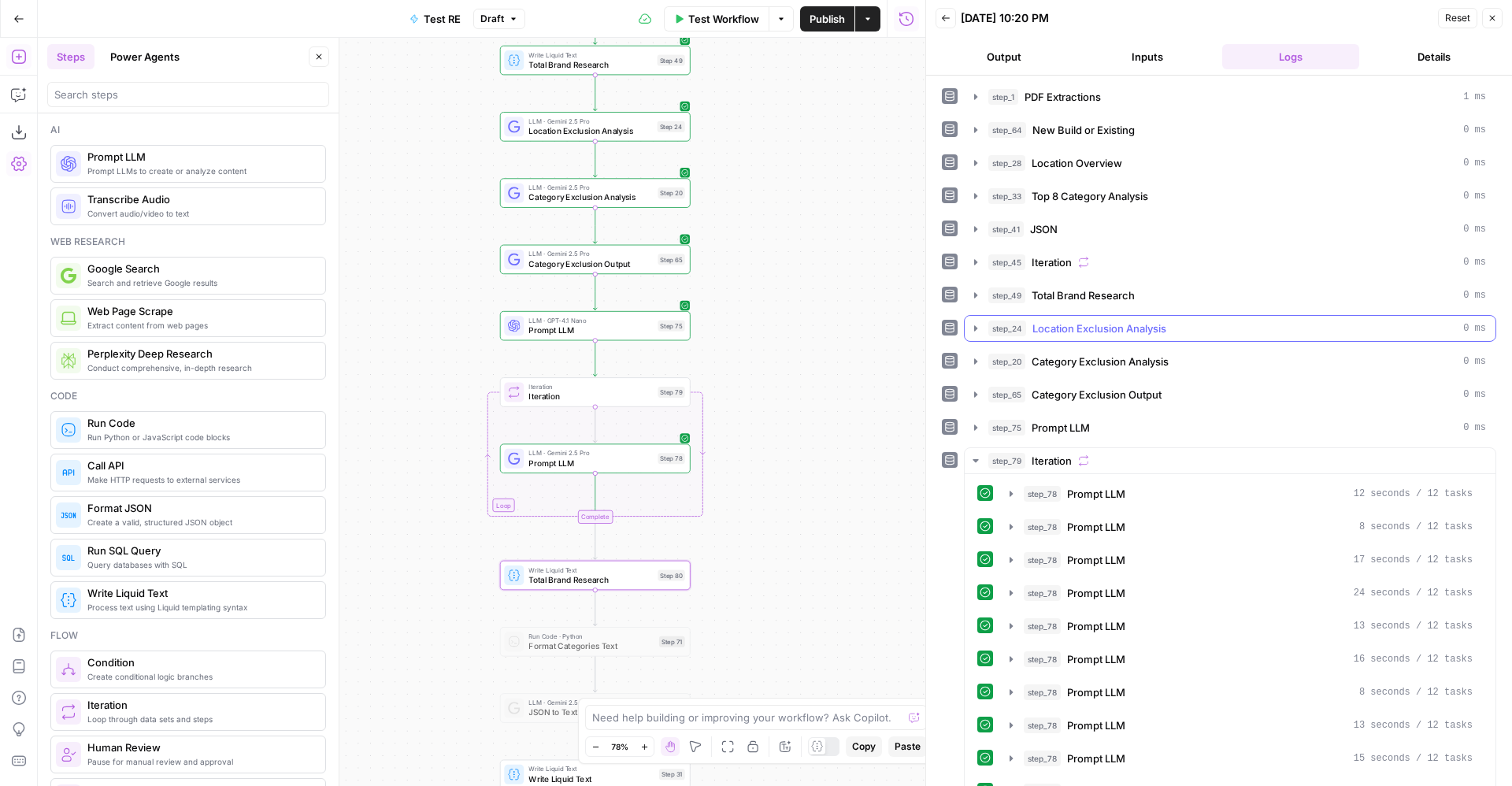
click at [1145, 327] on span "Location Exclusion Analysis" at bounding box center [1099, 328] width 134 height 16
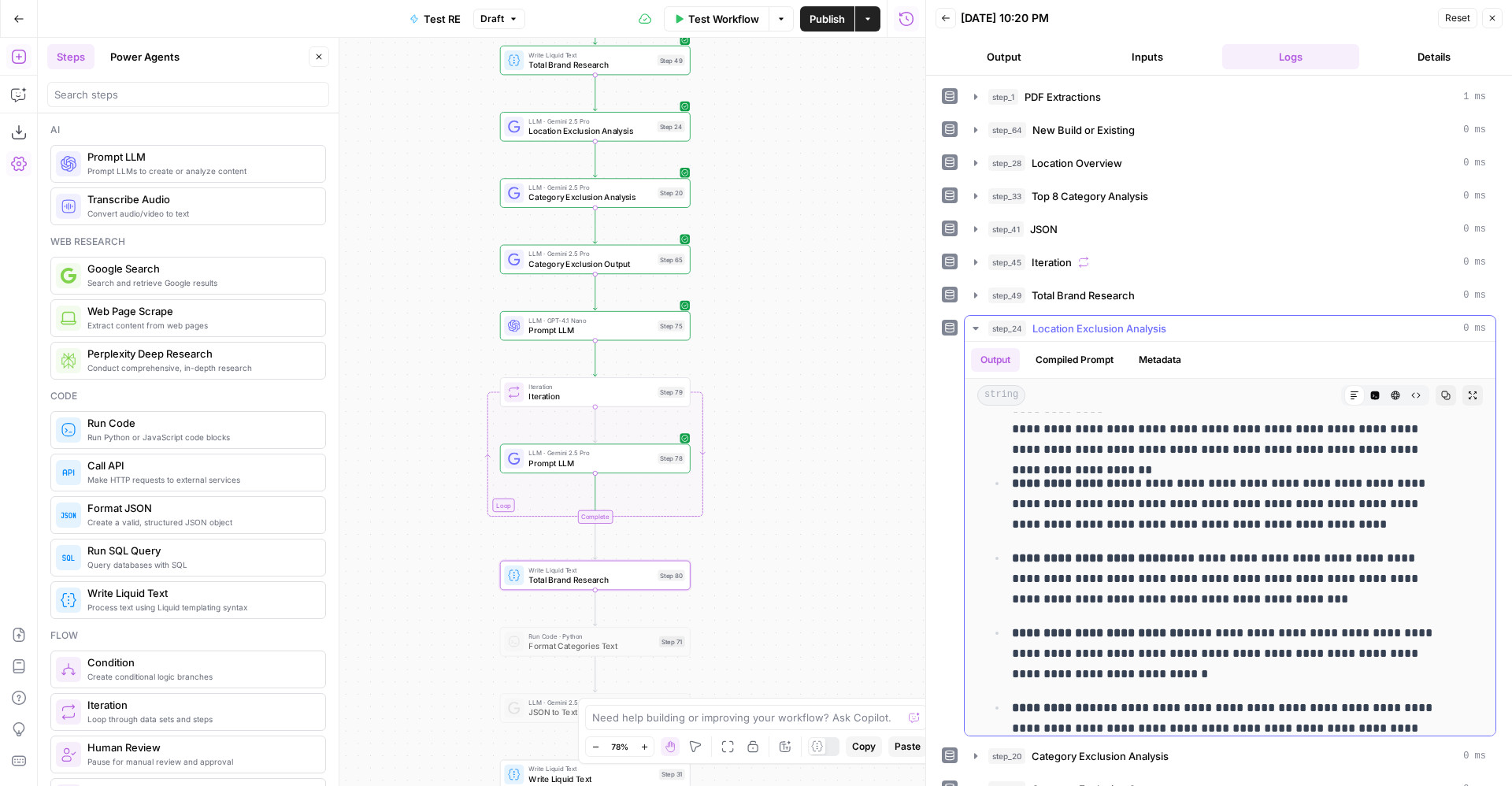
scroll to position [398, 0]
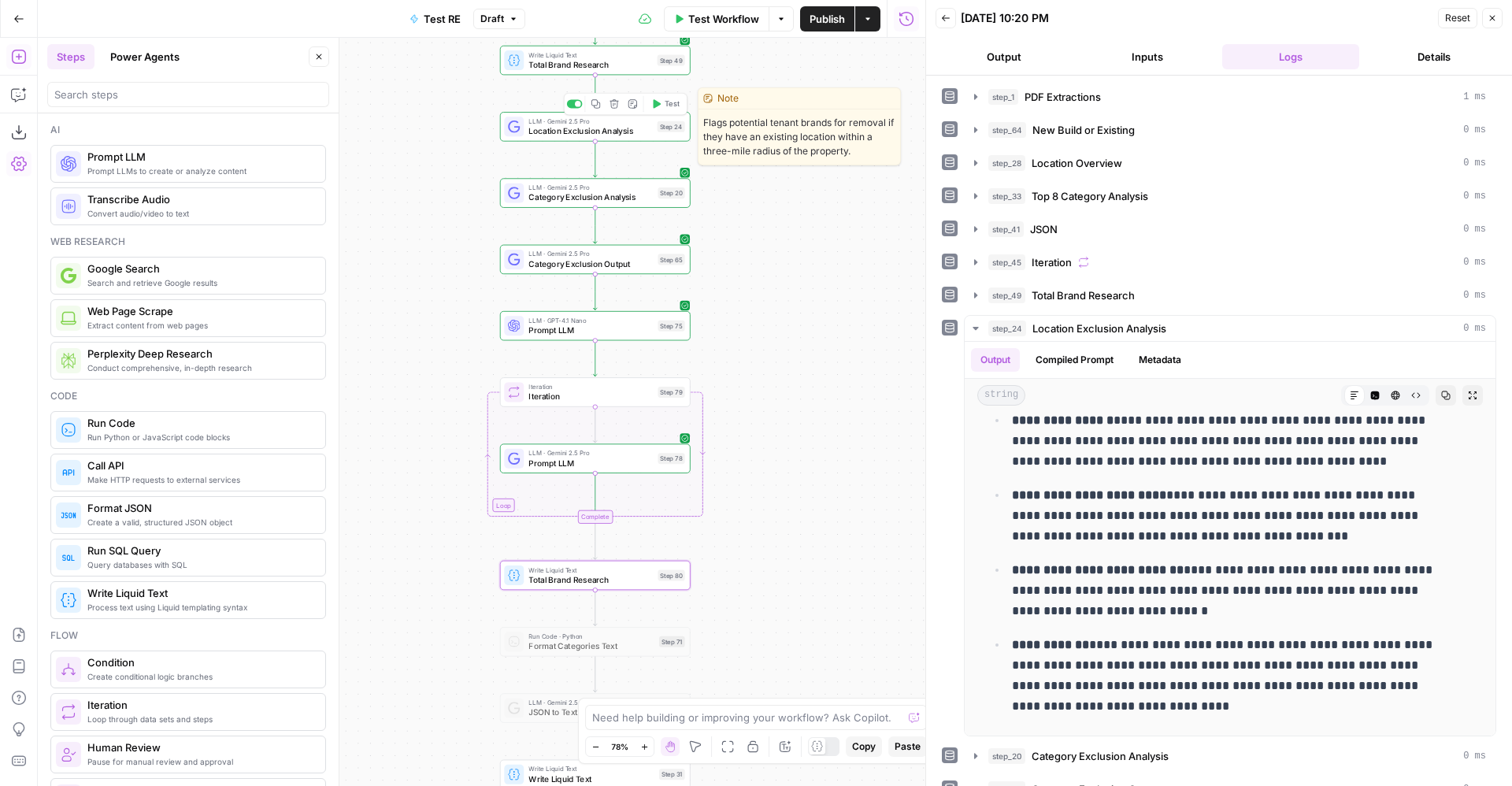
click at [634, 134] on span "Location Exclusion Analysis" at bounding box center [591, 130] width 124 height 12
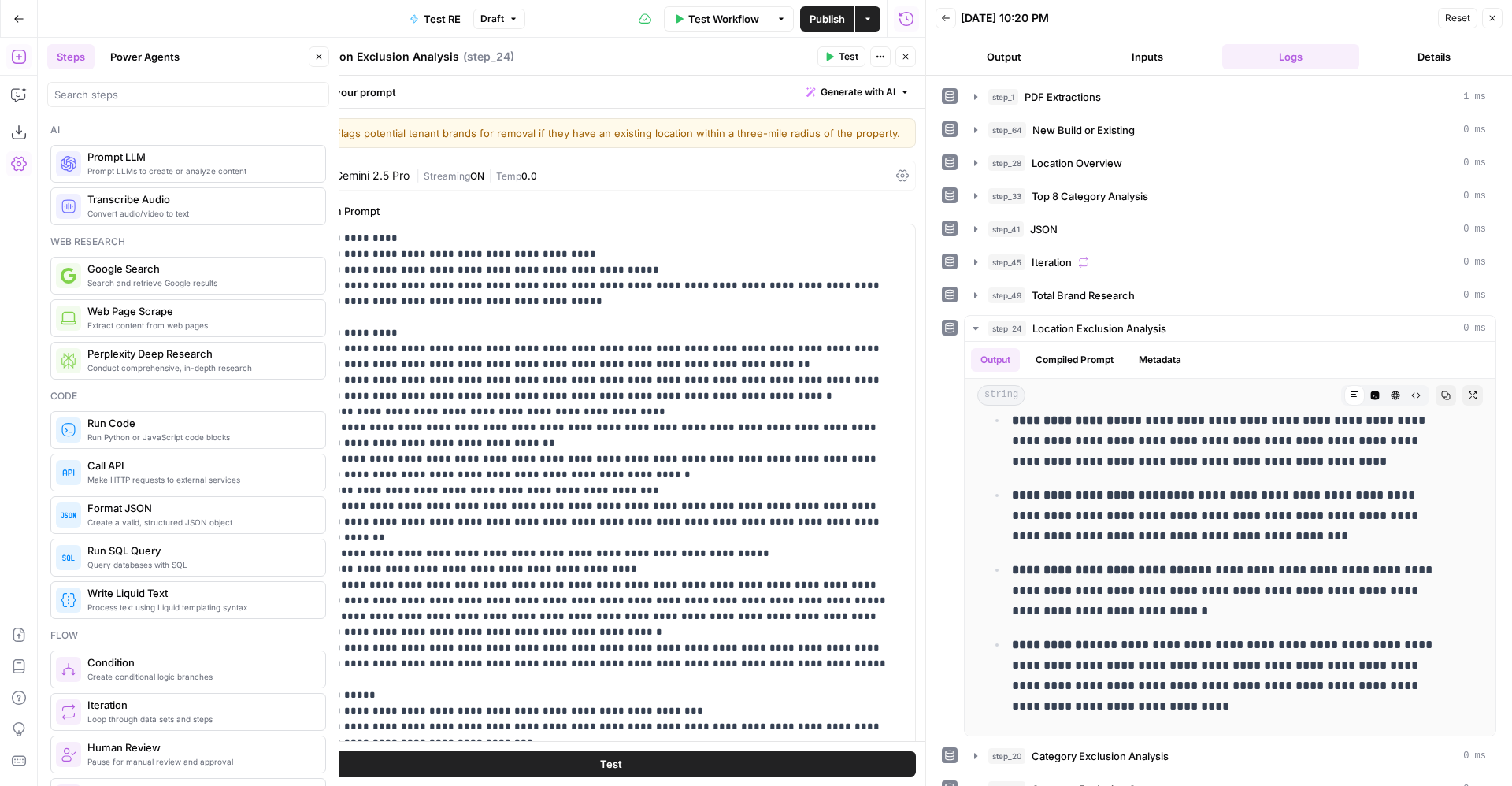
click at [542, 183] on div "| Streaming ON | Temp 0.0" at bounding box center [653, 176] width 474 height 15
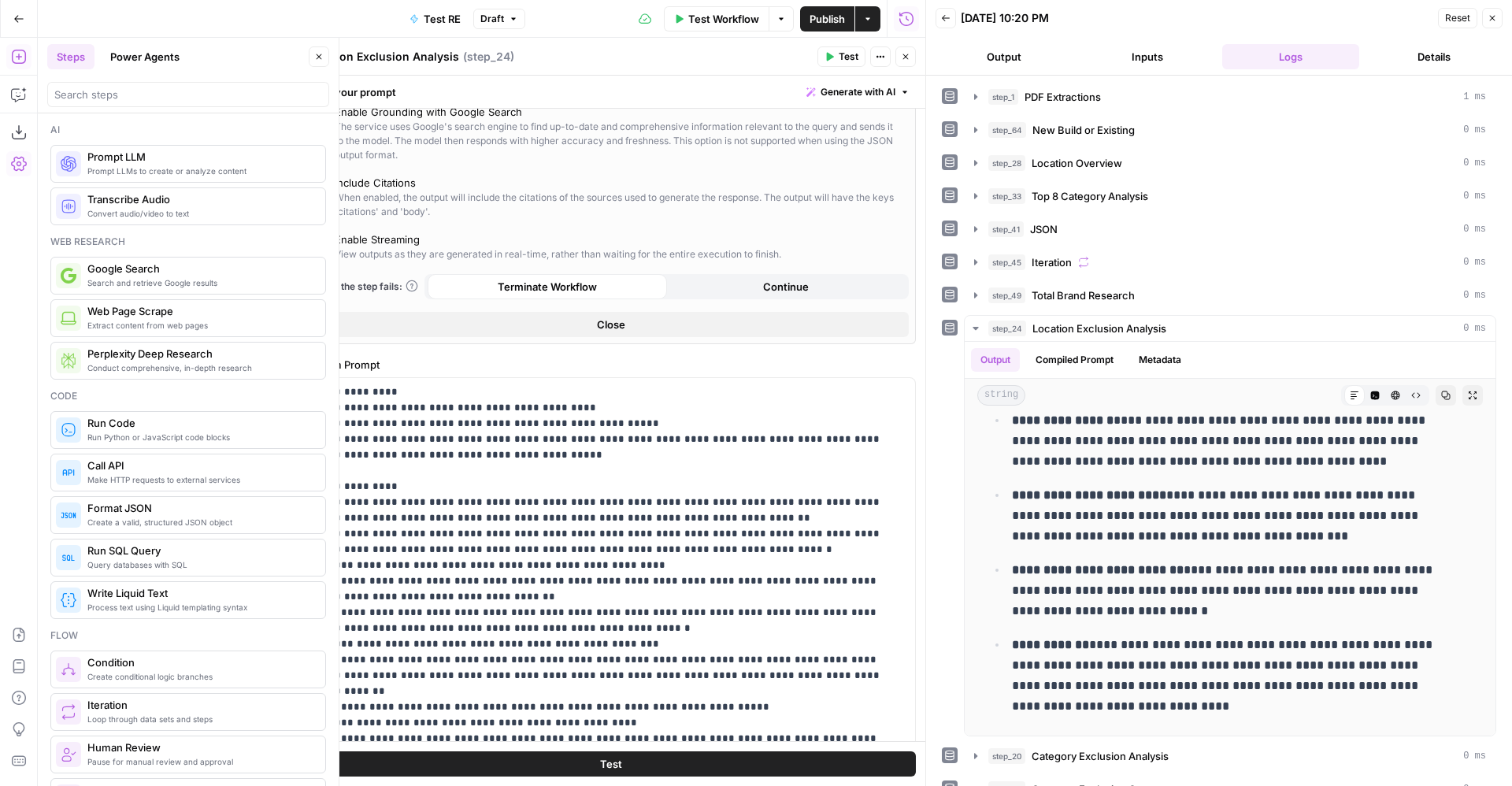
scroll to position [0, 0]
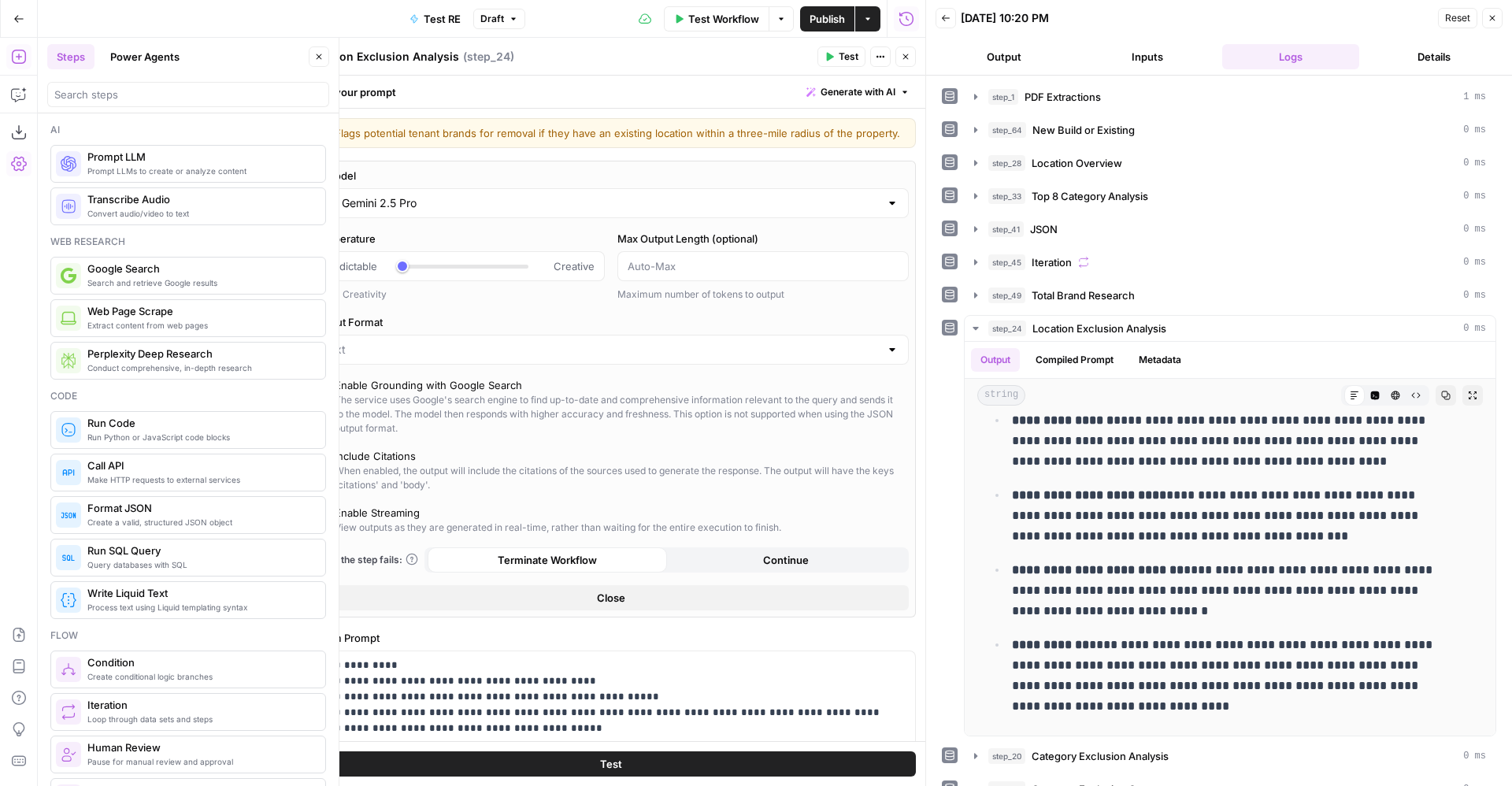
click at [433, 212] on input "Gemini 2.5 Pro" at bounding box center [611, 203] width 538 height 16
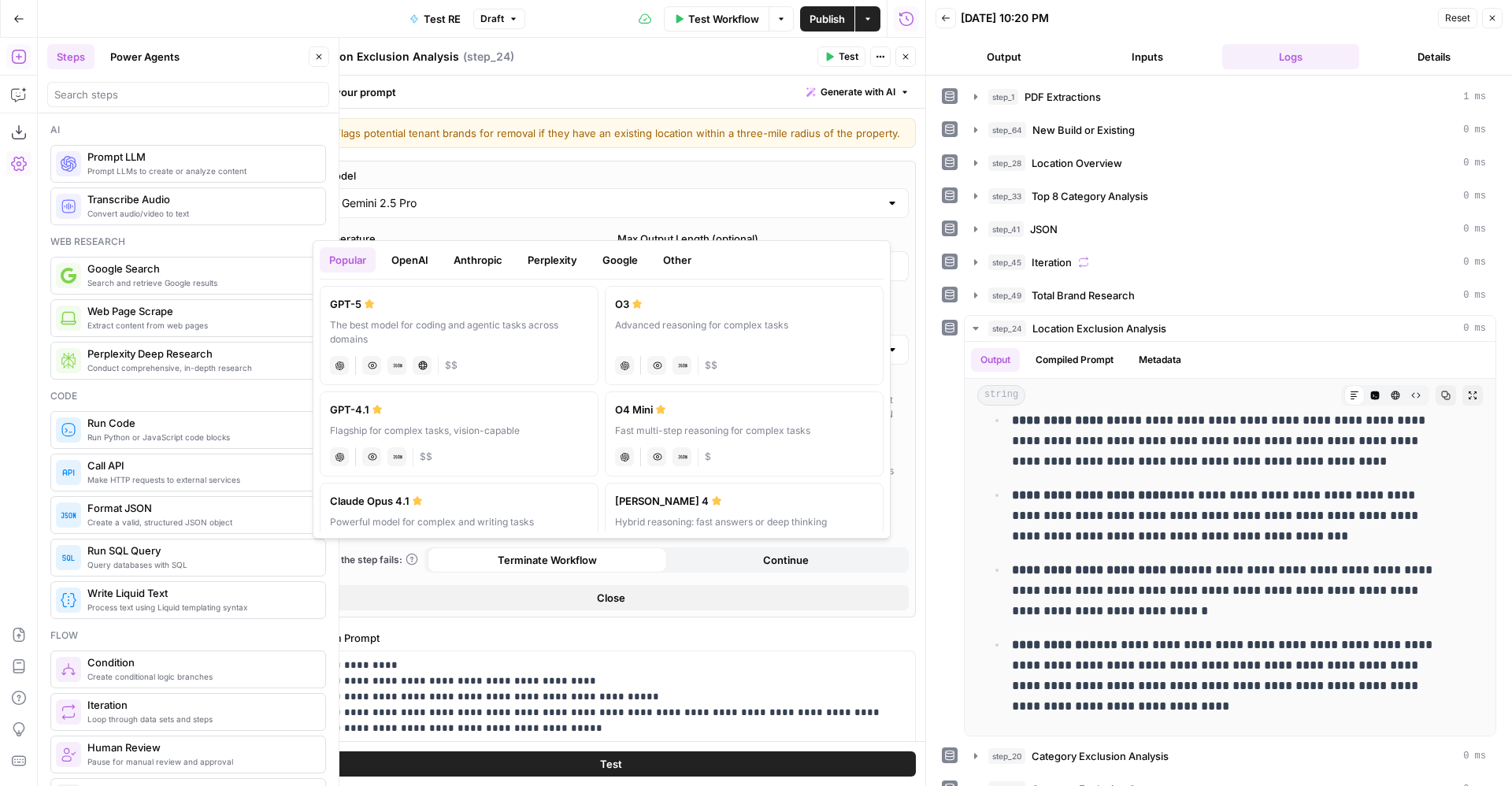
click at [614, 260] on button "Google" at bounding box center [621, 259] width 55 height 25
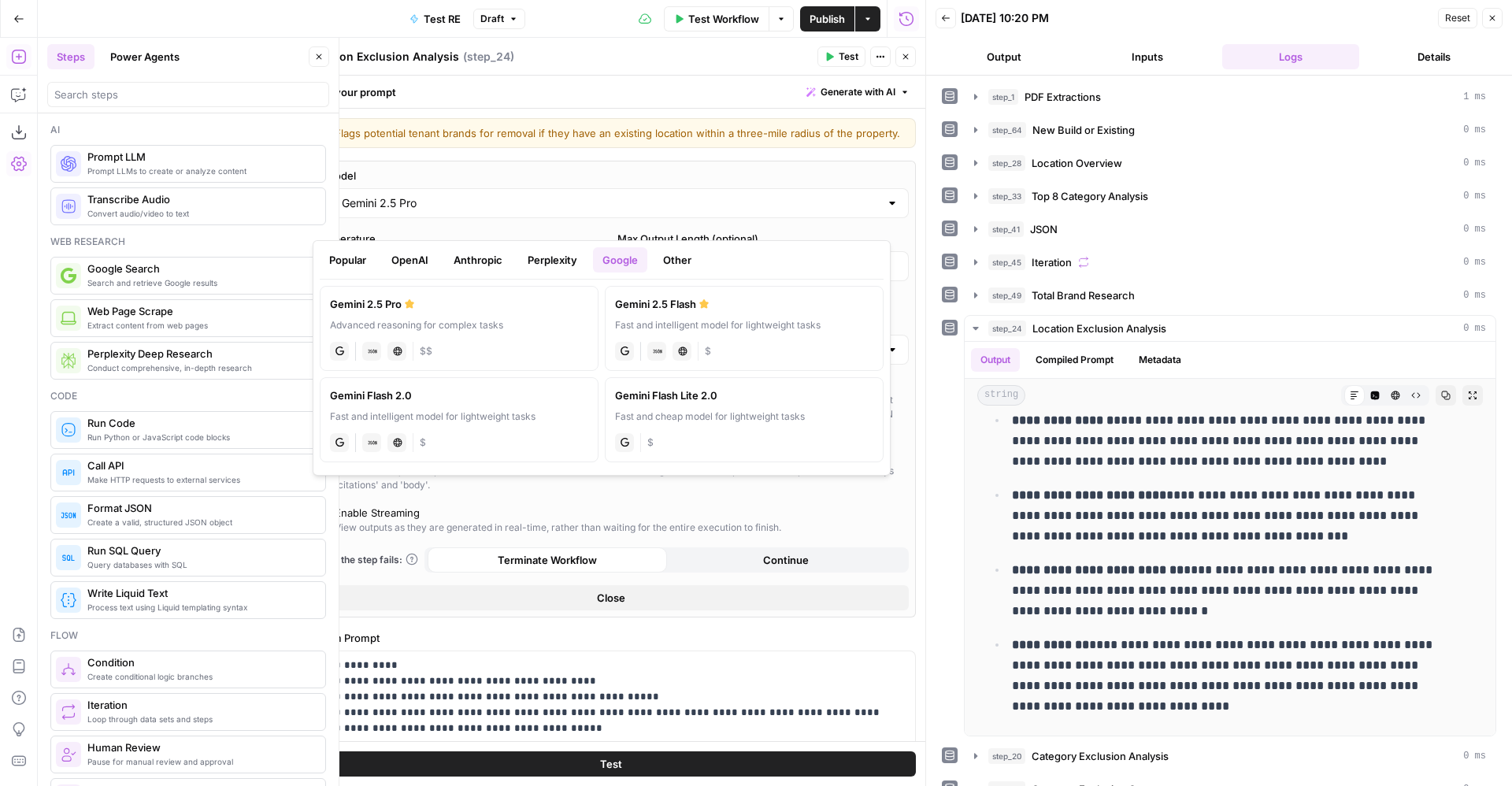
click at [670, 303] on div "Gemini 2.5 Flash" at bounding box center [744, 304] width 259 height 16
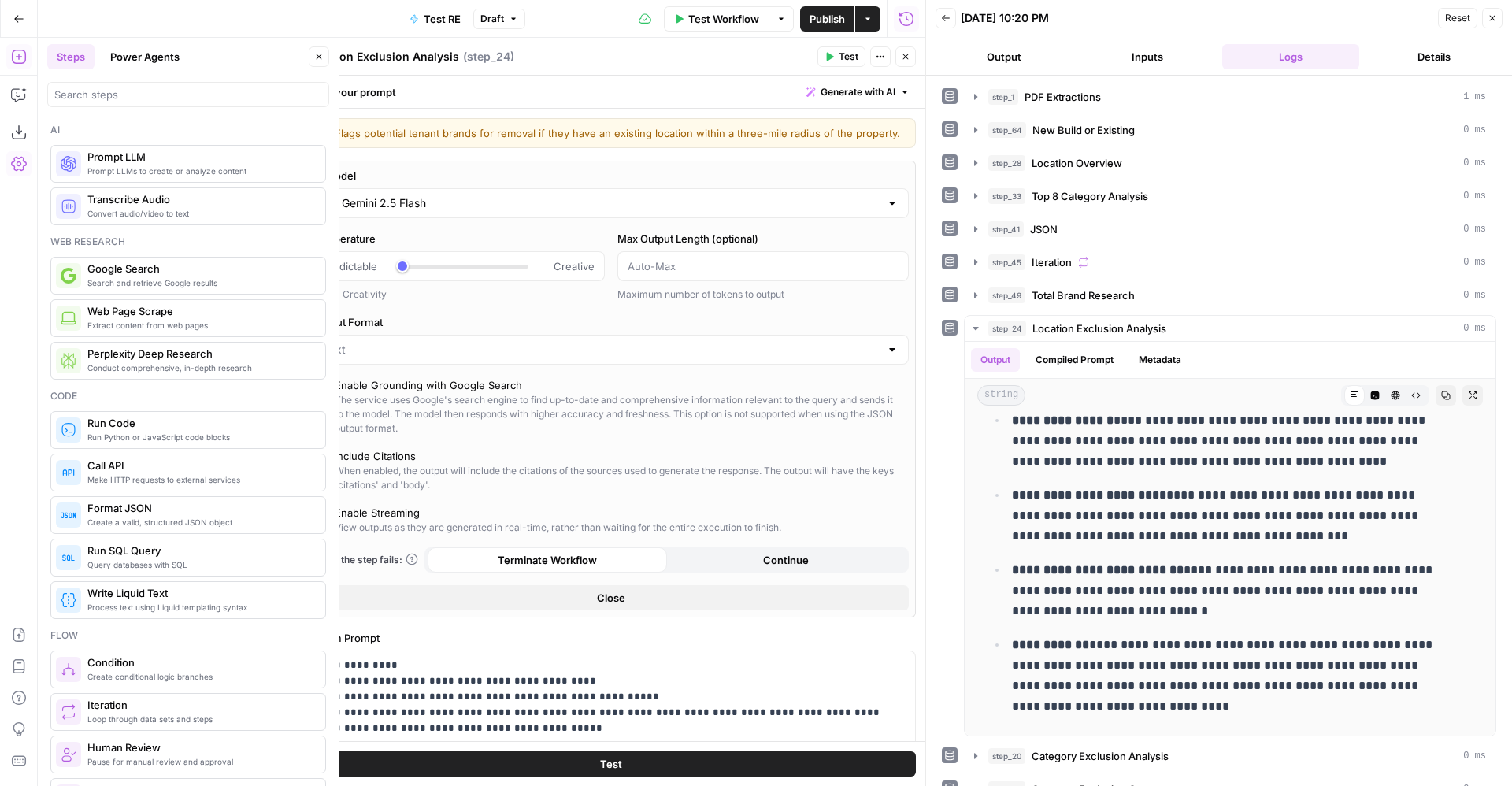
click at [839, 60] on span "Test" at bounding box center [848, 56] width 20 height 14
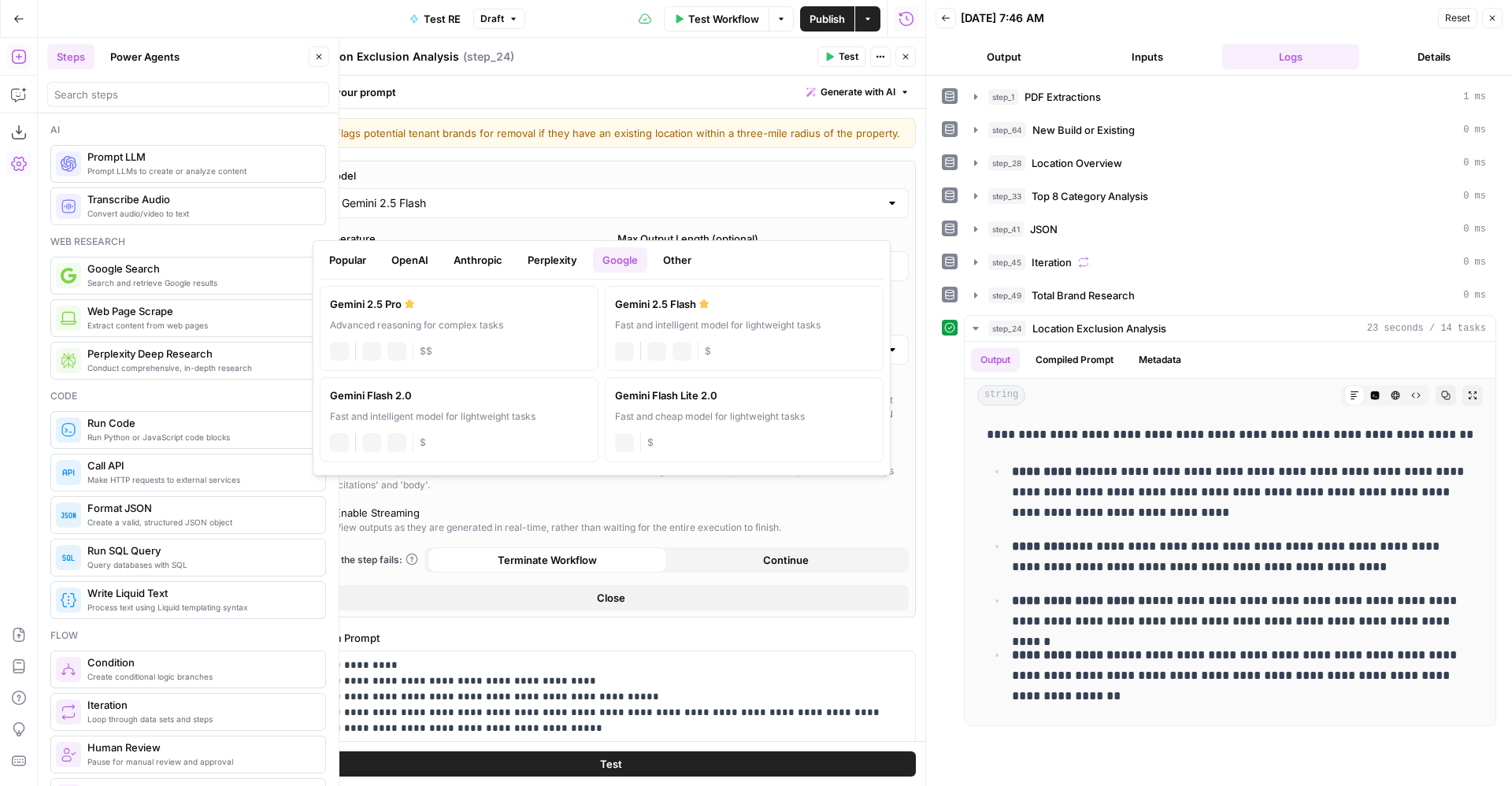
click at [523, 212] on input "Gemini 2.5 Flash" at bounding box center [611, 203] width 538 height 16
click at [490, 309] on div "Gemini 2.5 Pro" at bounding box center [459, 304] width 259 height 16
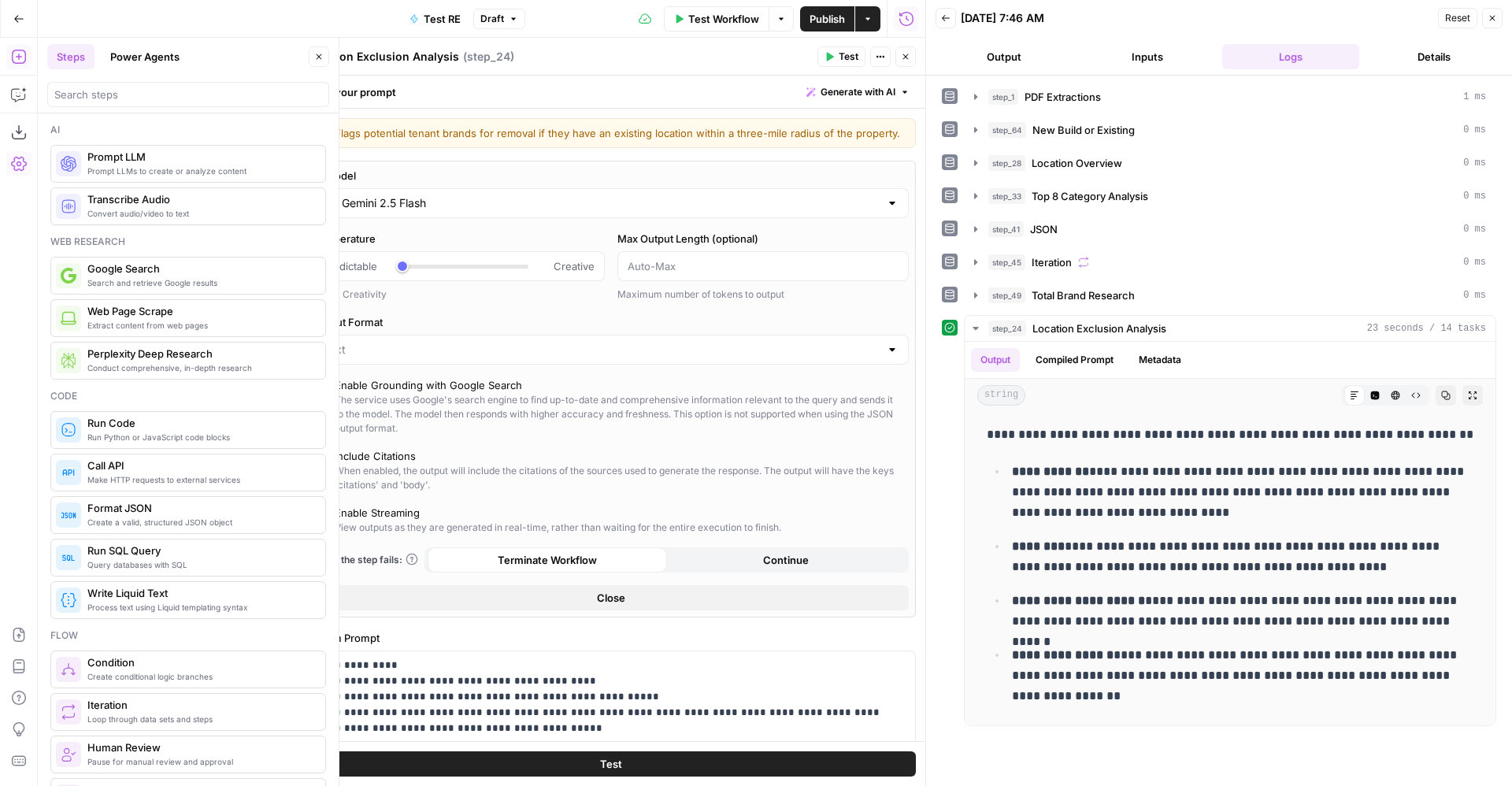
type input "Gemini 2.5 Pro"
click at [849, 51] on span "Test" at bounding box center [848, 56] width 20 height 14
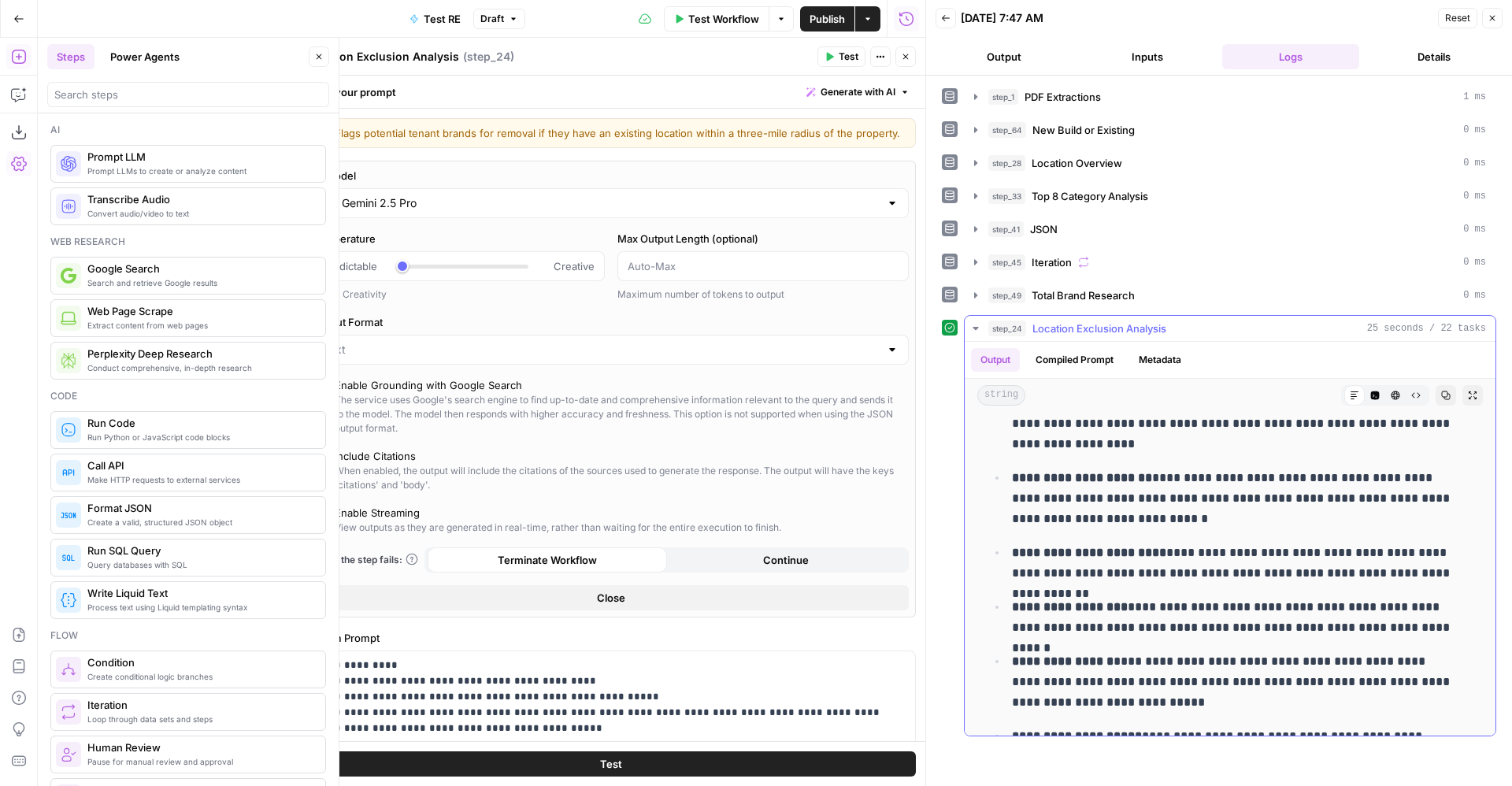
scroll to position [398, 0]
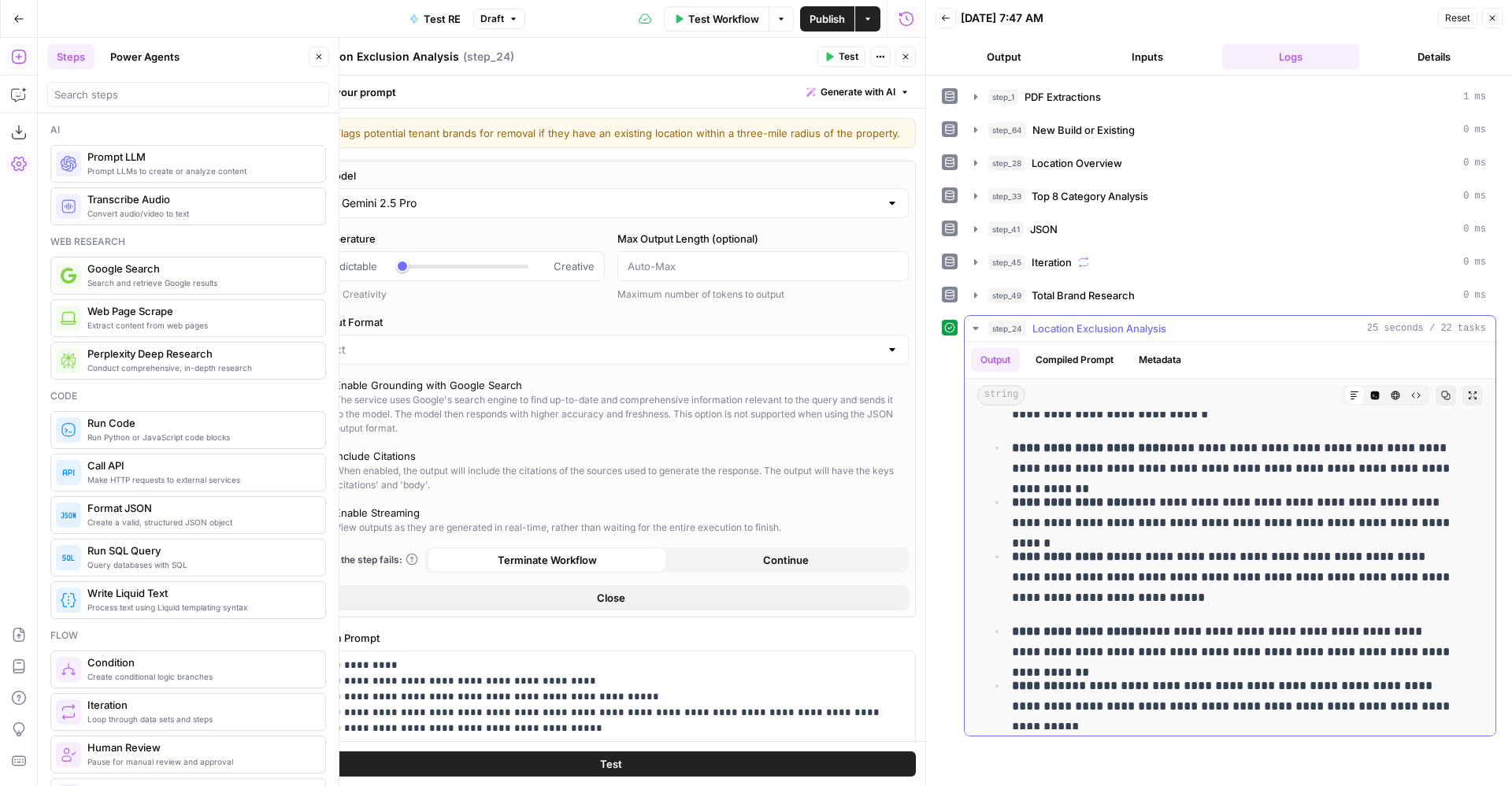
drag, startPoint x: 1323, startPoint y: 708, endPoint x: 1454, endPoint y: 708, distance: 131.0
click at [1454, 708] on p "**********" at bounding box center [1234, 697] width 444 height 41
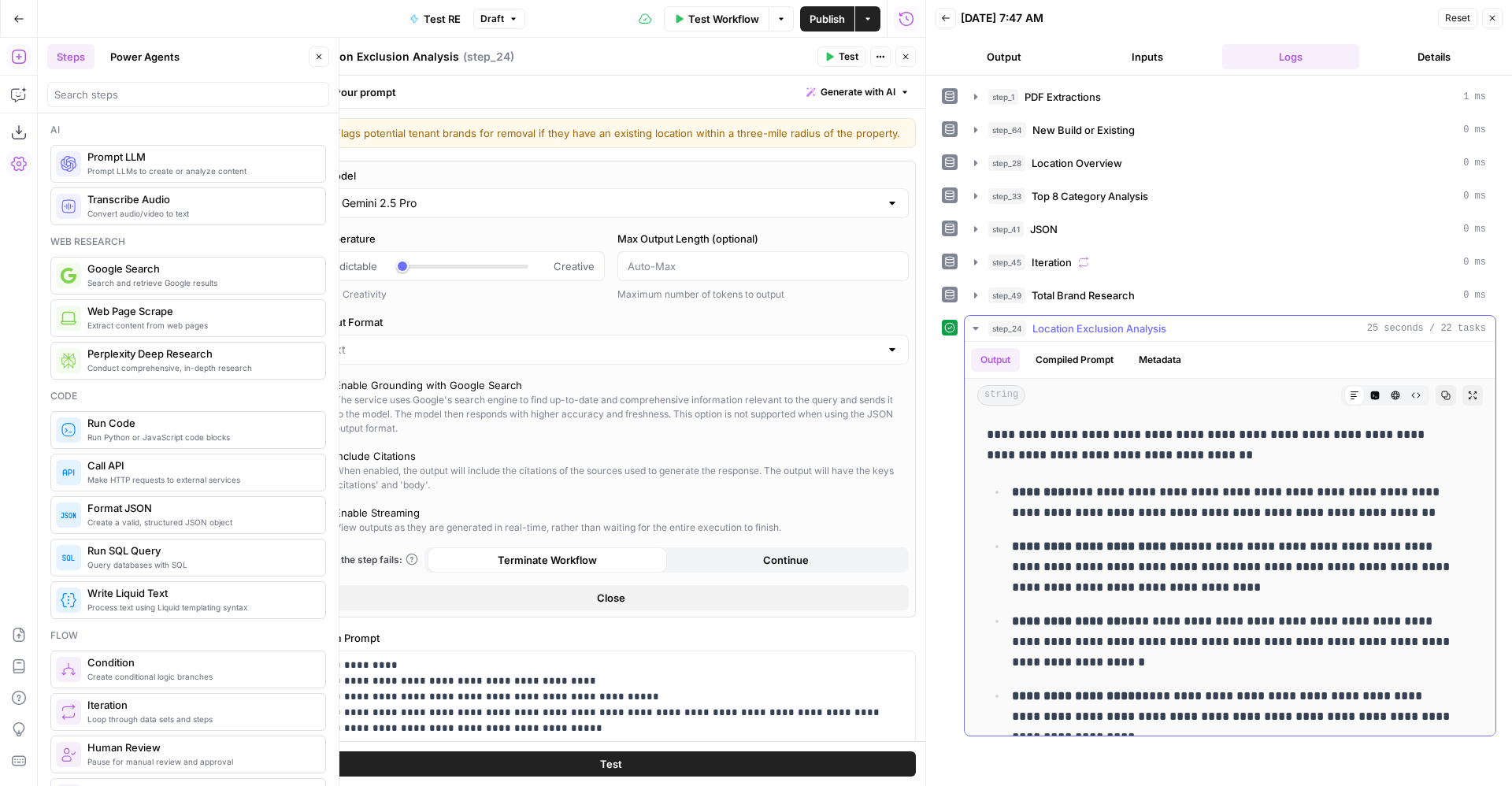
click at [1071, 322] on span "Location Exclusion Analysis" at bounding box center [1099, 328] width 134 height 16
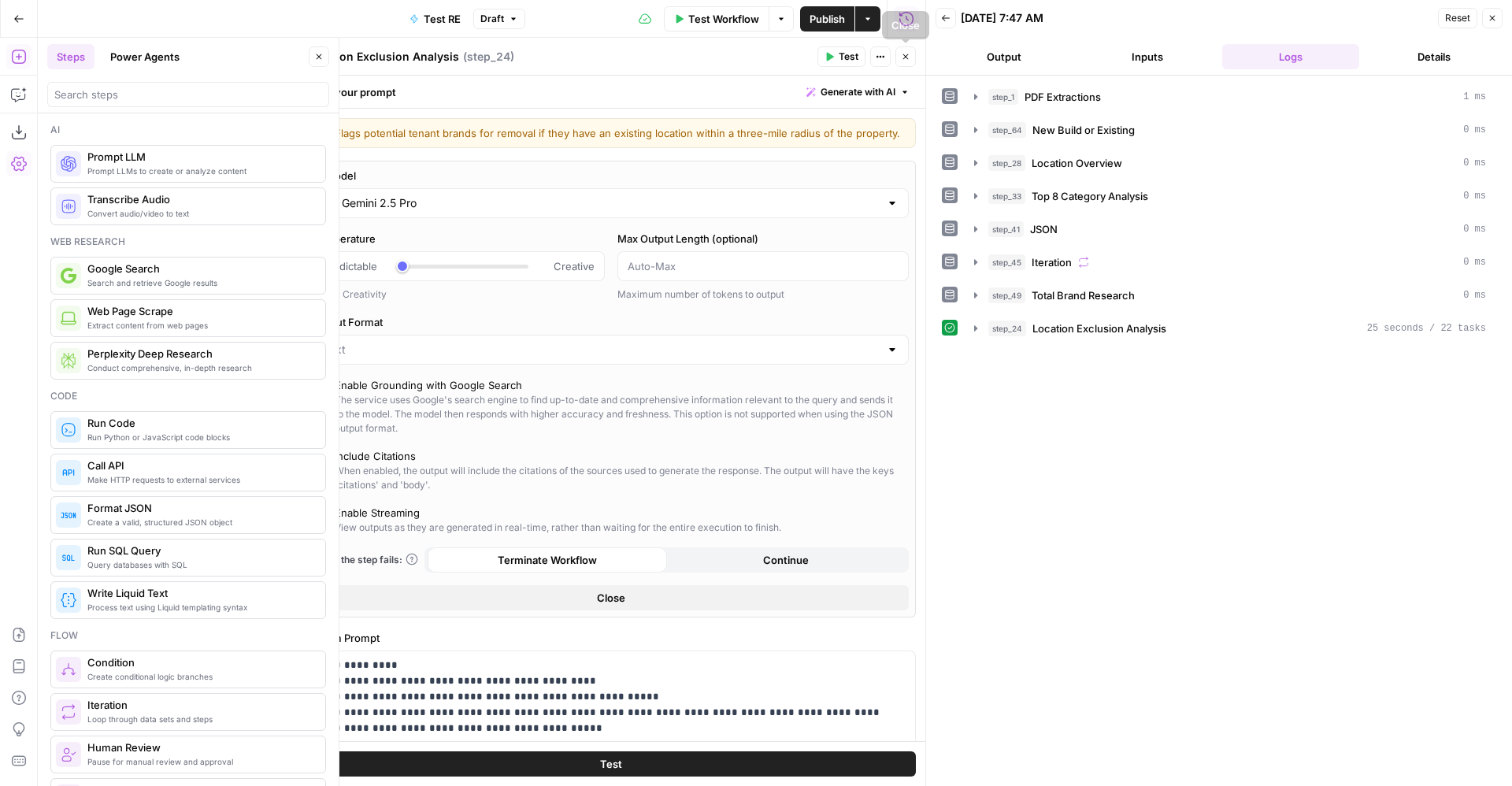
click at [907, 57] on icon "button" at bounding box center [906, 57] width 6 height 6
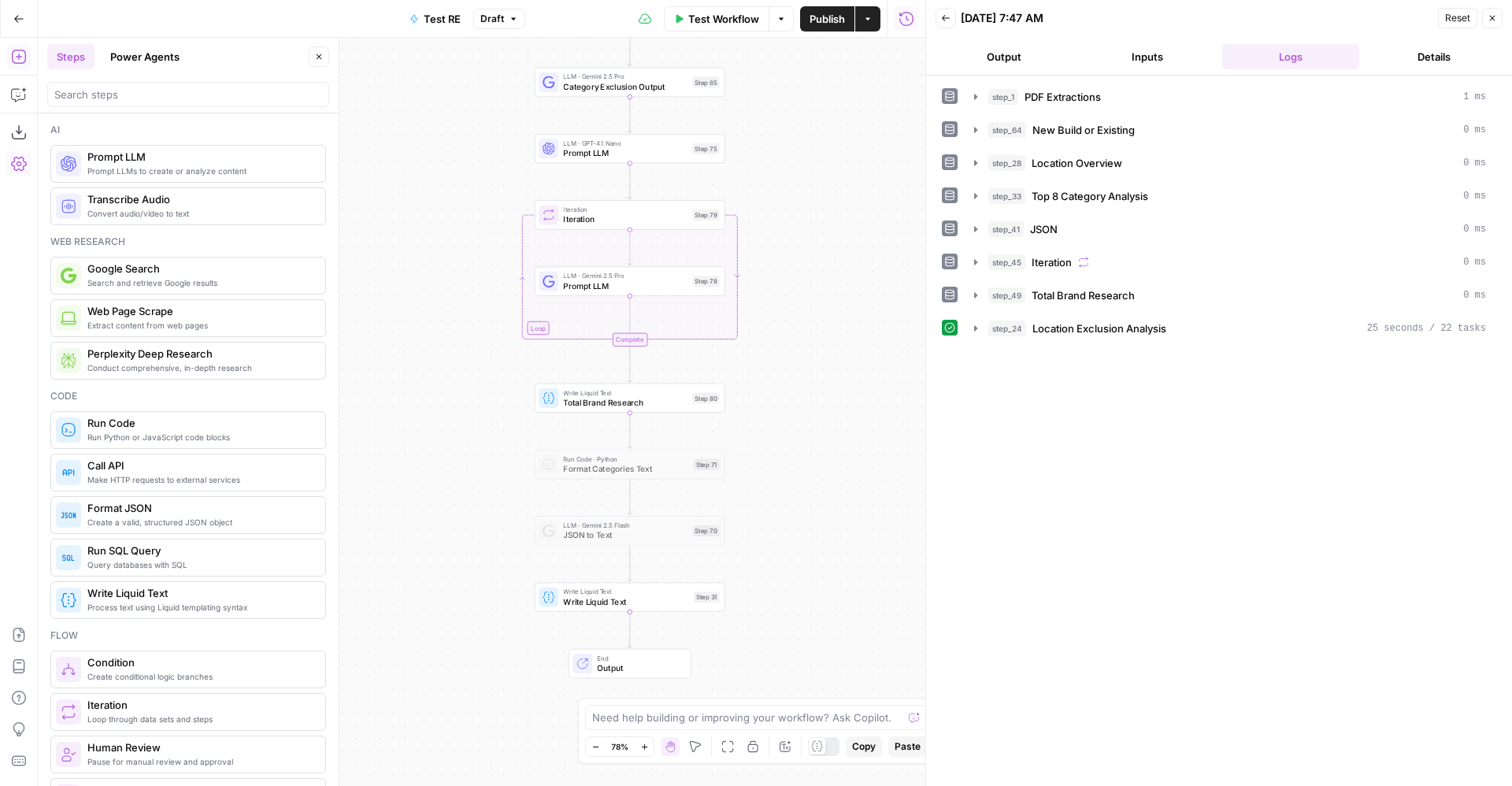
drag, startPoint x: 818, startPoint y: 483, endPoint x: 852, endPoint y: 307, distance: 179.3
click at [852, 307] on div "Workflow Set Inputs Inputs LLM · Gemini 2.5 Pro PDF Extractions Step 1 LLM · Ge…" at bounding box center [481, 412] width 888 height 748
click at [698, 279] on div "Step 78" at bounding box center [705, 283] width 26 height 11
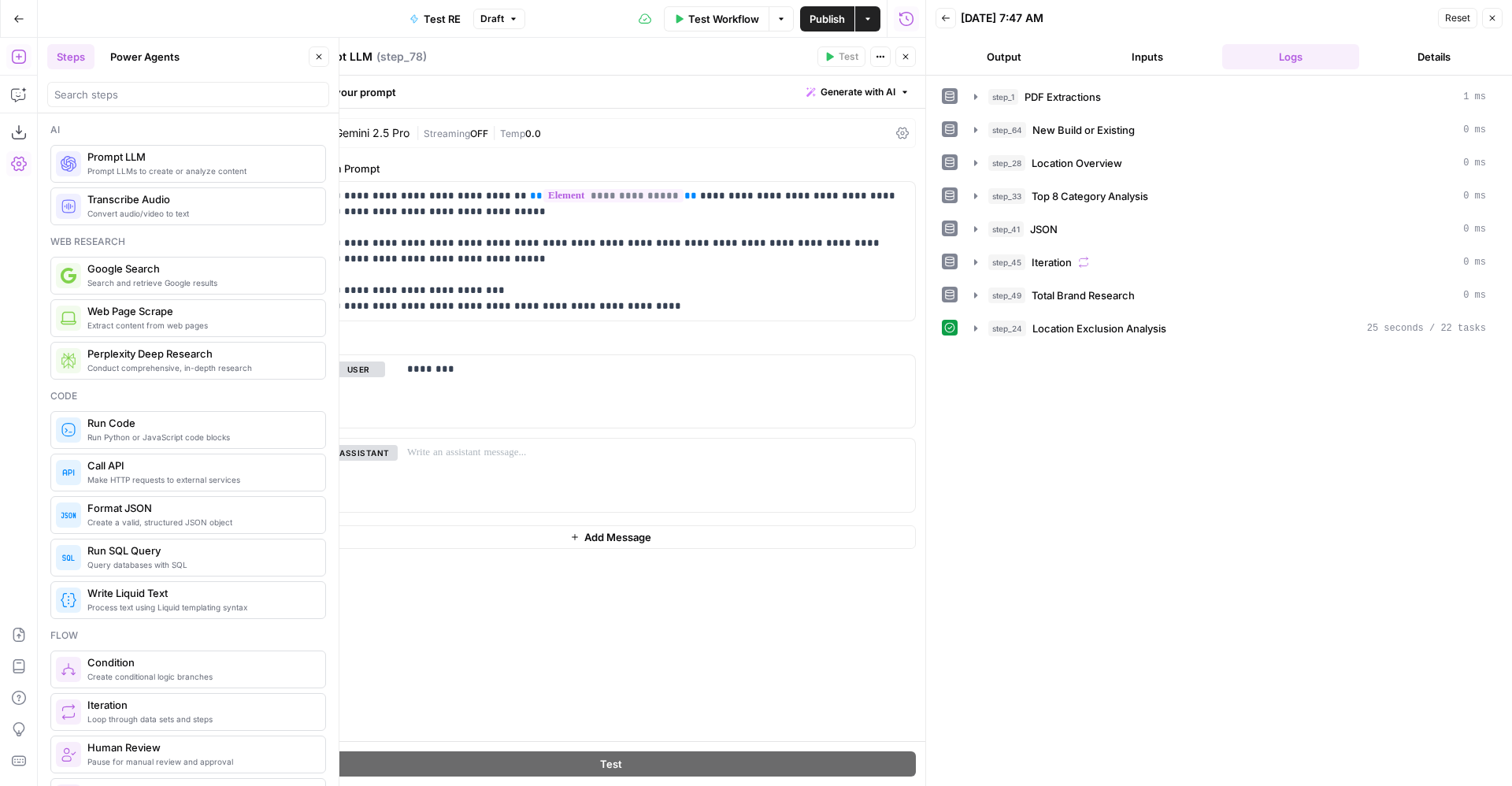
click at [541, 138] on span "0.0" at bounding box center [533, 134] width 16 height 12
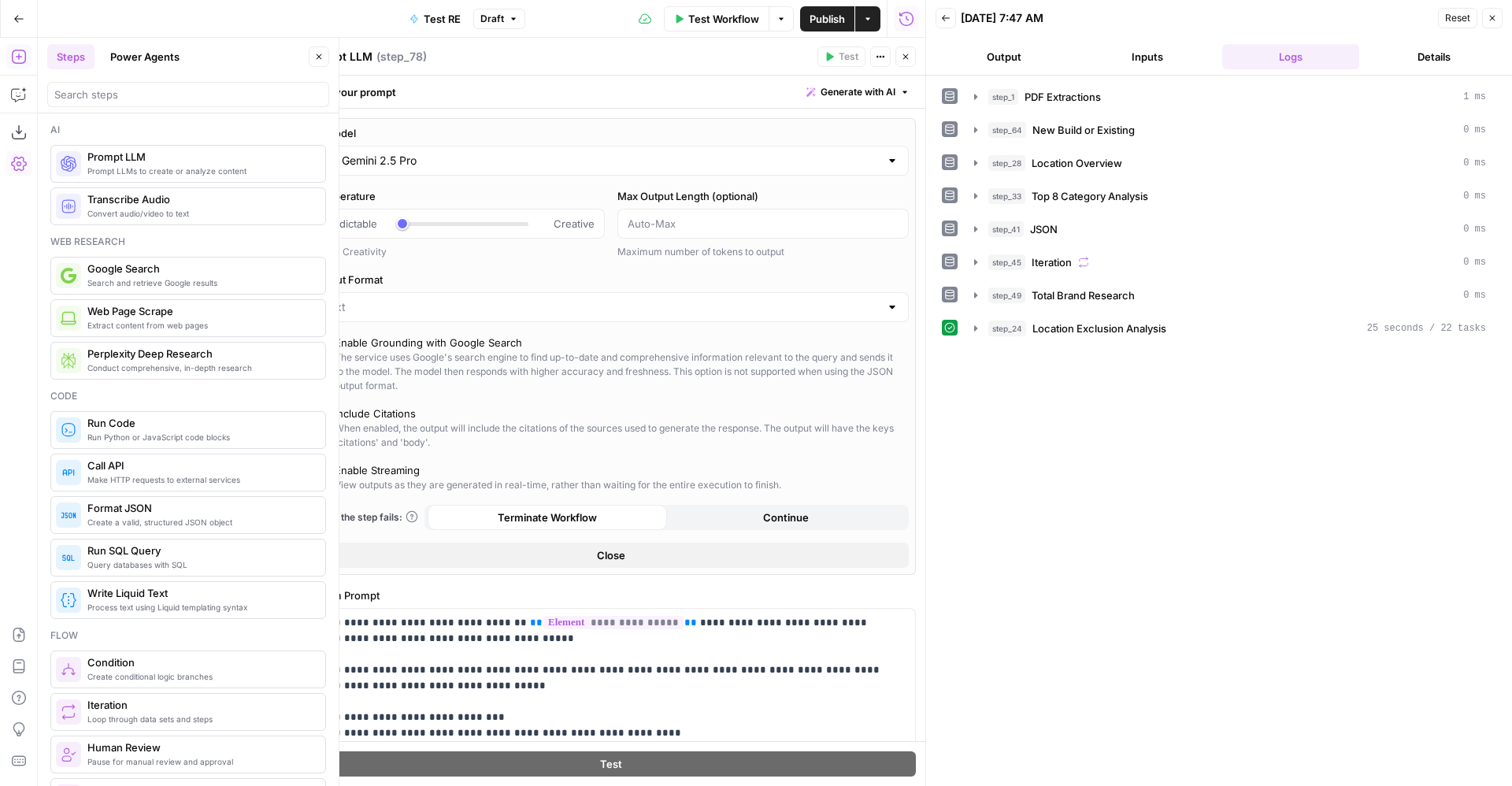
click at [675, 163] on input "Gemini 2.5 Pro" at bounding box center [611, 161] width 538 height 16
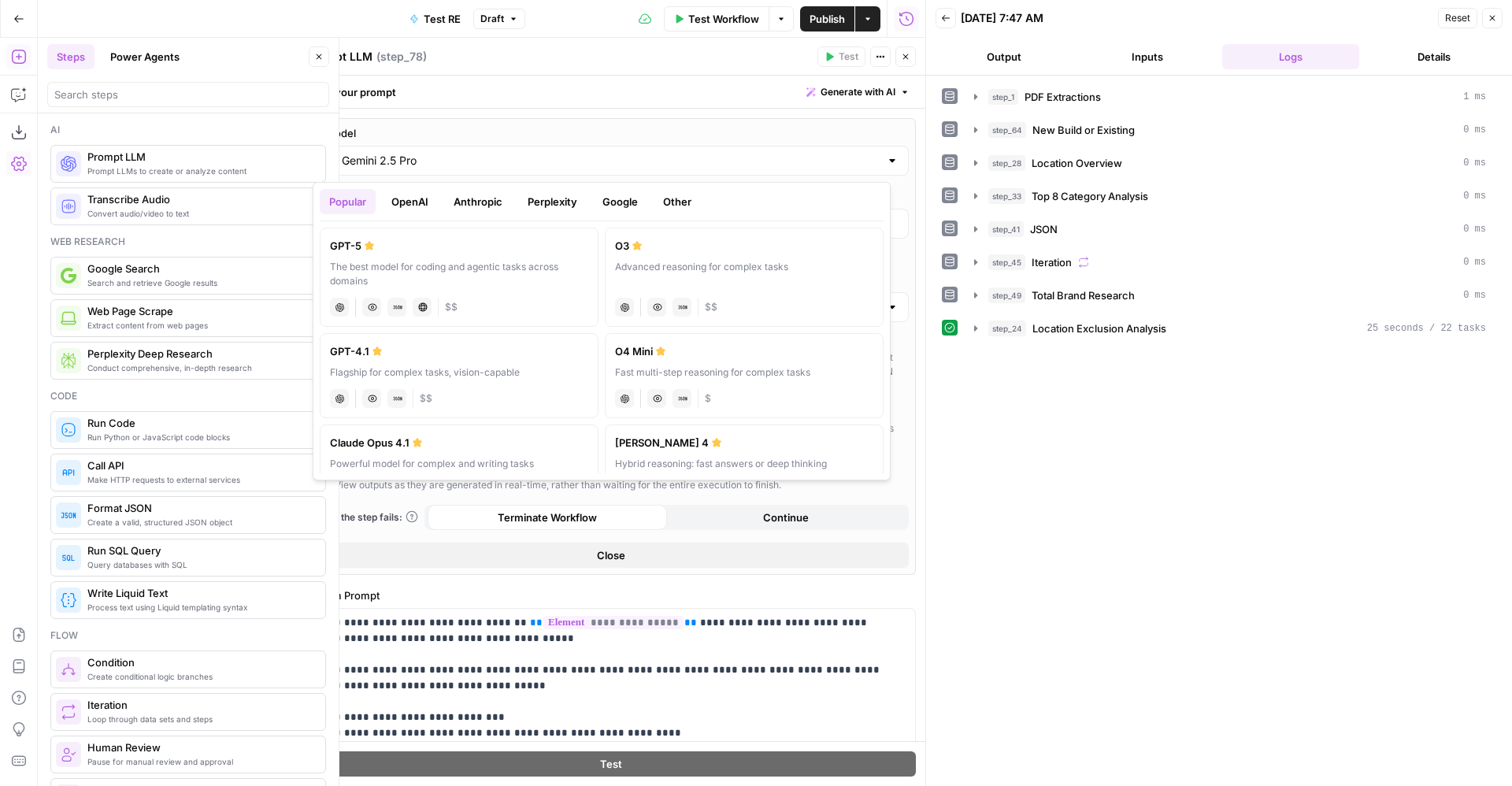
click at [627, 204] on button "Google" at bounding box center [621, 201] width 55 height 25
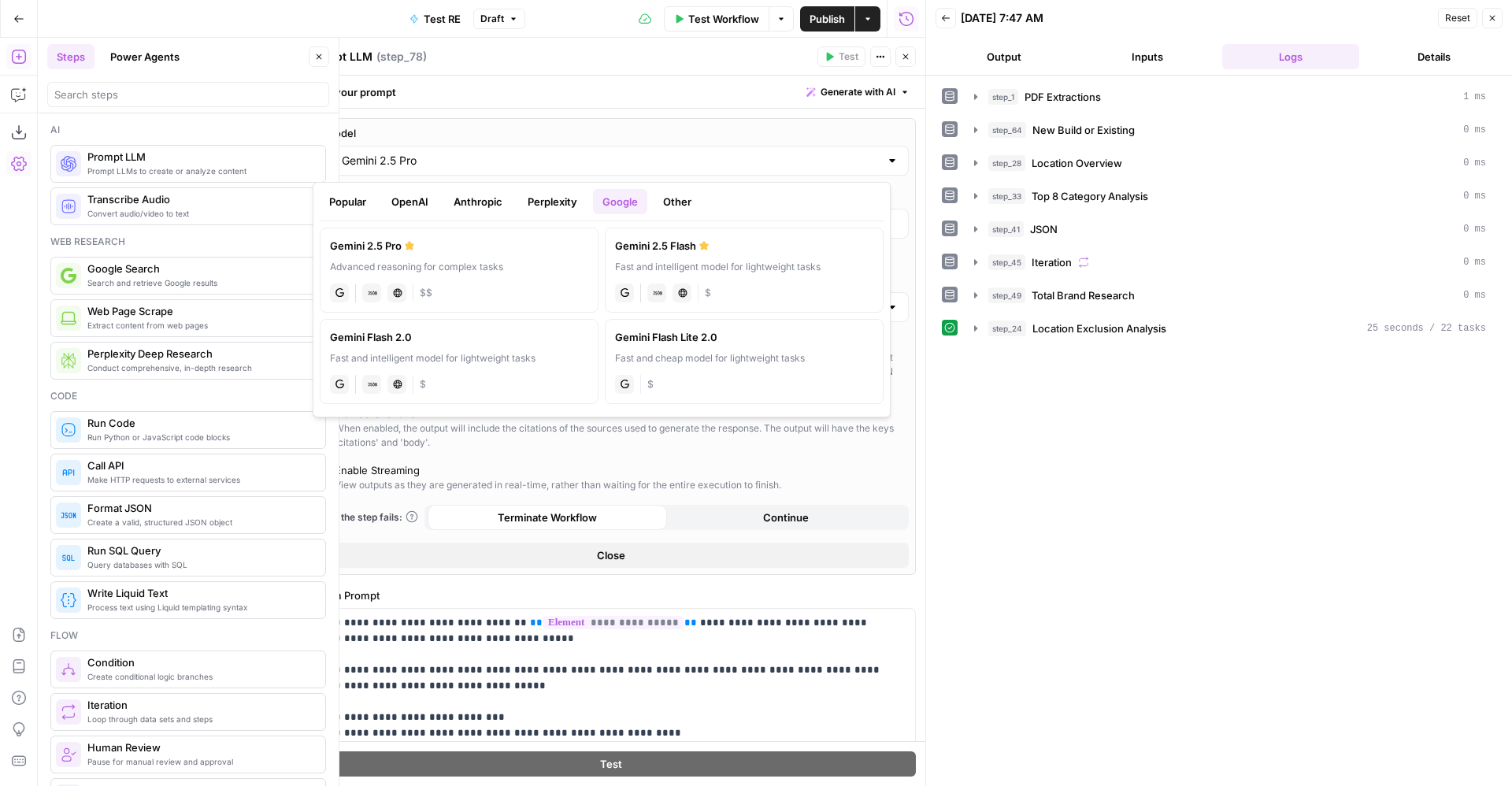
click at [764, 259] on div "Fast and intelligent model for lightweight tasks" at bounding box center [744, 266] width 259 height 14
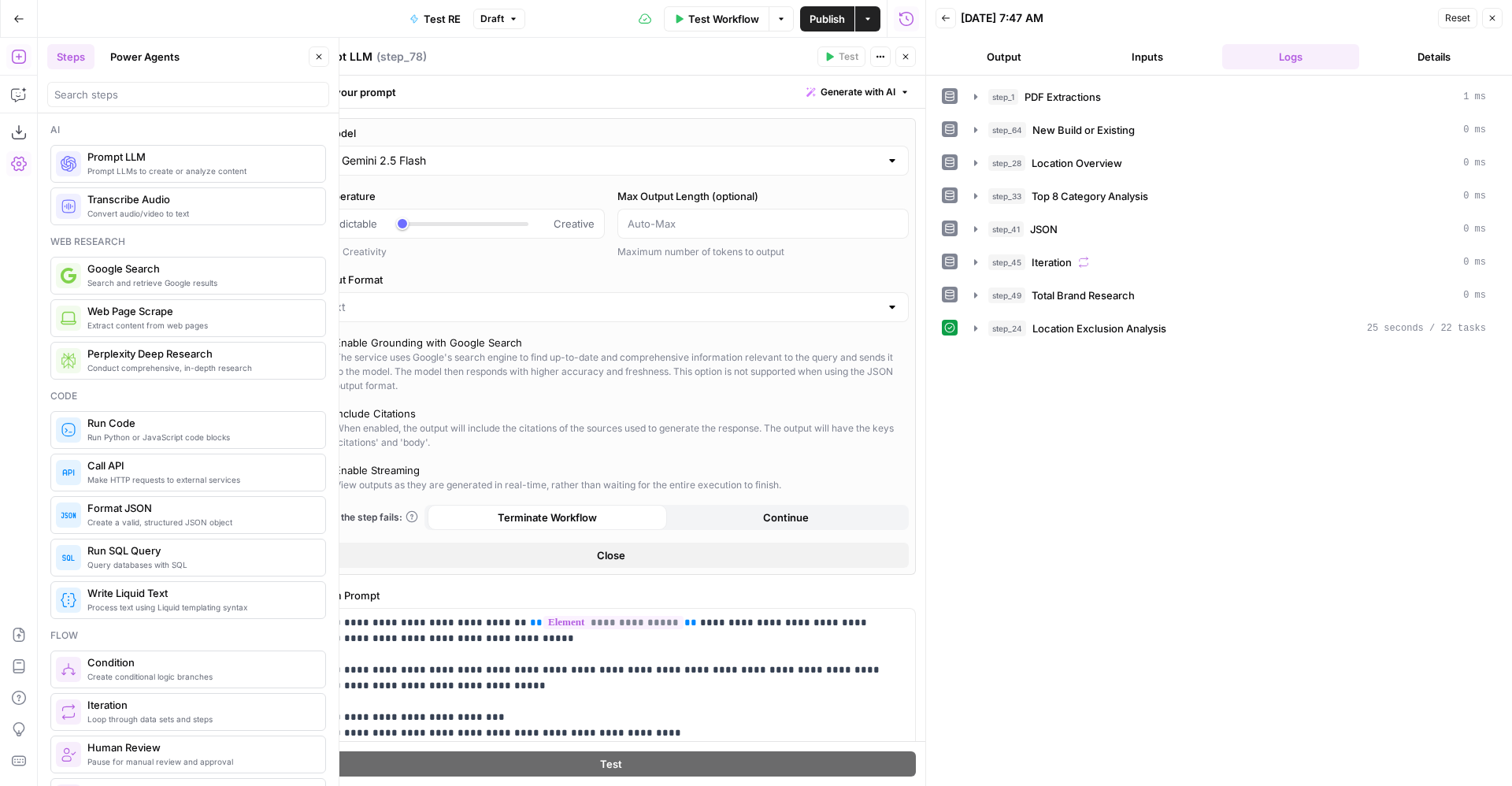
type input "Gemini 2.5 Flash"
click at [908, 58] on icon "button" at bounding box center [906, 57] width 6 height 6
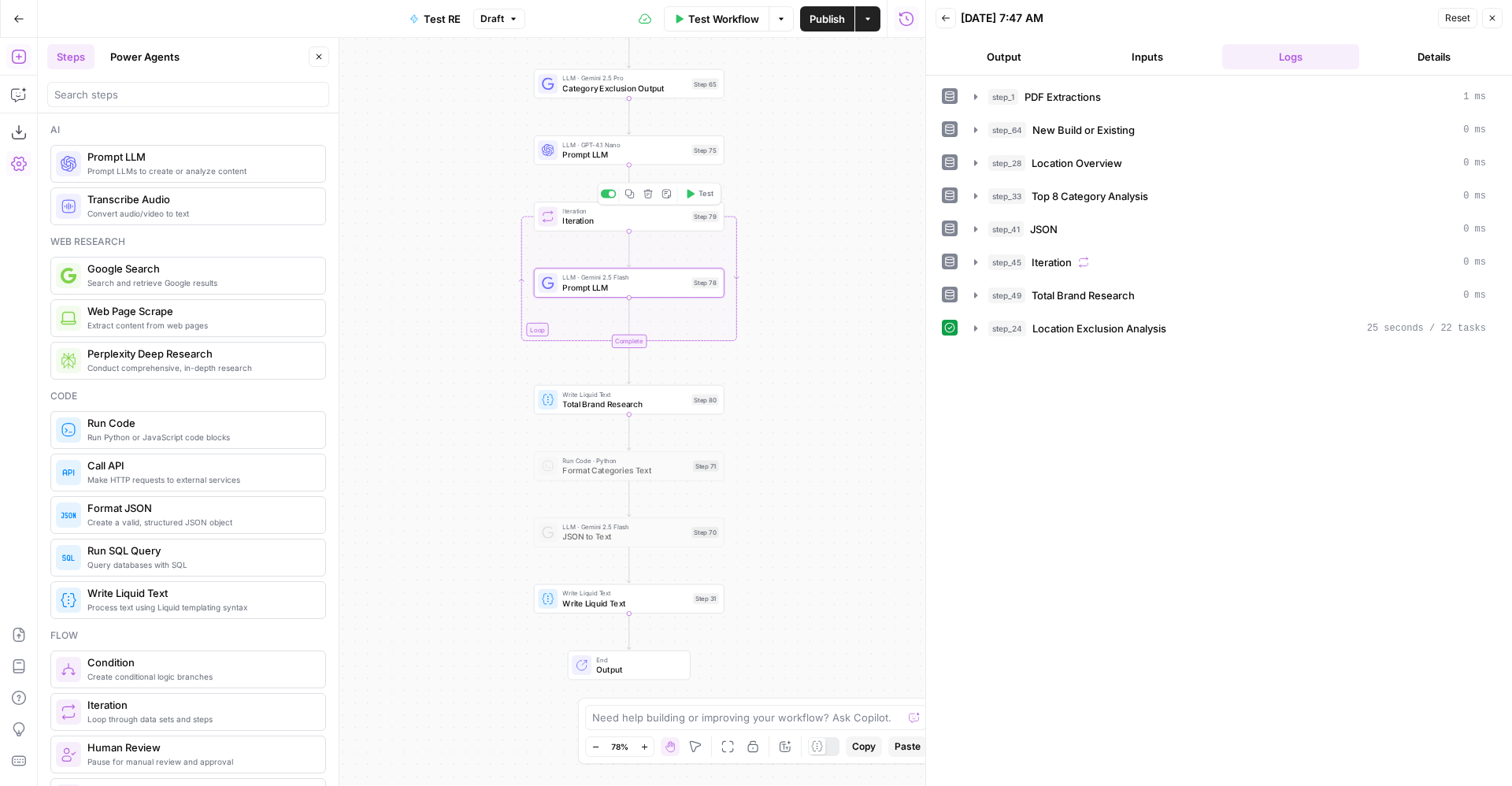
click at [701, 193] on span "Test" at bounding box center [706, 194] width 15 height 11
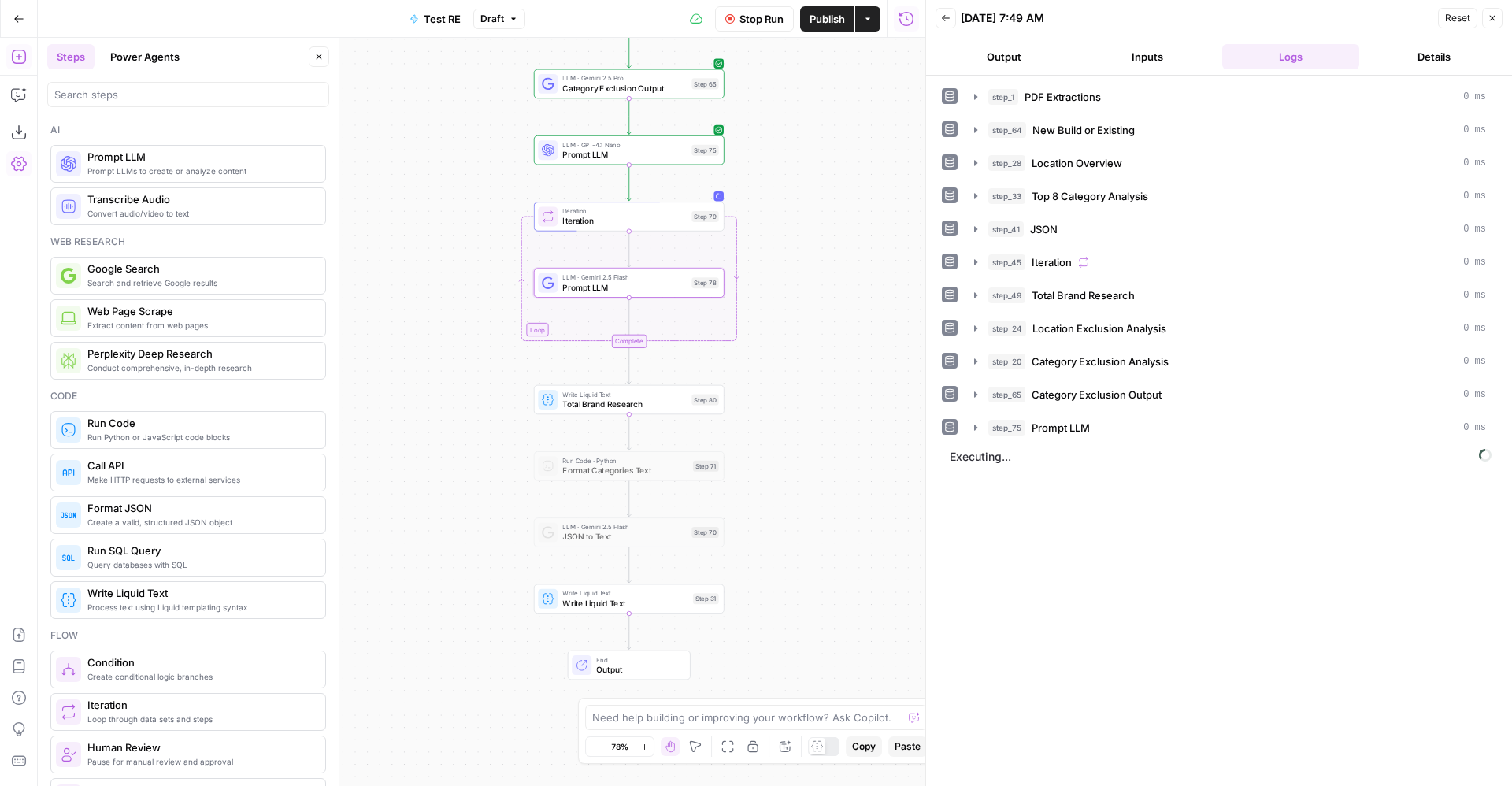
click at [685, 278] on span "LLM · Gemini 2.5 Flash" at bounding box center [624, 277] width 124 height 9
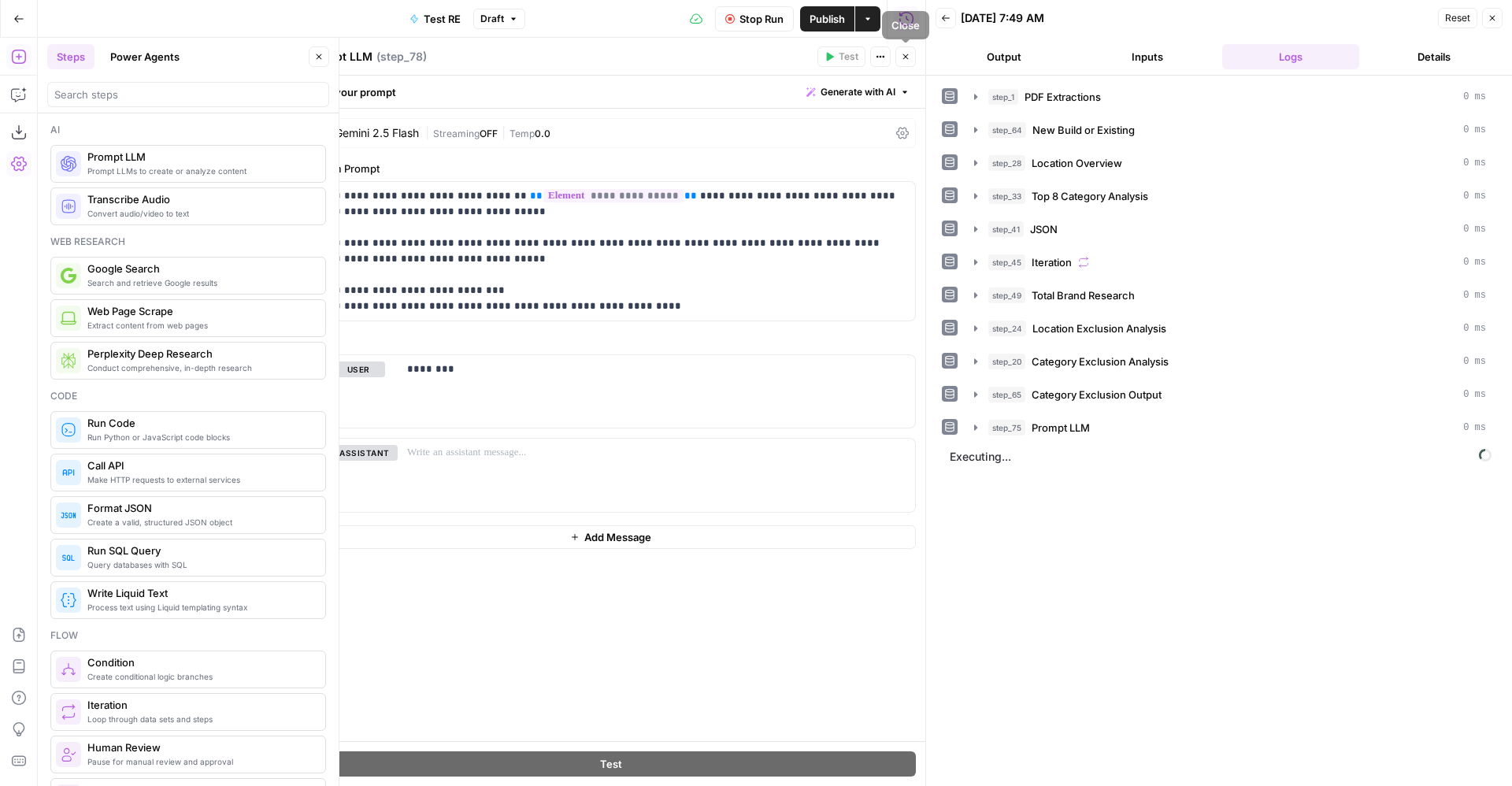
click at [913, 61] on button "Close" at bounding box center [906, 56] width 21 height 21
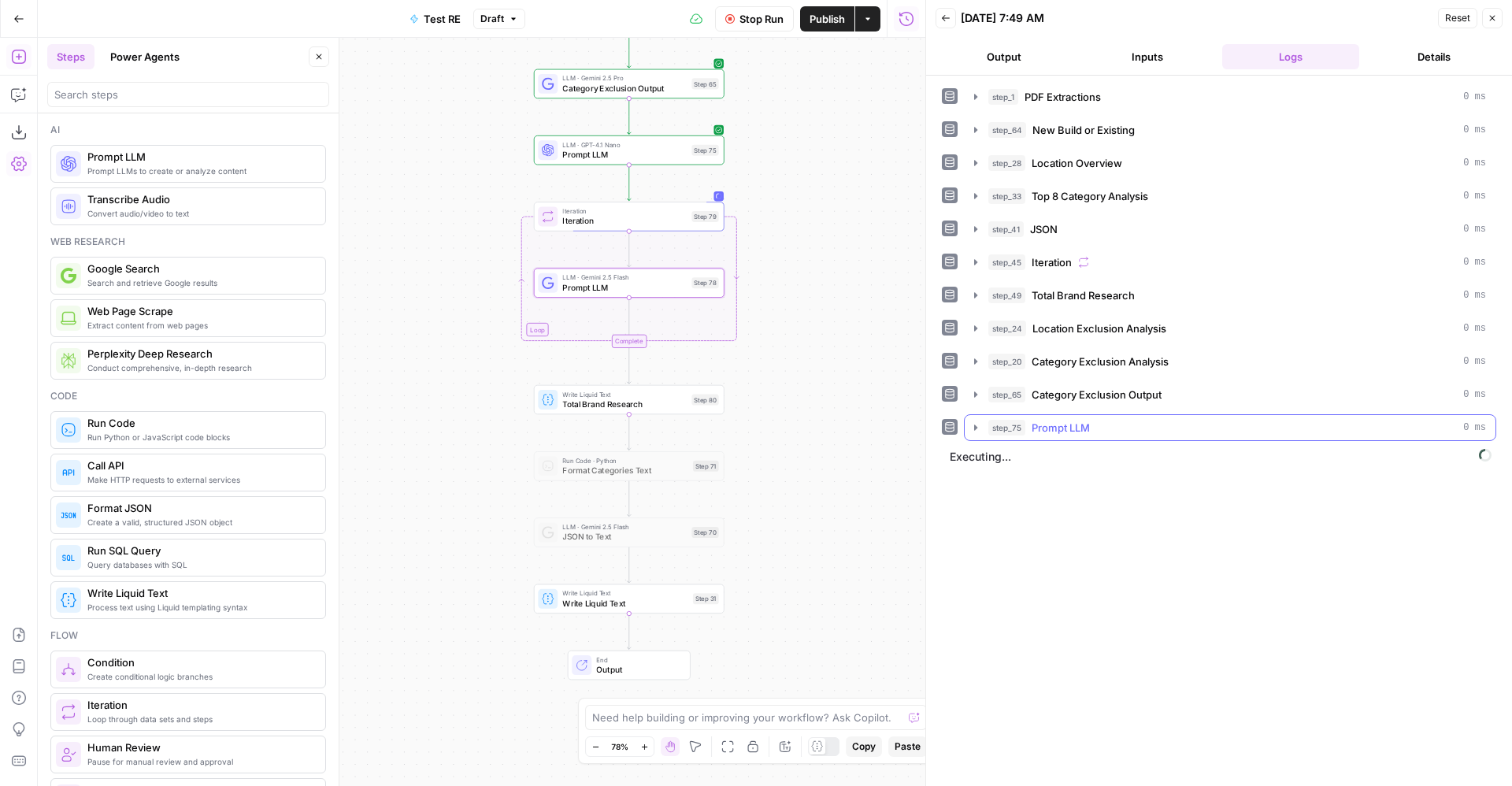
click at [1037, 436] on button "step_75 Prompt LLM 0 ms" at bounding box center [1230, 427] width 531 height 25
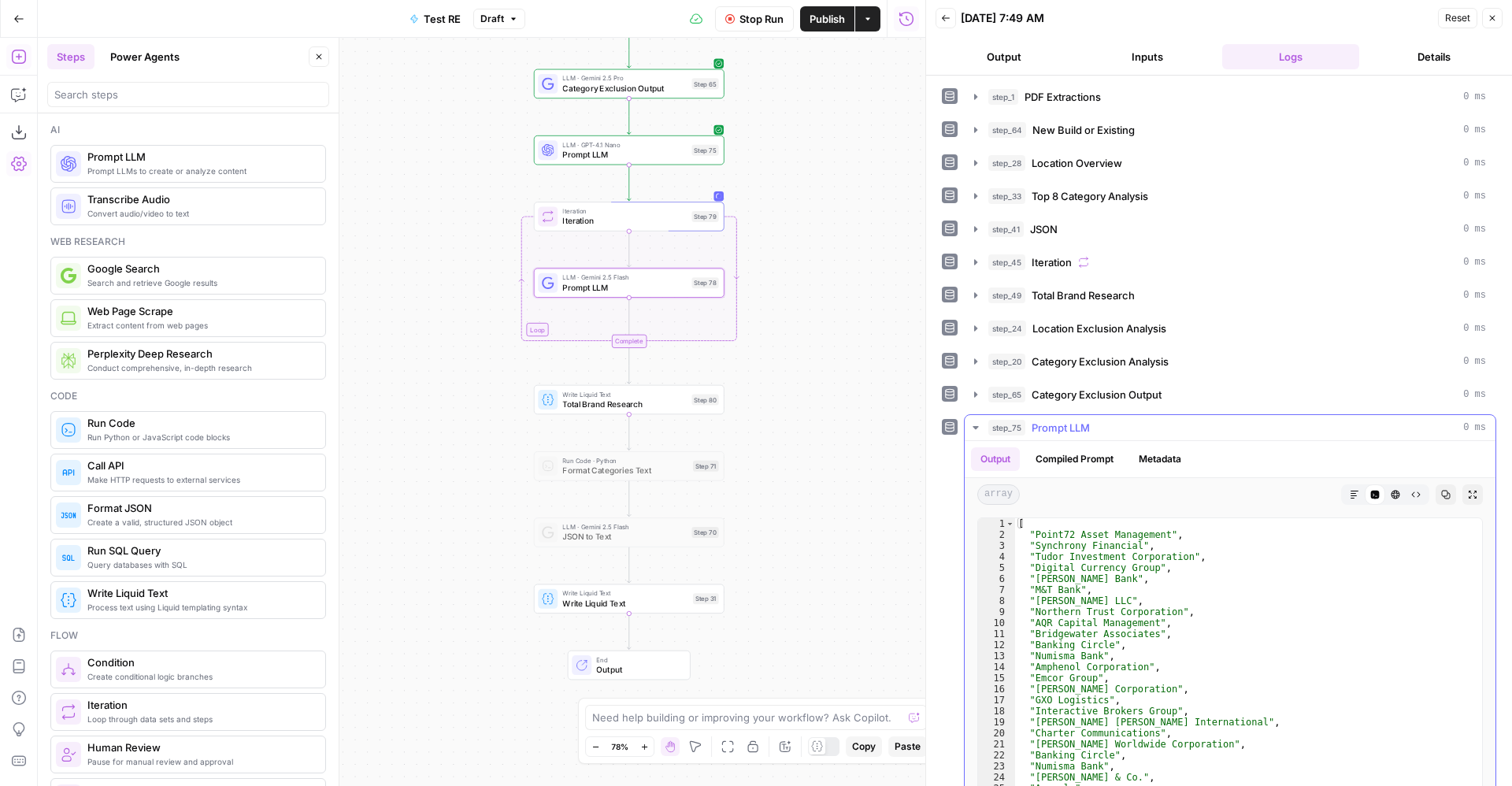
click at [1070, 431] on span "Prompt LLM" at bounding box center [1061, 428] width 58 height 16
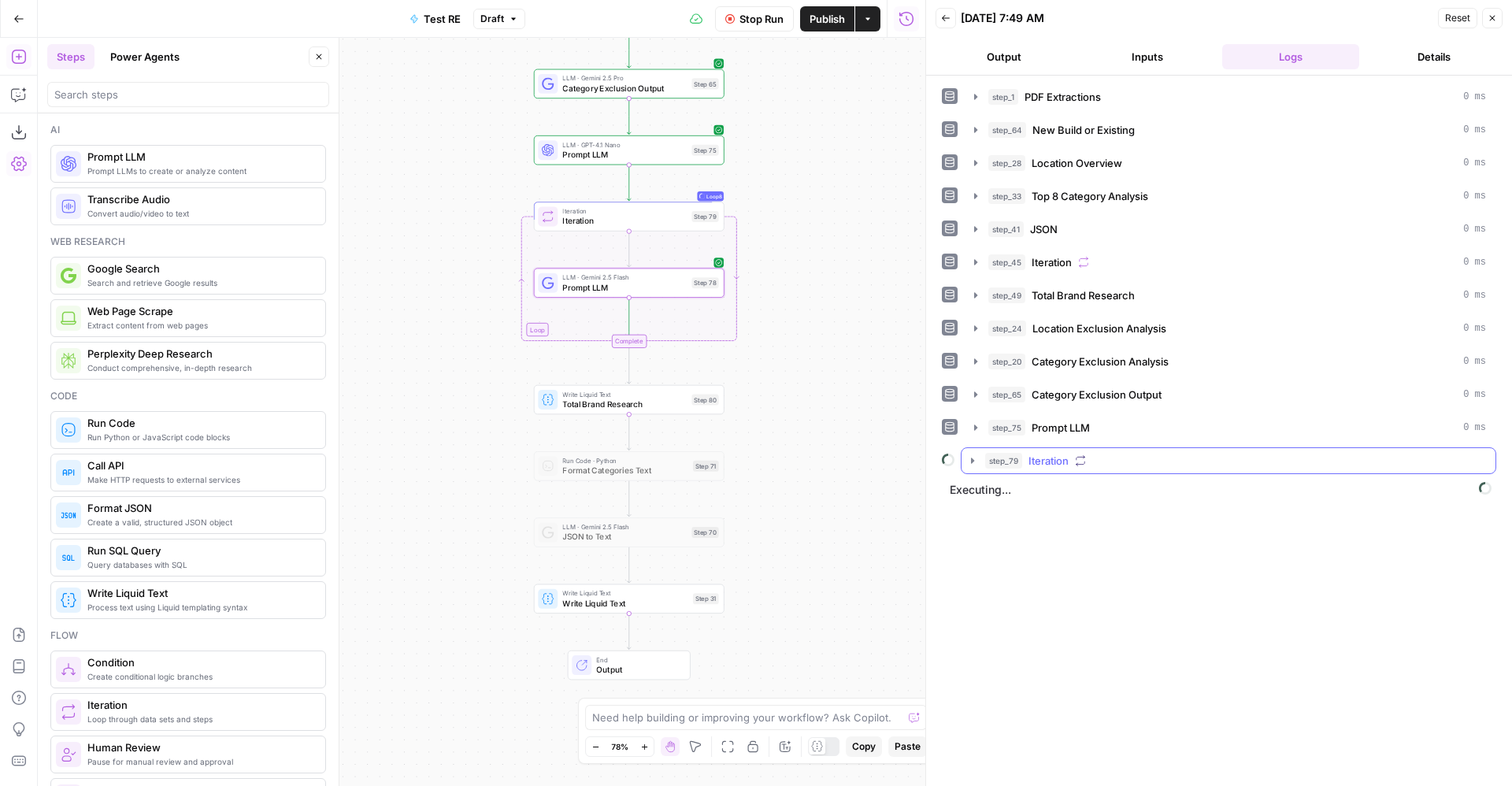
click at [1059, 468] on span "Iteration" at bounding box center [1048, 461] width 40 height 16
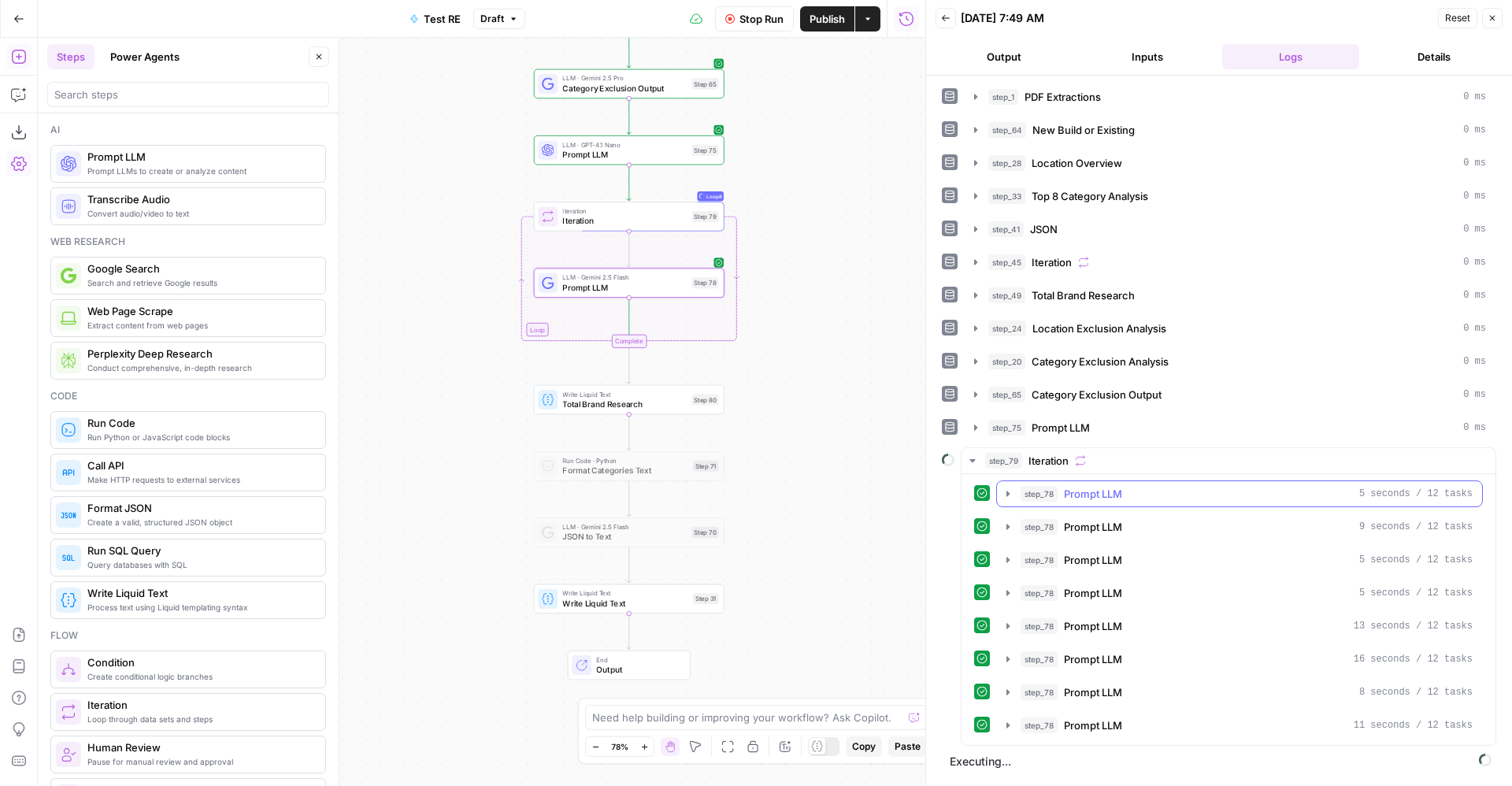
click at [1052, 488] on span "step_78" at bounding box center [1039, 494] width 37 height 16
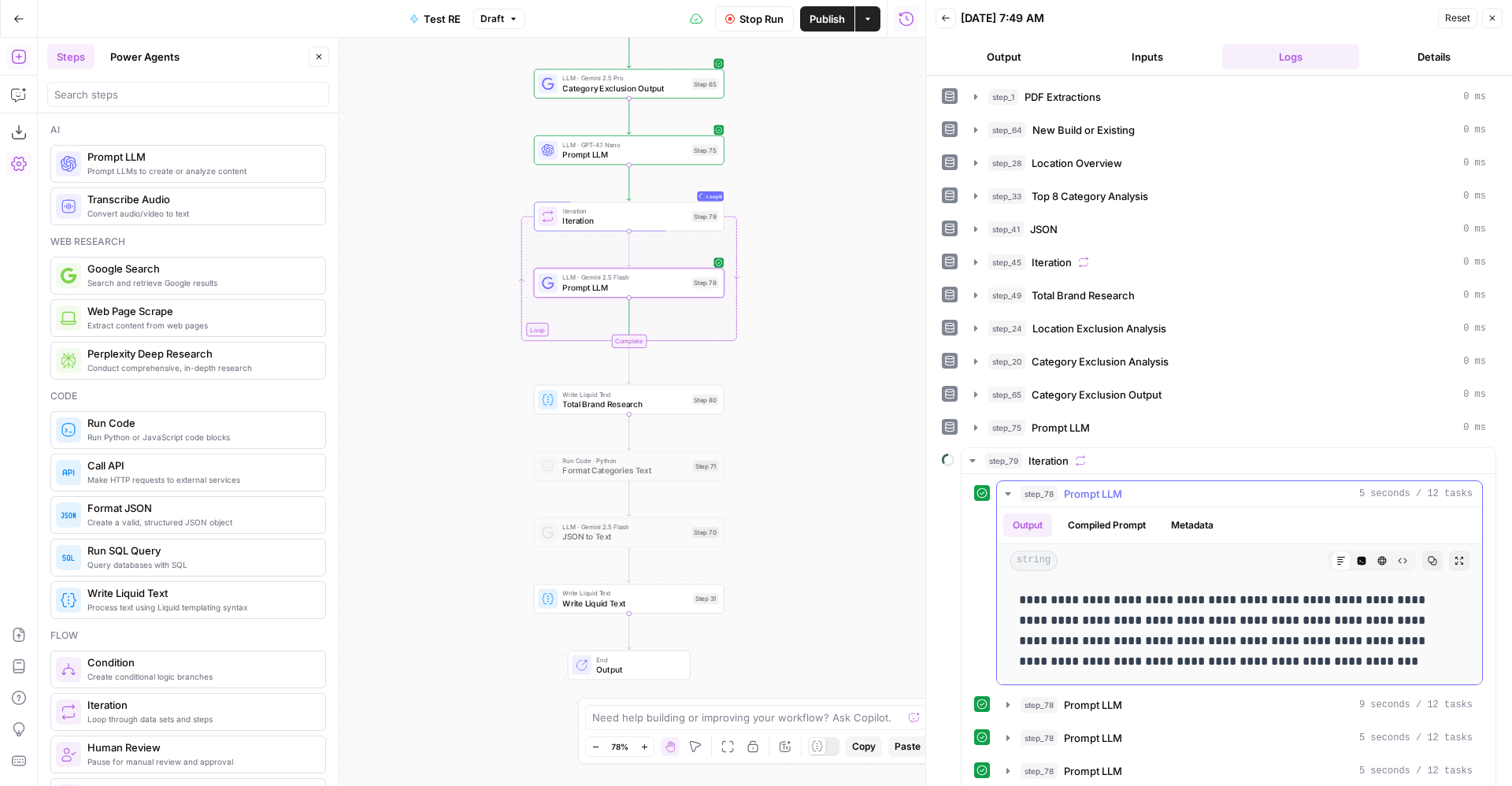
click at [1052, 488] on span "step_78" at bounding box center [1039, 494] width 37 height 16
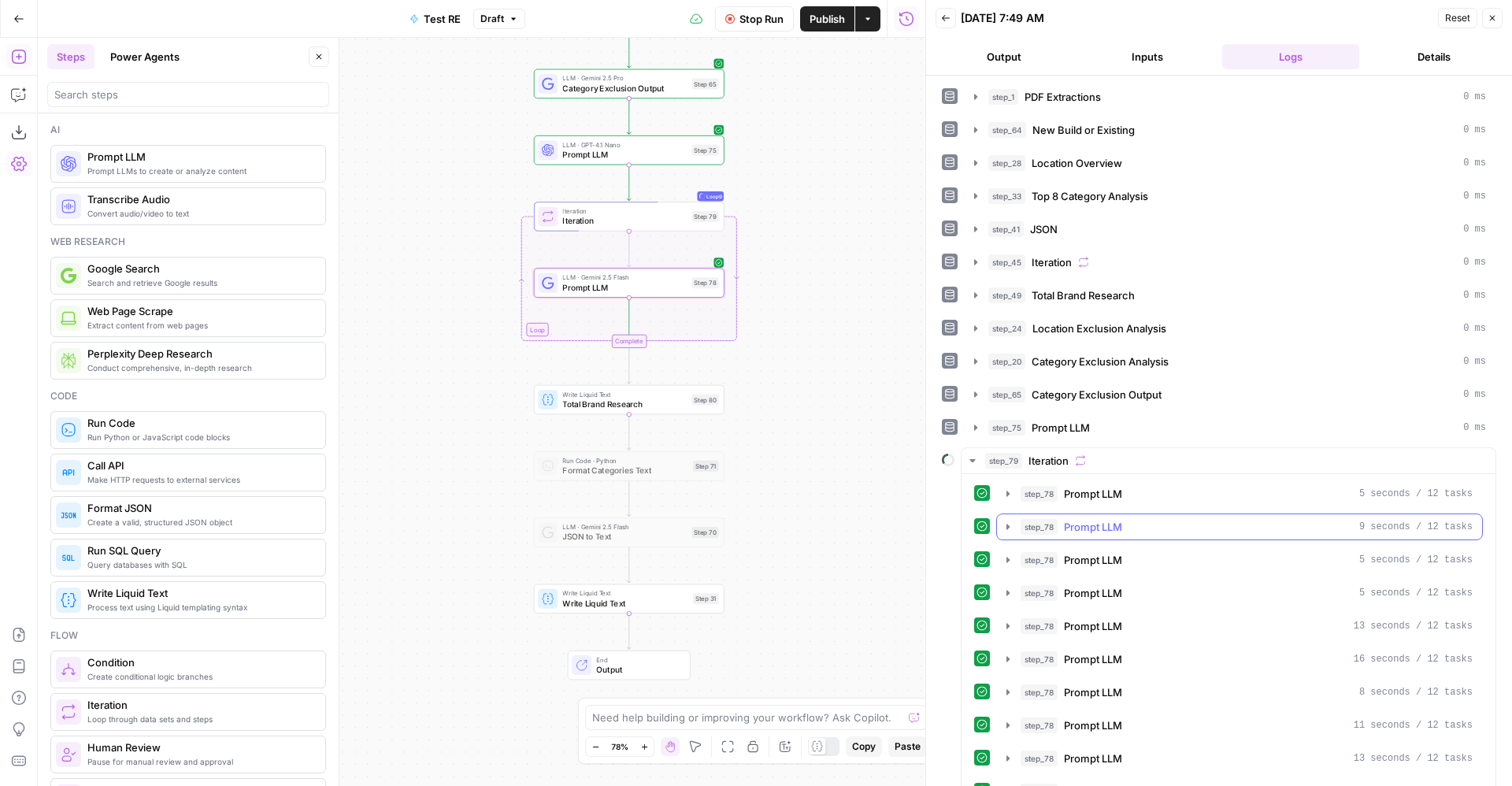
click at [1064, 522] on span "Prompt LLM" at bounding box center [1094, 527] width 58 height 16
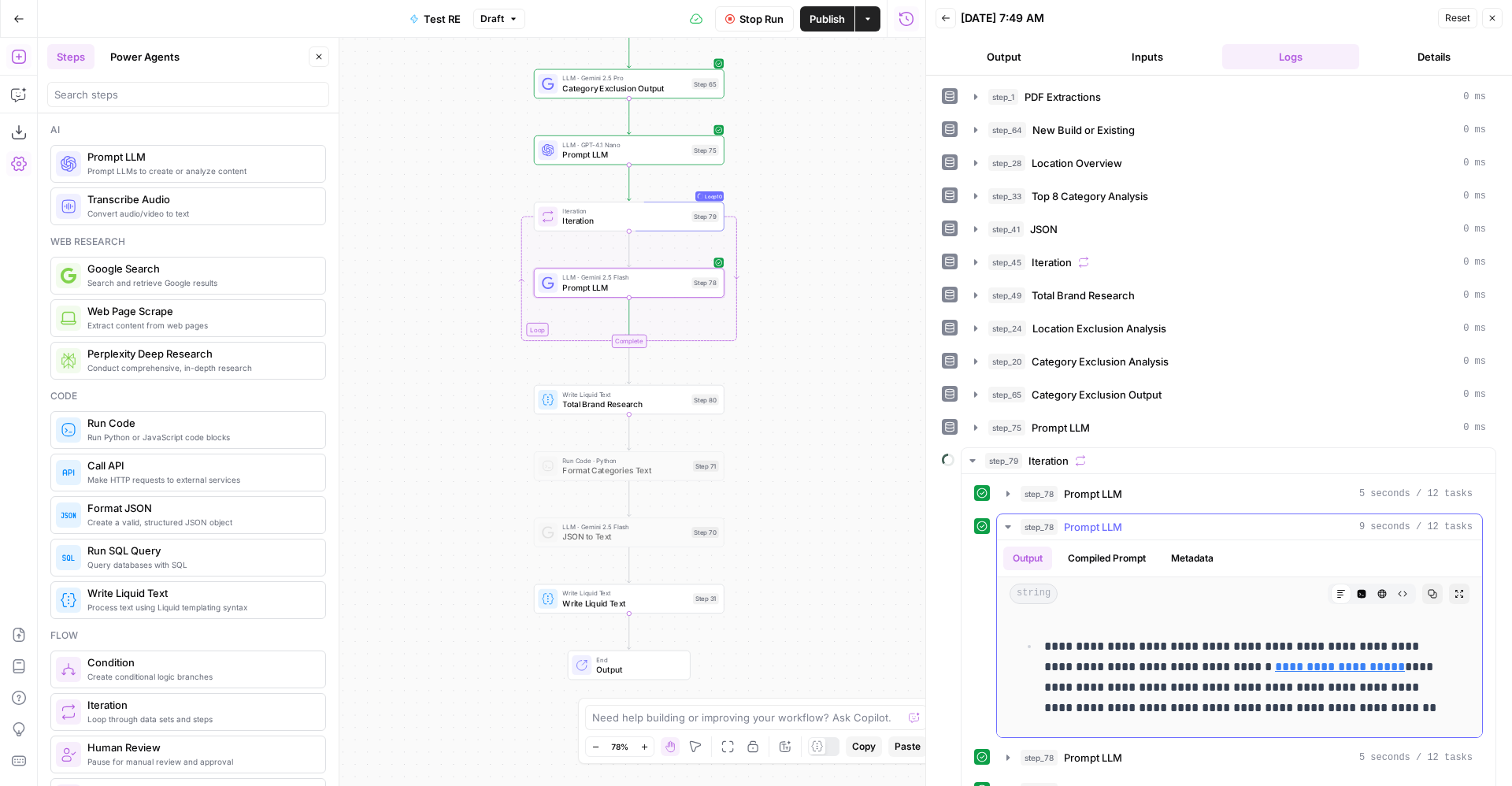
click at [1064, 522] on span "Prompt LLM" at bounding box center [1094, 527] width 58 height 16
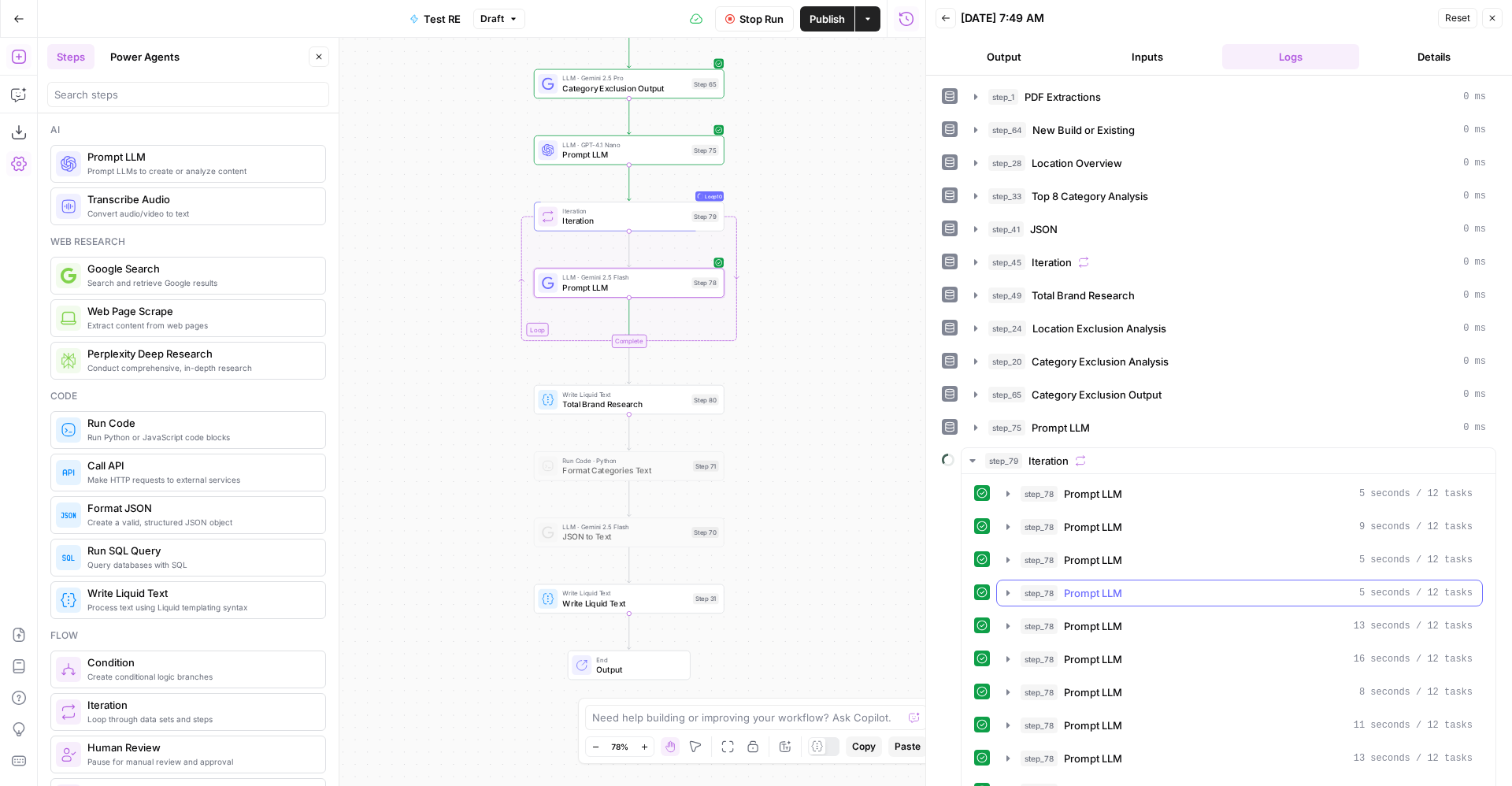
click at [1097, 587] on span "Prompt LLM" at bounding box center [1094, 592] width 58 height 16
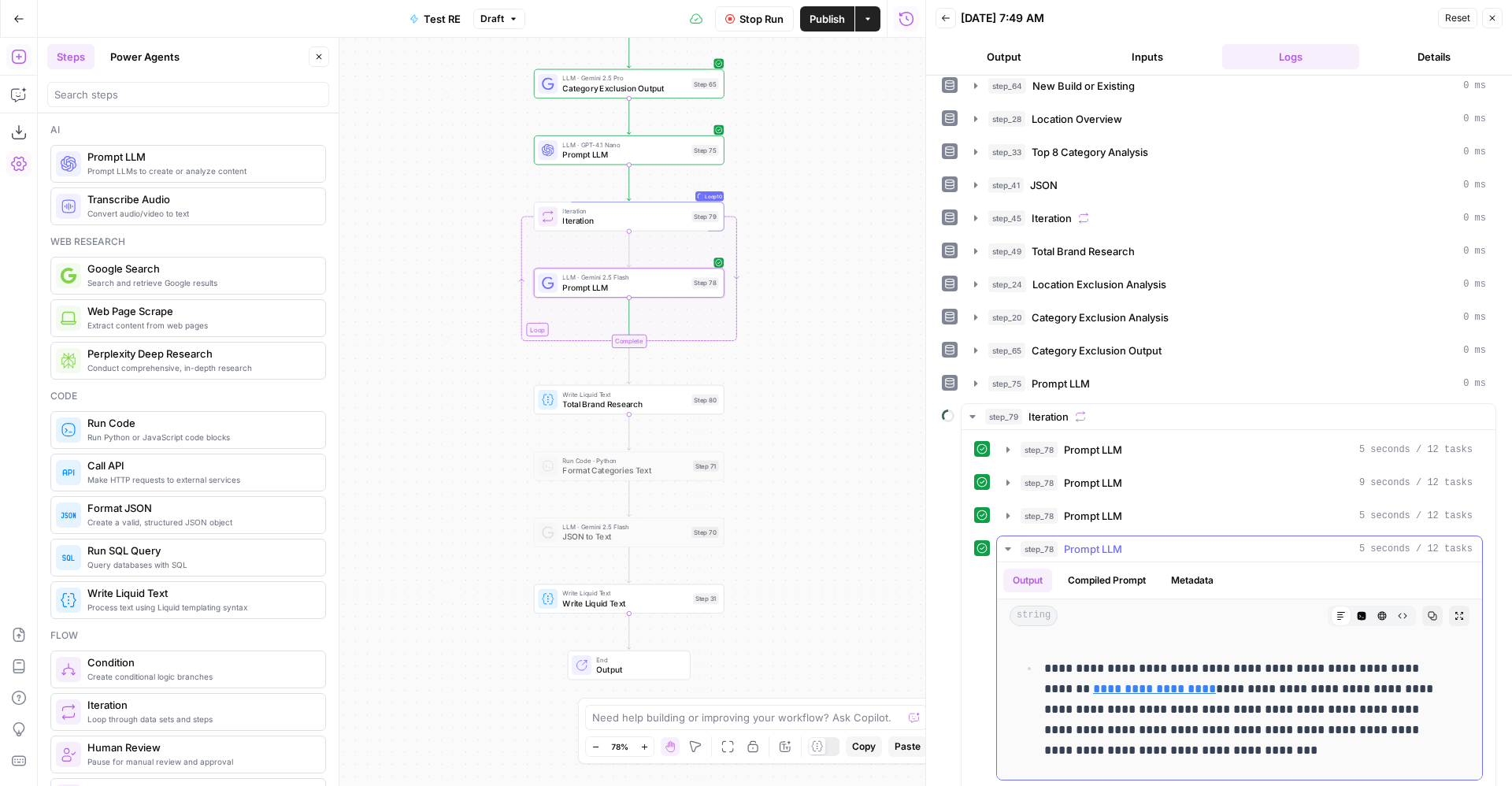
scroll to position [45, 0]
click at [1110, 550] on span "Prompt LLM" at bounding box center [1094, 548] width 58 height 16
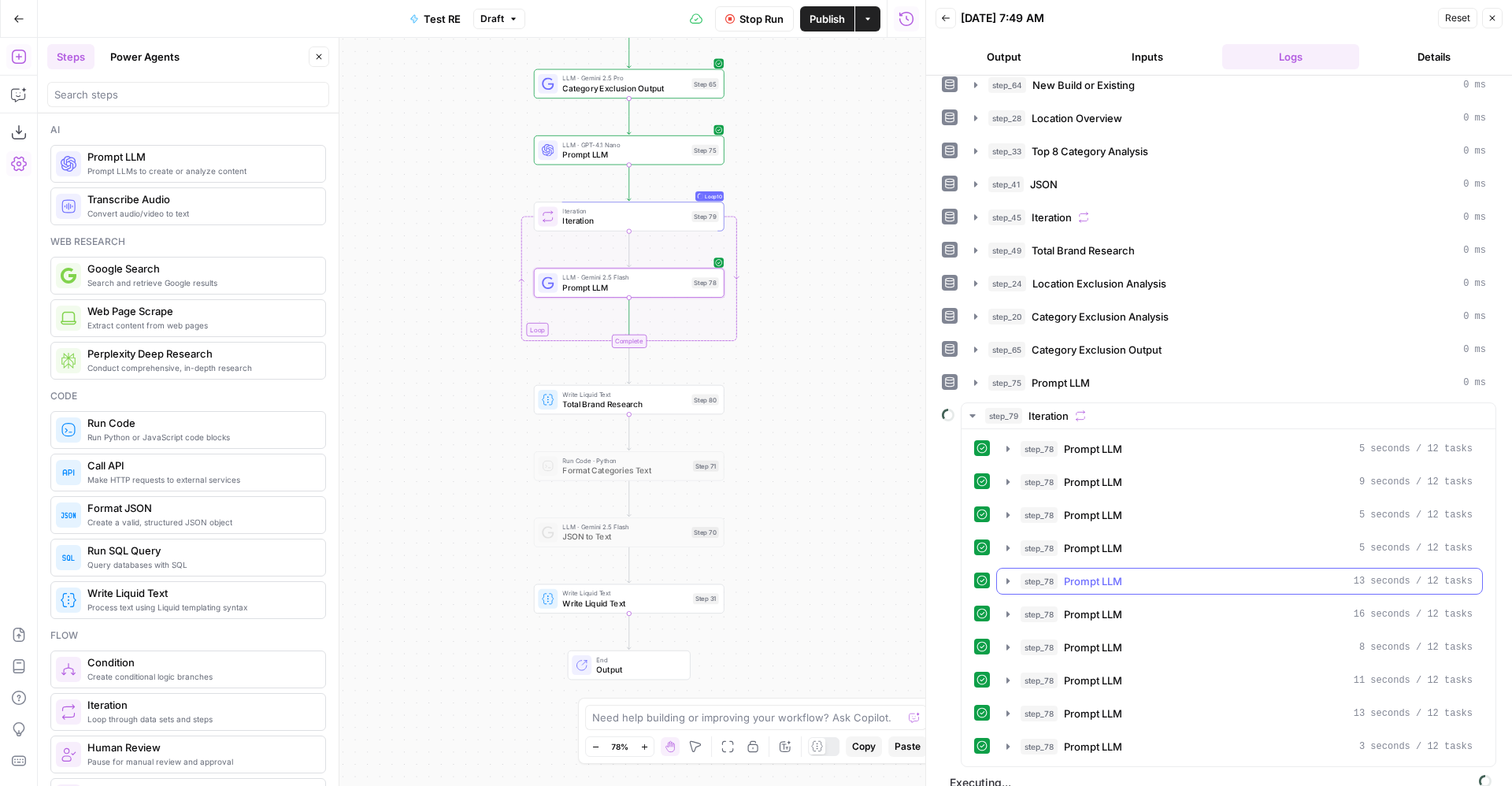
scroll to position [62, 0]
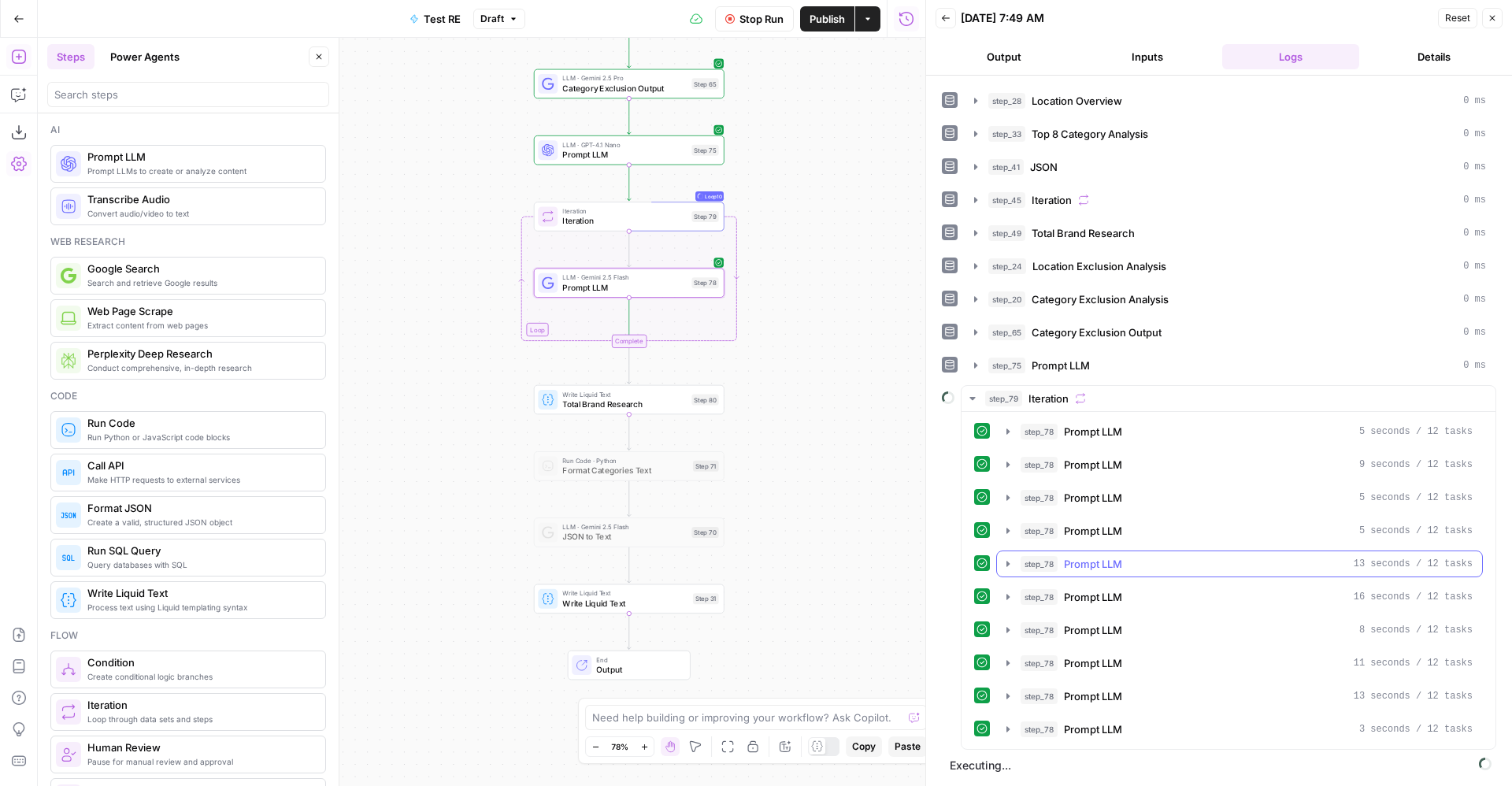
click at [1078, 560] on span "Prompt LLM" at bounding box center [1094, 563] width 58 height 16
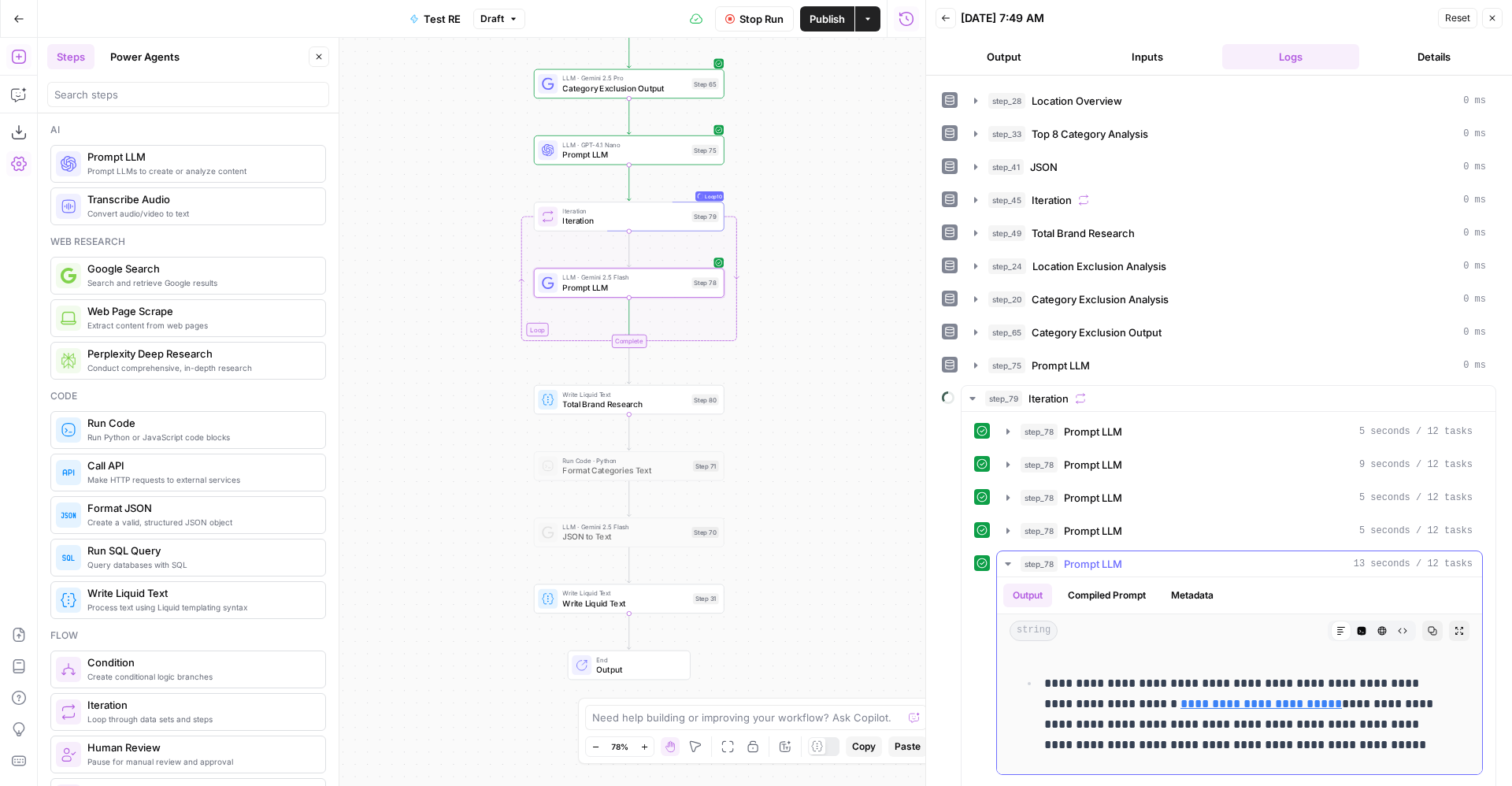
click at [1078, 559] on span "Prompt LLM" at bounding box center [1094, 563] width 58 height 16
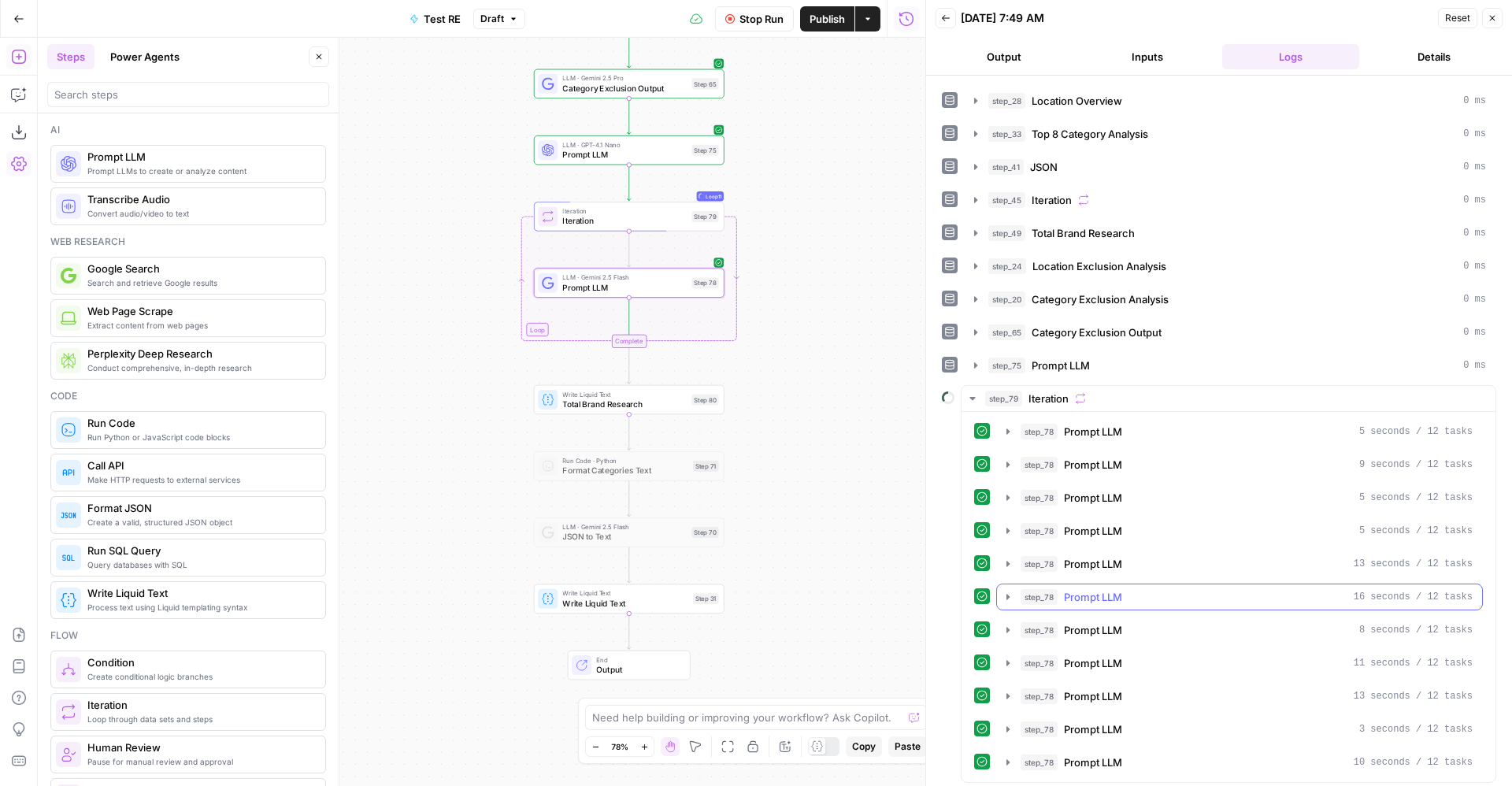
click at [1121, 608] on button "step_78 Prompt LLM 16 seconds / 12 tasks" at bounding box center [1240, 597] width 485 height 25
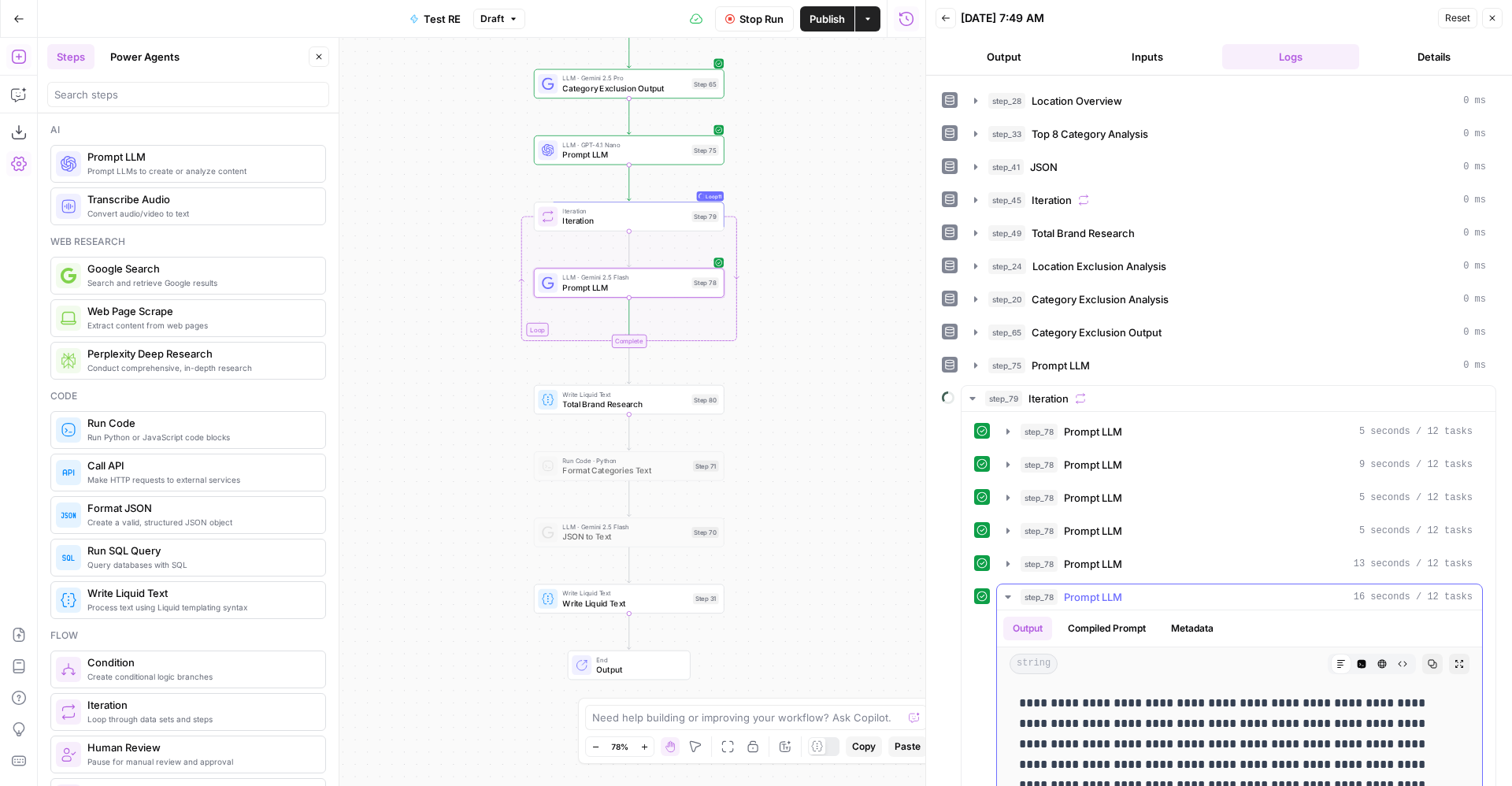
scroll to position [192, 0]
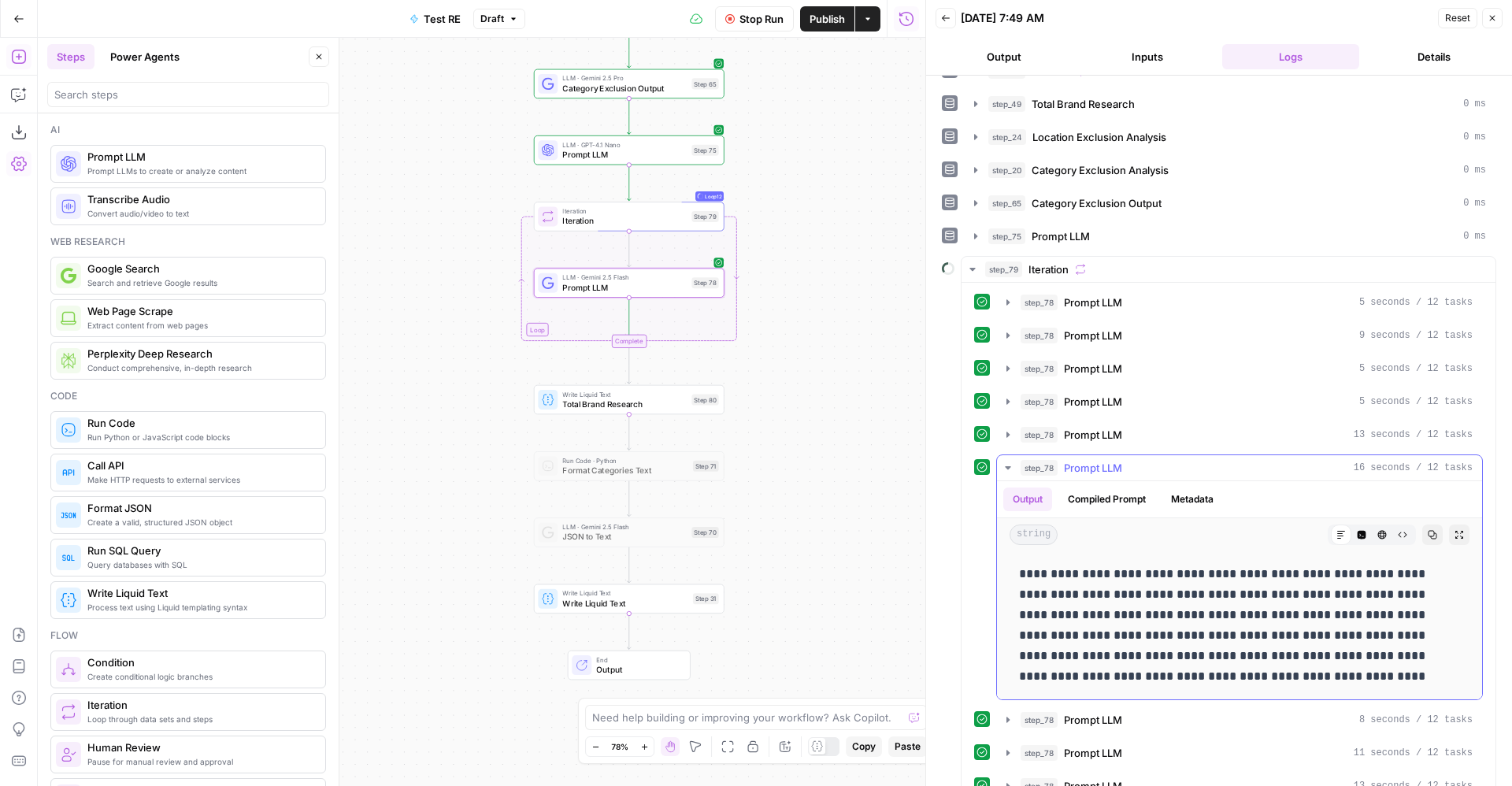
click at [1105, 469] on span "Prompt LLM" at bounding box center [1094, 467] width 58 height 16
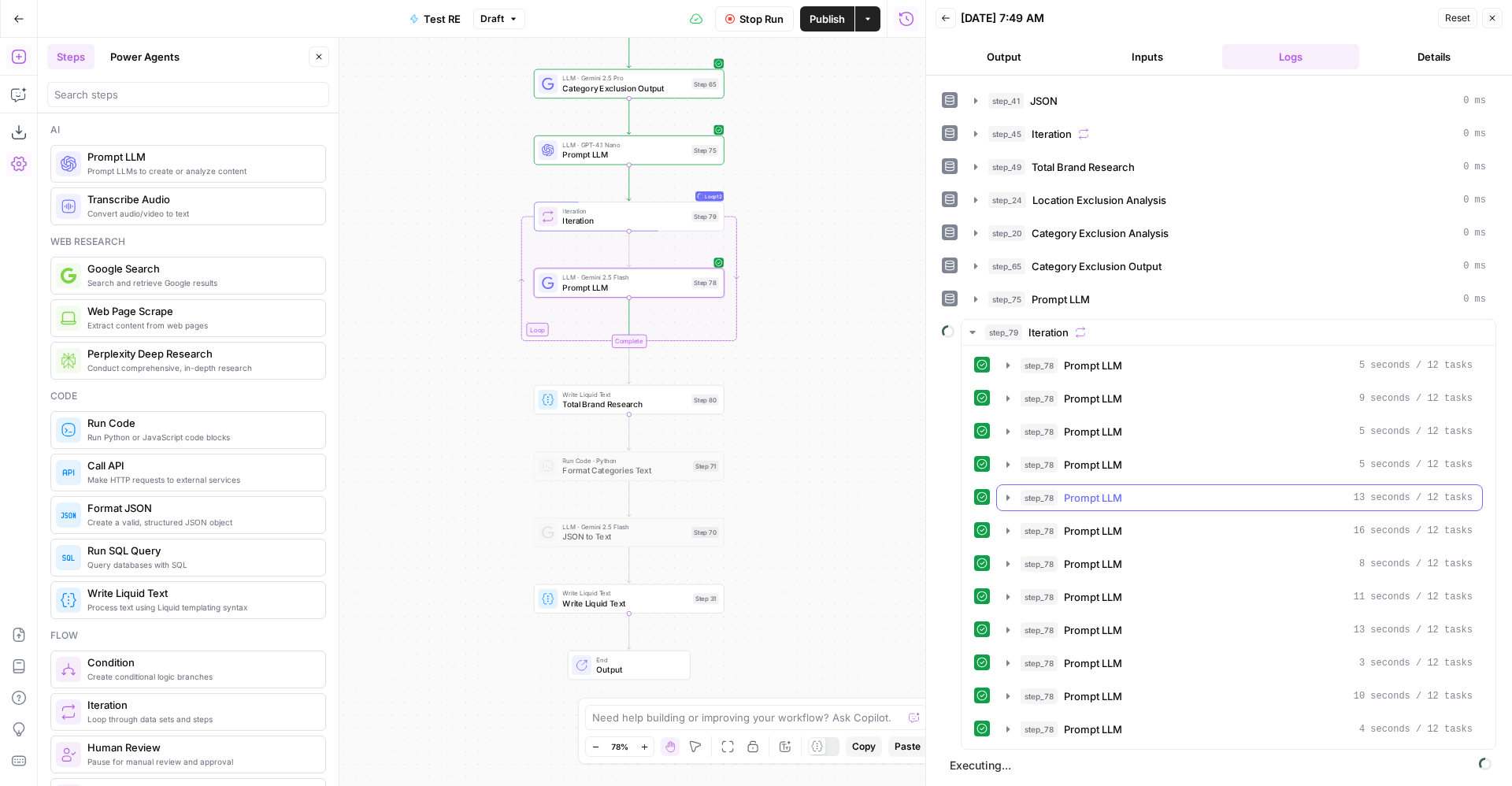
click at [1095, 502] on span "Prompt LLM" at bounding box center [1094, 497] width 58 height 16
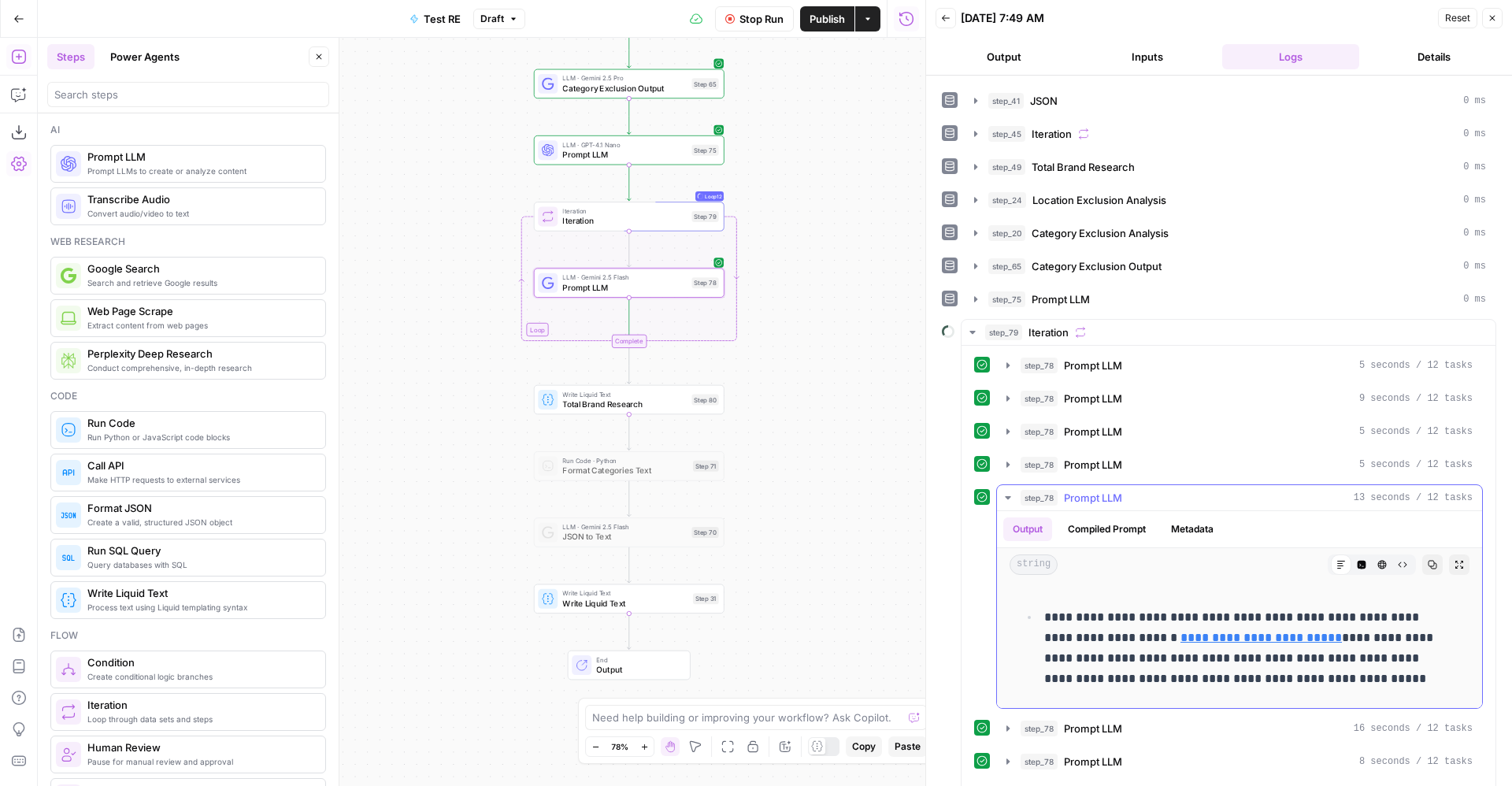
click at [1095, 502] on span "Prompt LLM" at bounding box center [1094, 497] width 58 height 16
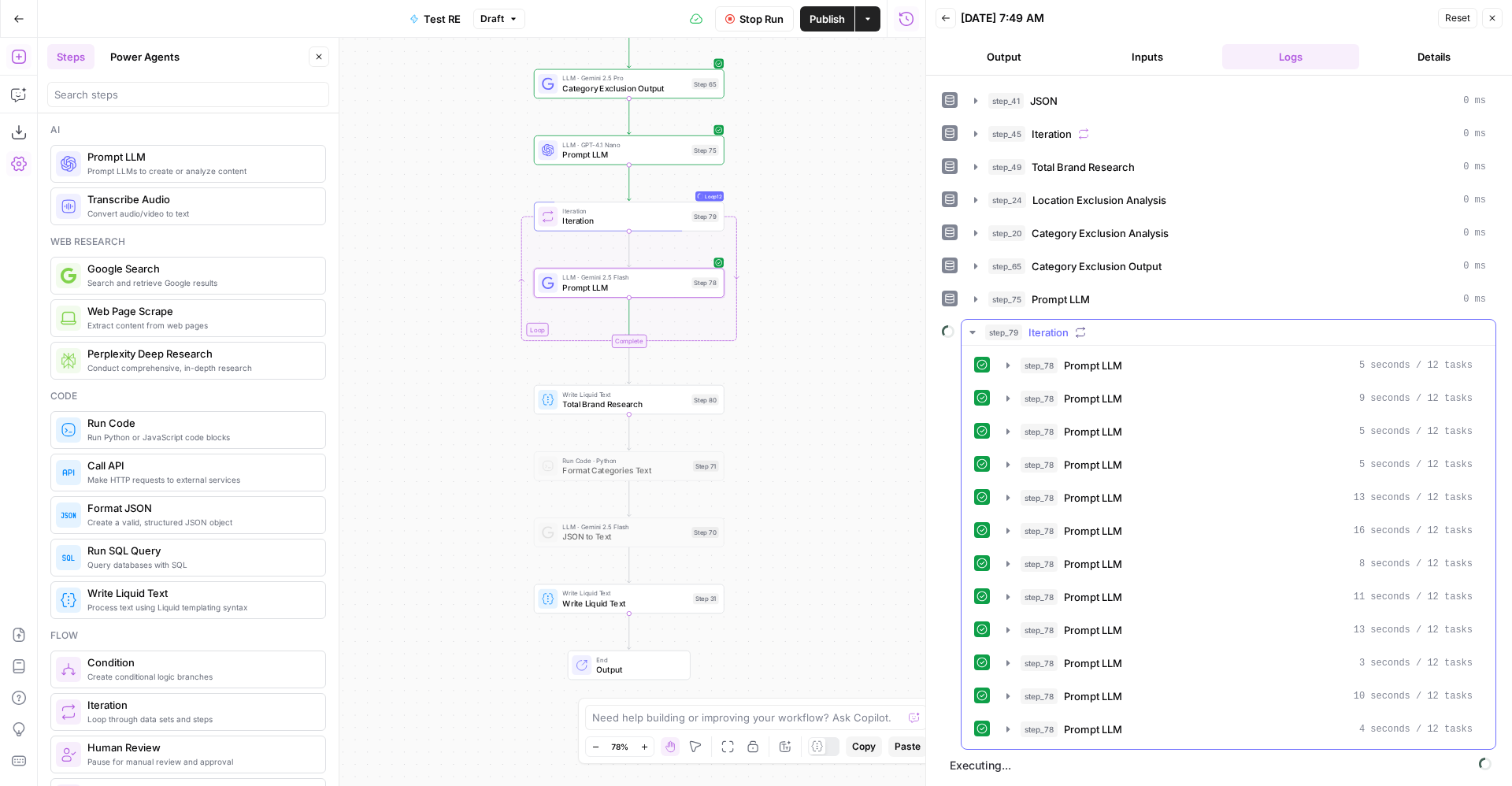
click at [1090, 546] on div "step_78 Prompt LLM 5 seconds / 12 tasks step_78 Prompt LLM 9 seconds / 12 tasks…" at bounding box center [1228, 547] width 509 height 391
click at [1112, 729] on span "Prompt LLM" at bounding box center [1094, 729] width 58 height 16
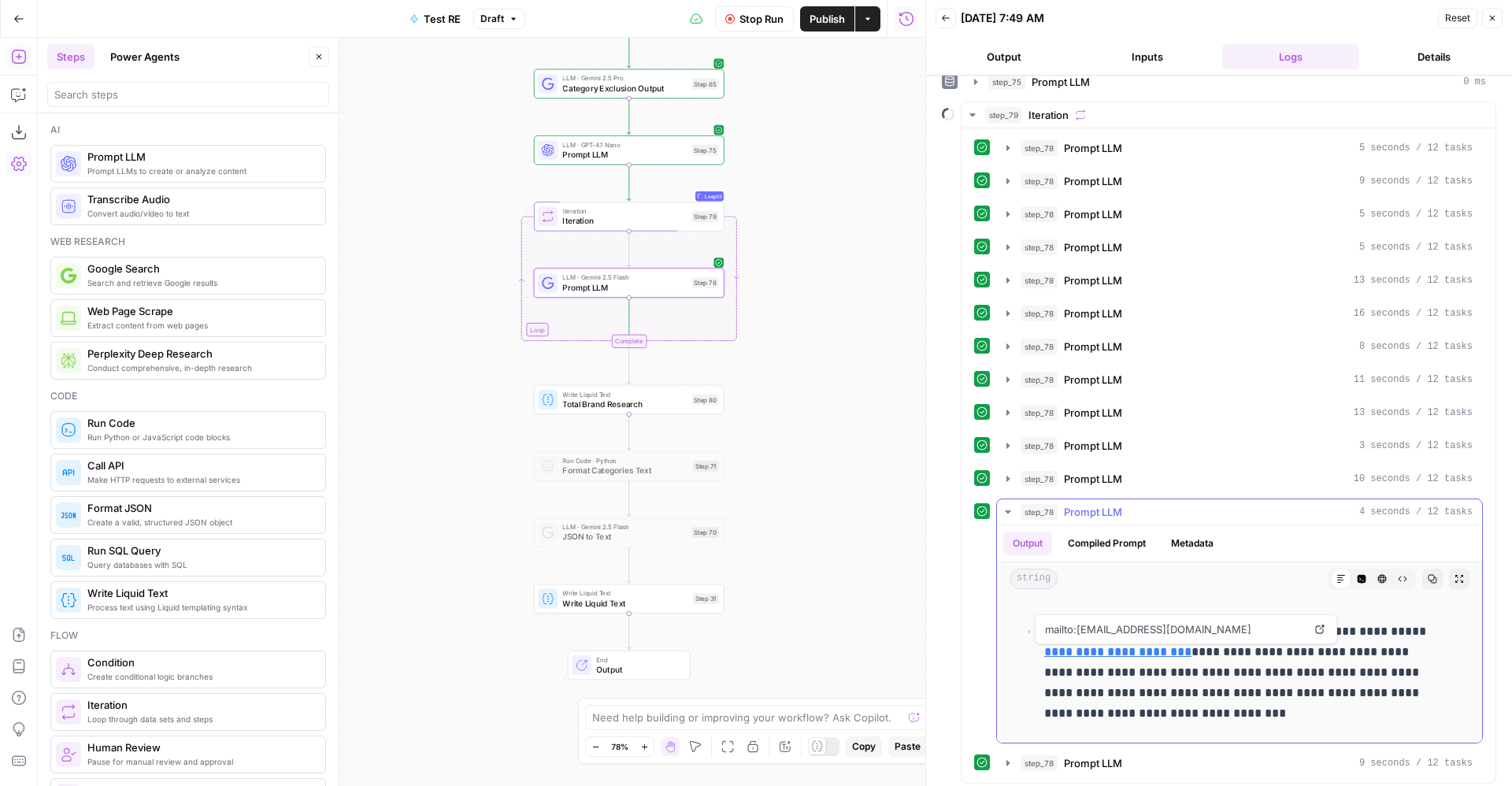
click at [1091, 509] on span "Prompt LLM" at bounding box center [1094, 511] width 58 height 16
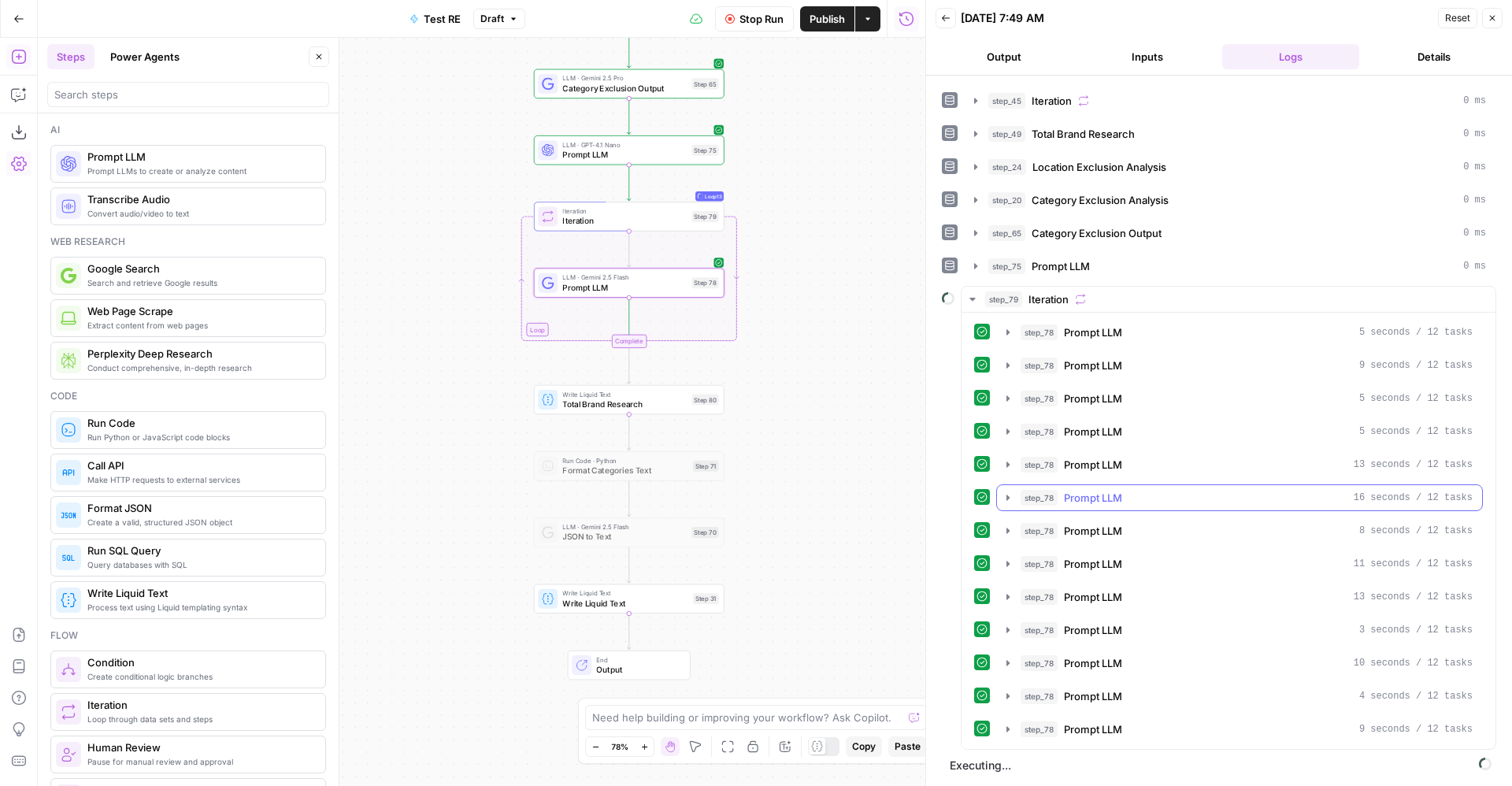
scroll to position [162, 0]
click at [1105, 363] on span "Prompt LLM" at bounding box center [1094, 365] width 58 height 16
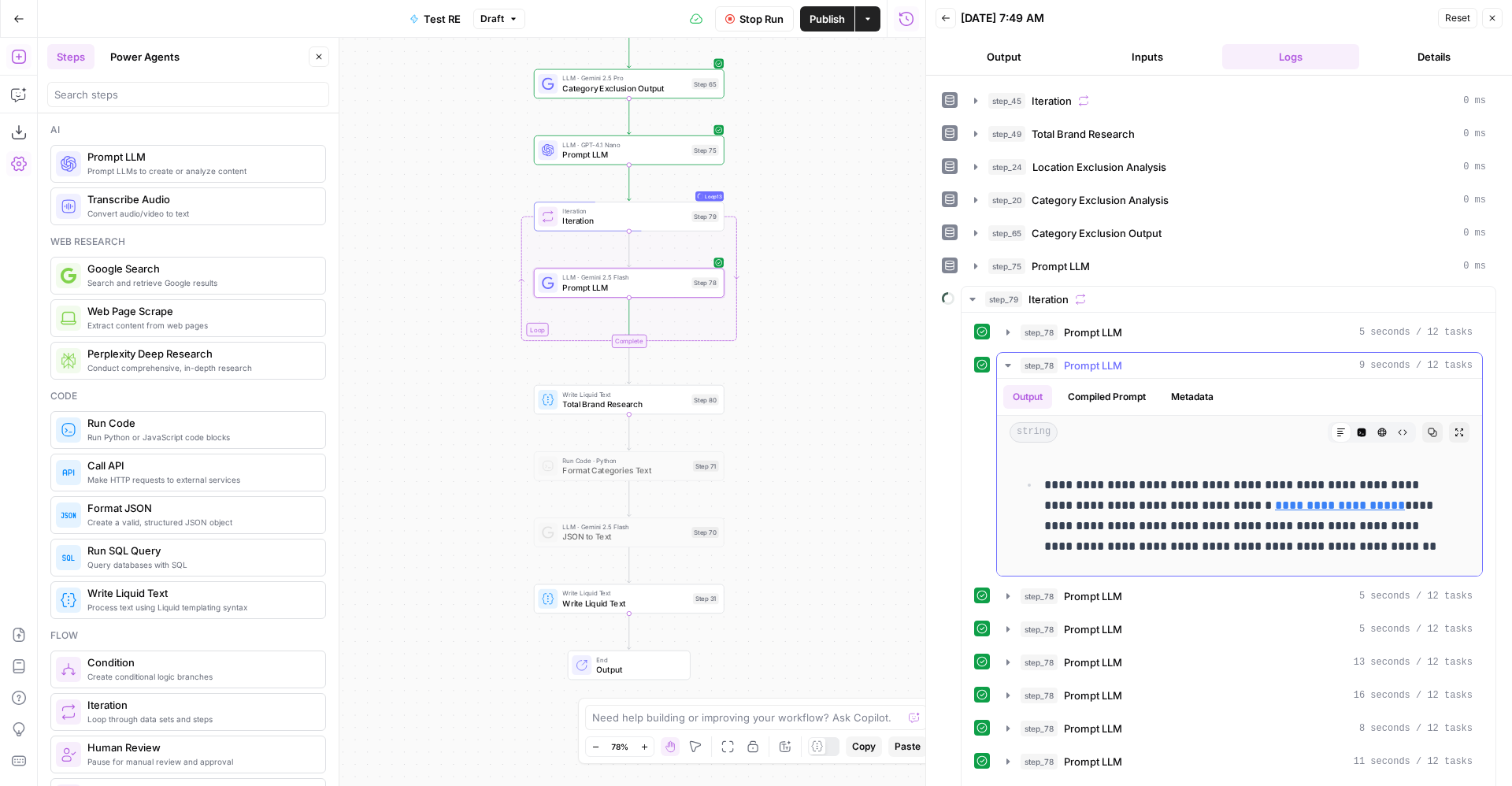
click at [1105, 363] on span "Prompt LLM" at bounding box center [1094, 365] width 58 height 16
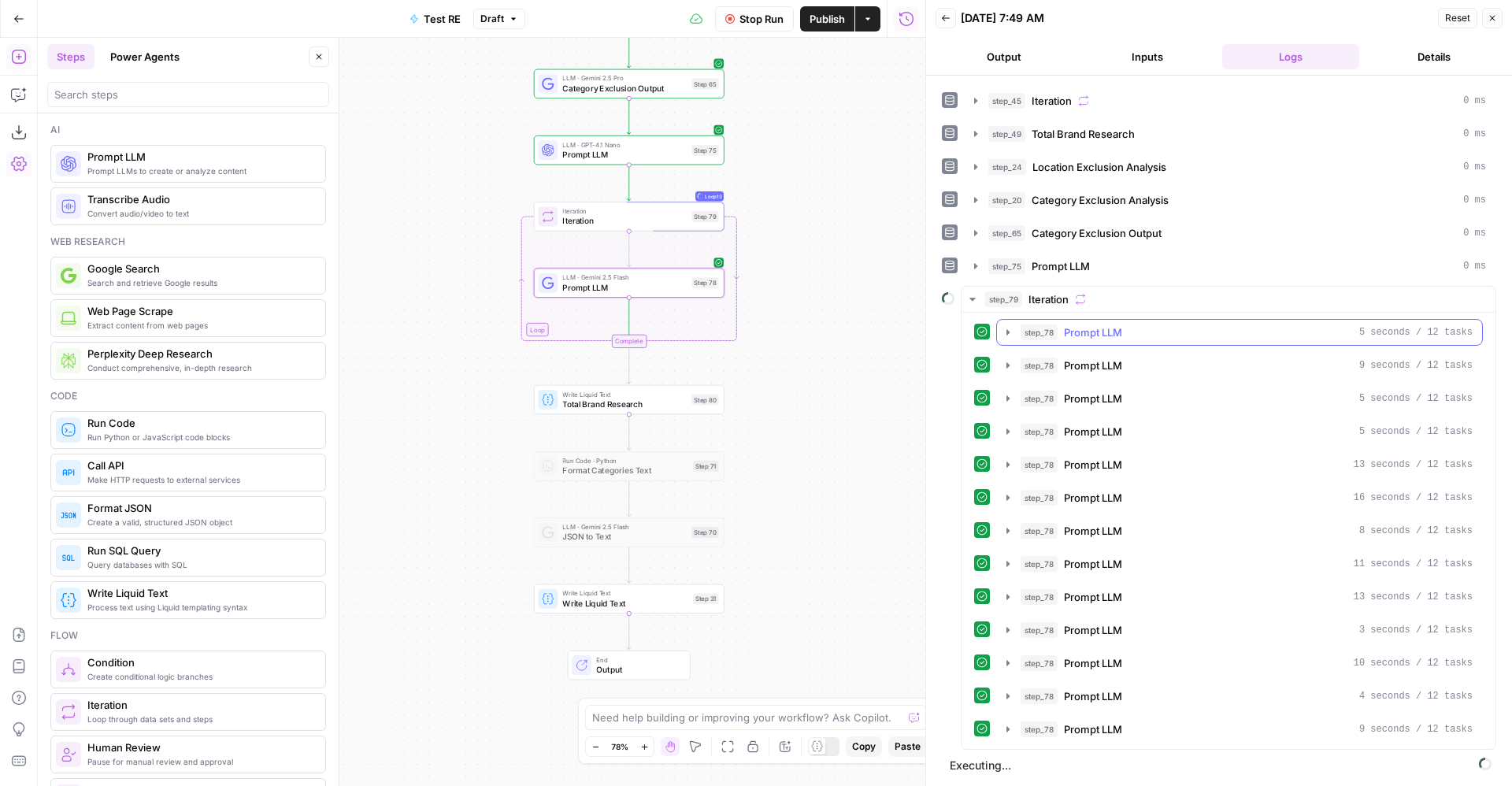
click at [1119, 342] on button "step_78 Prompt LLM 5 seconds / 12 tasks" at bounding box center [1240, 332] width 485 height 25
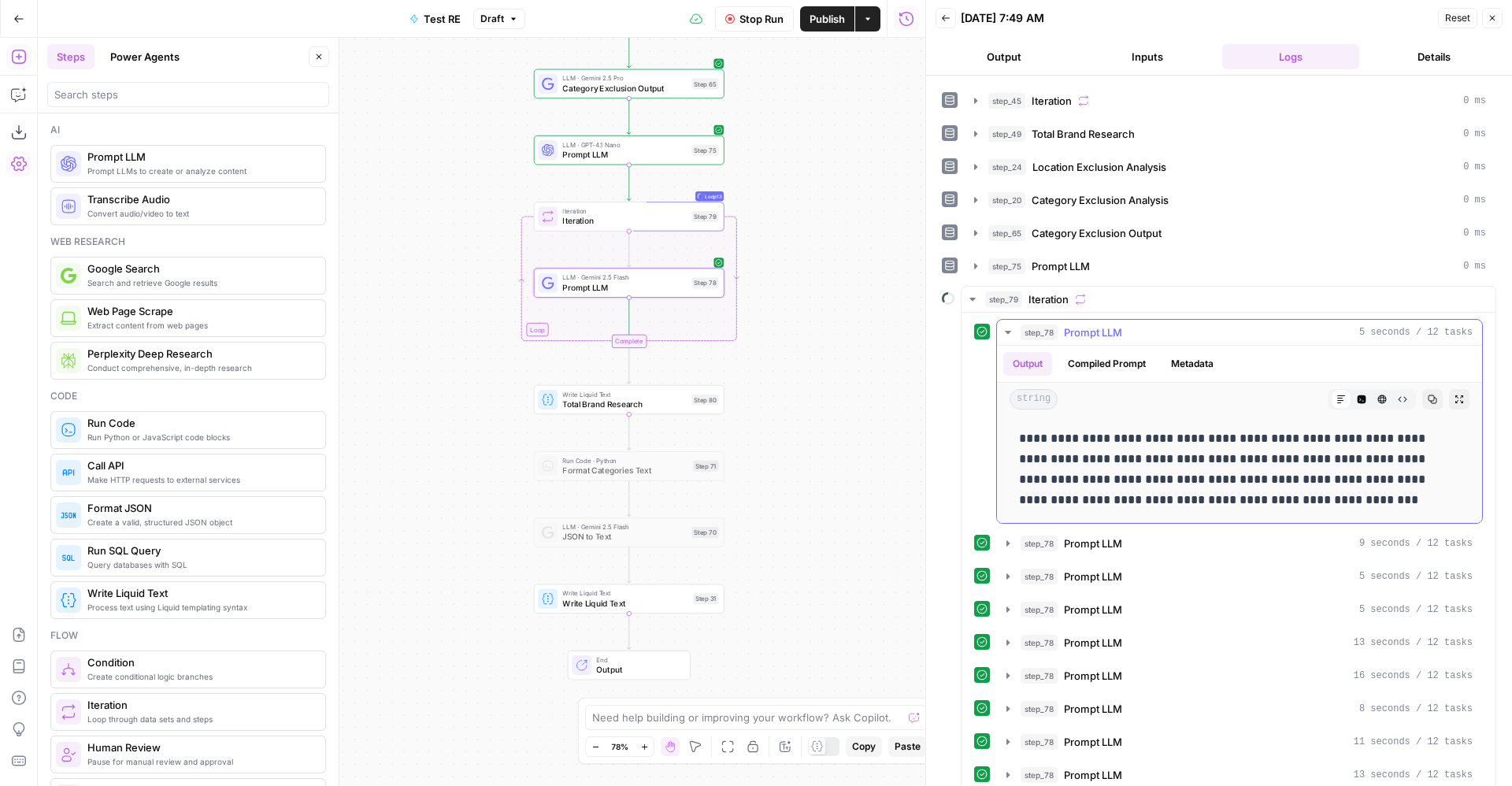
click at [1103, 332] on span "Prompt LLM" at bounding box center [1094, 332] width 58 height 16
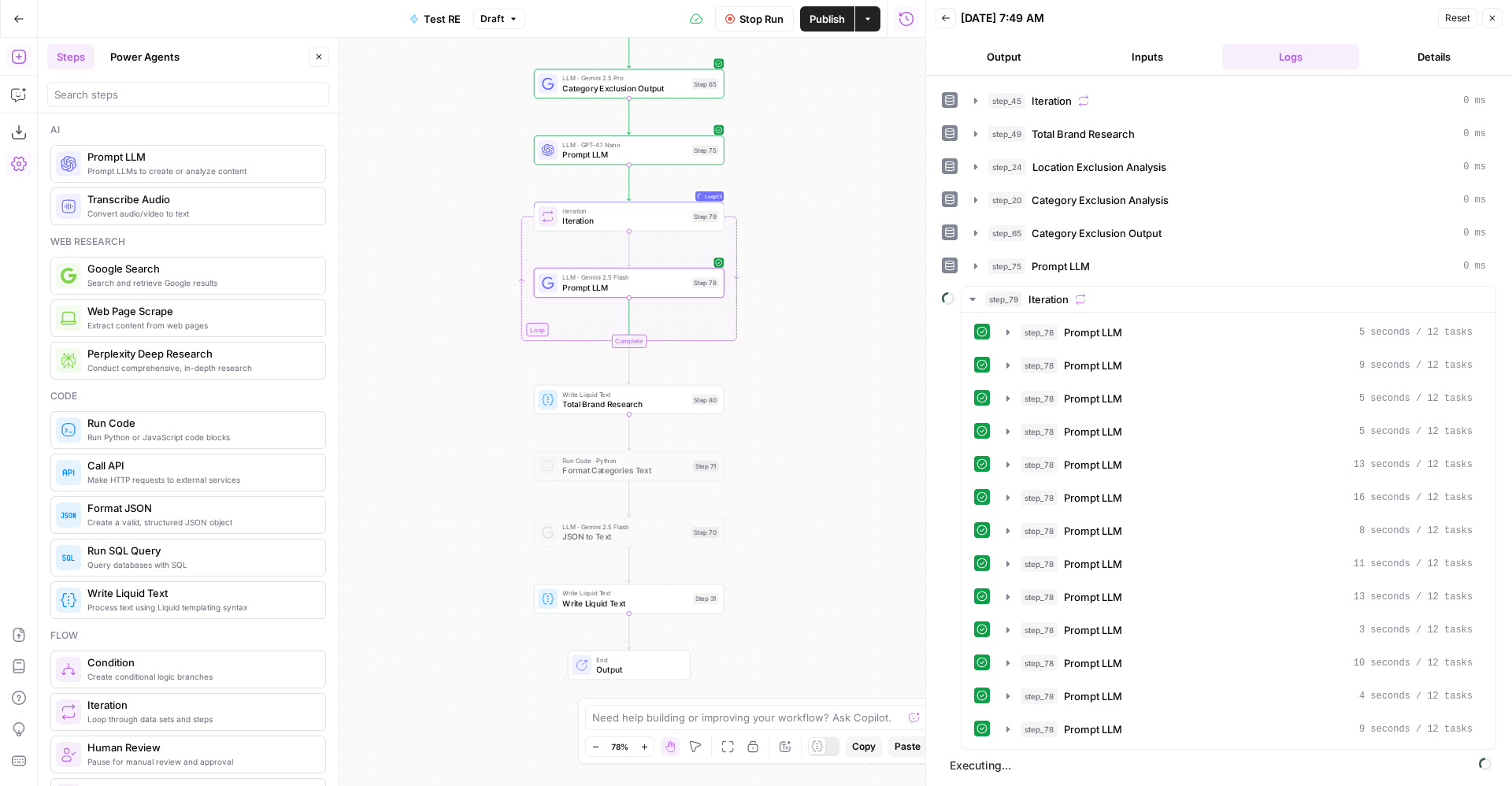
click at [747, 8] on button "Stop Run" at bounding box center [755, 19] width 79 height 25
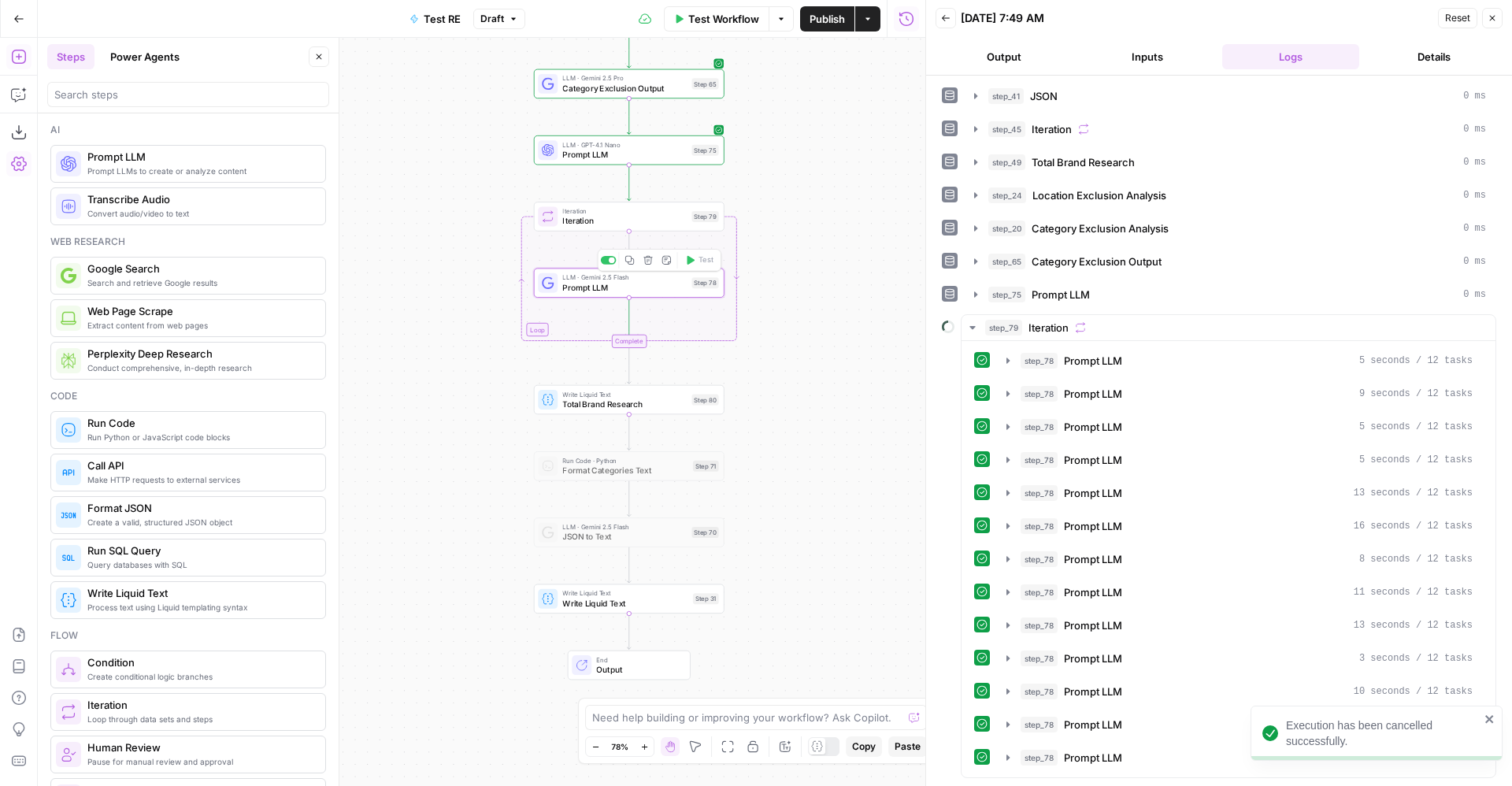
scroll to position [134, 0]
click at [666, 287] on span "Prompt LLM" at bounding box center [624, 287] width 124 height 12
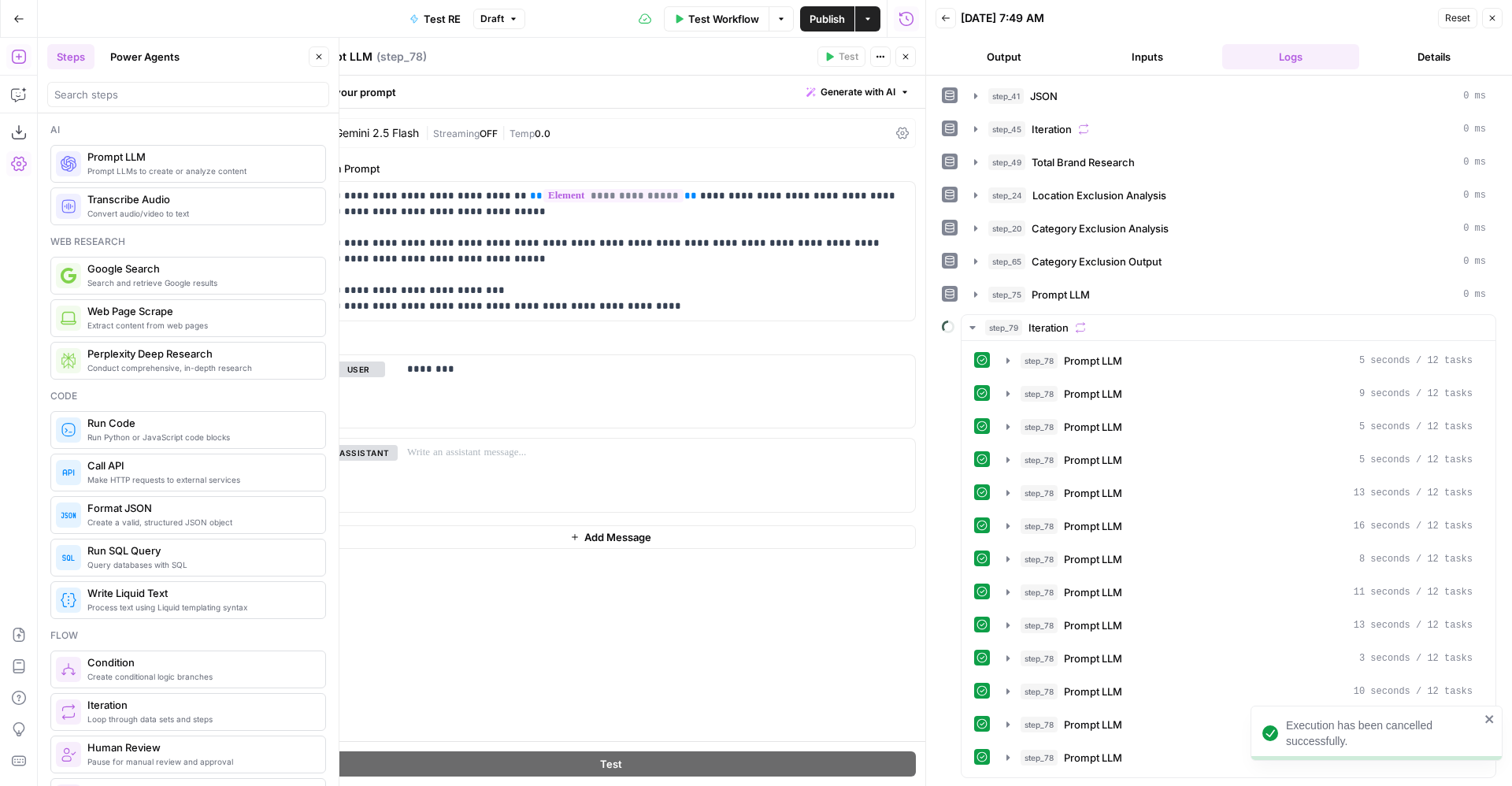
click at [473, 118] on div "Gemini 2.5 Flash | Streaming OFF | Temp 0.0" at bounding box center [610, 134] width 610 height 30
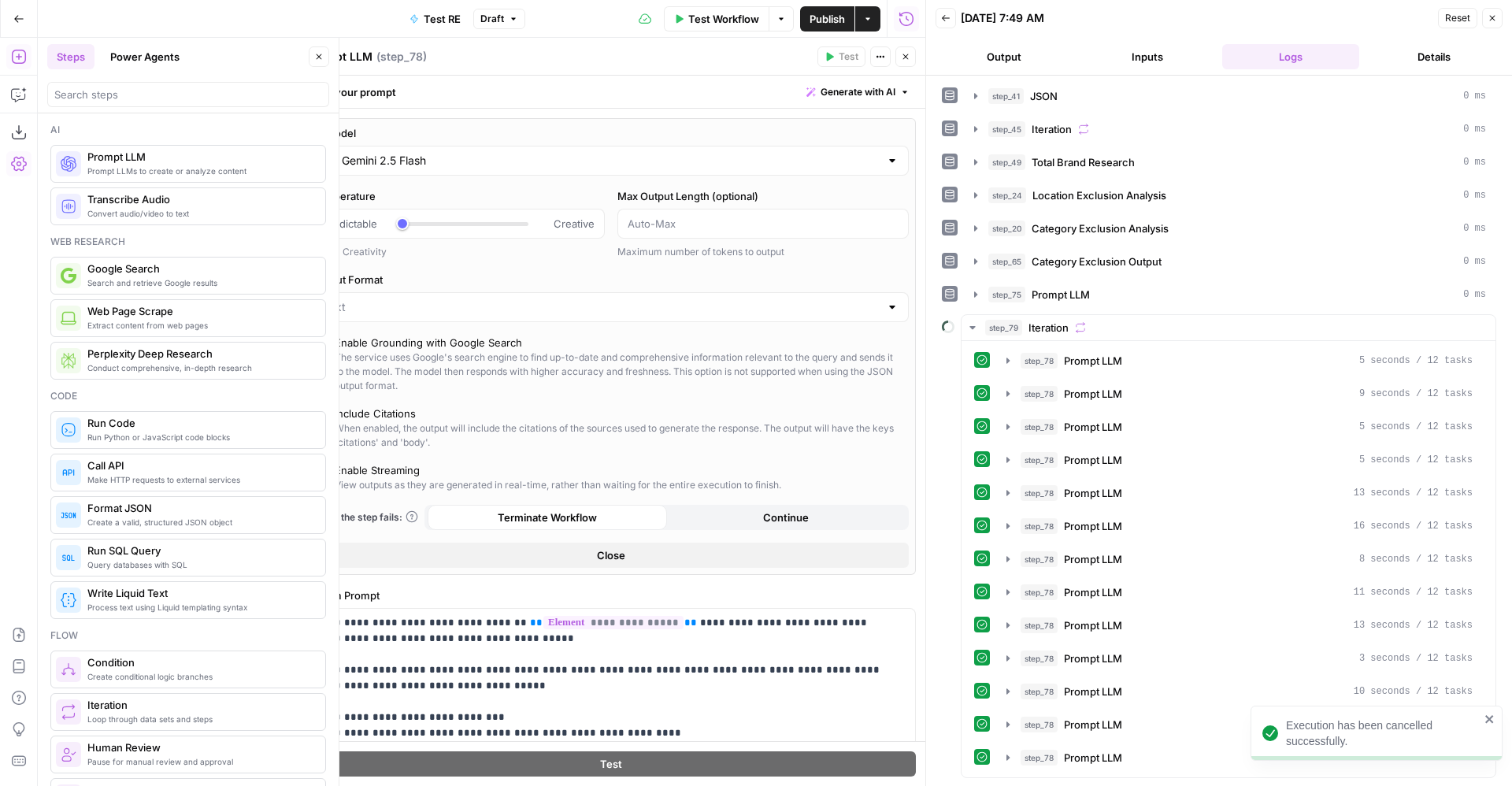
click at [467, 146] on div "Gemini 2.5 Flash" at bounding box center [611, 161] width 596 height 30
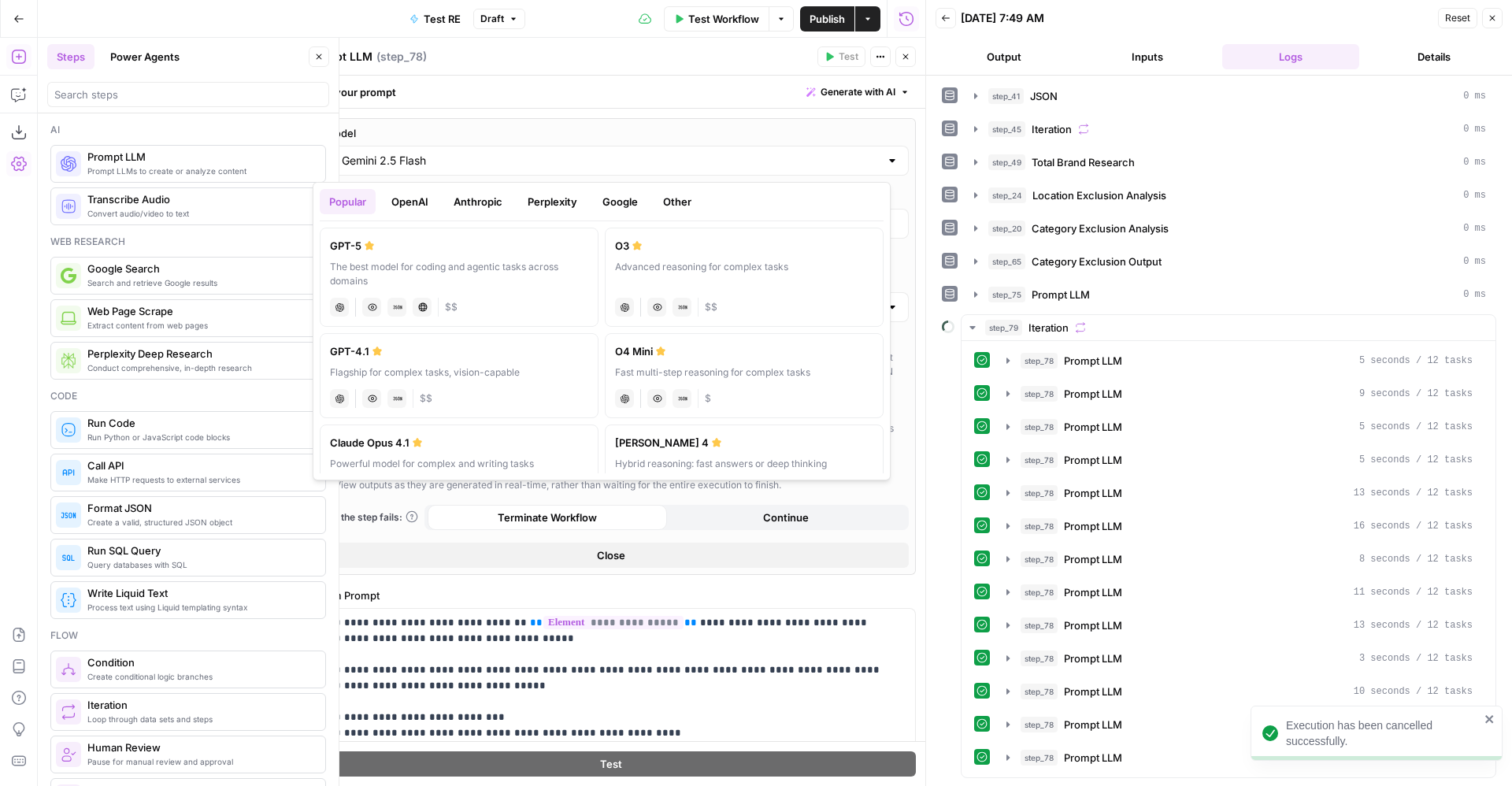
click at [614, 201] on button "Google" at bounding box center [621, 201] width 55 height 25
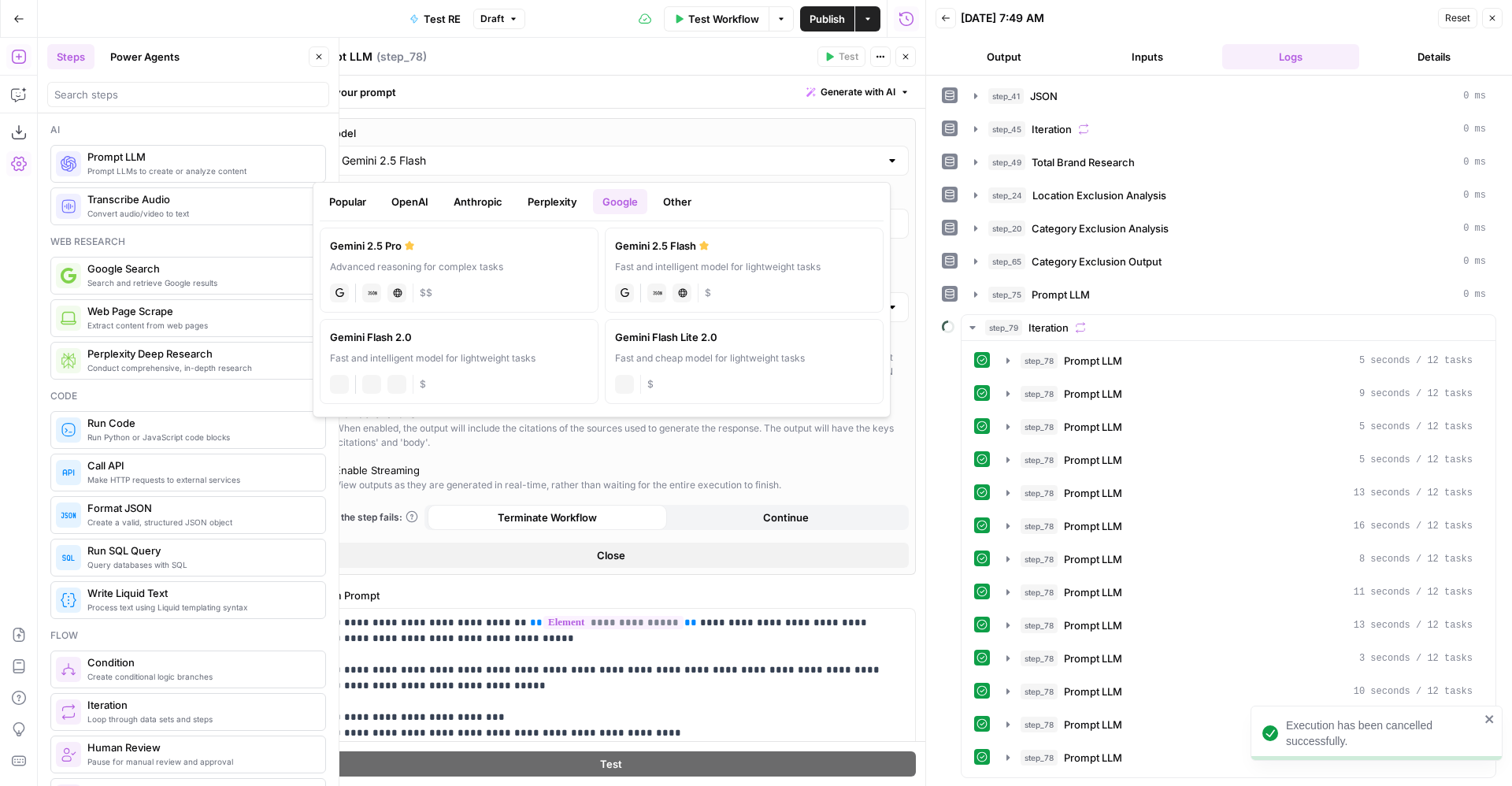
click at [527, 246] on div "Gemini 2.5 Pro" at bounding box center [459, 245] width 259 height 16
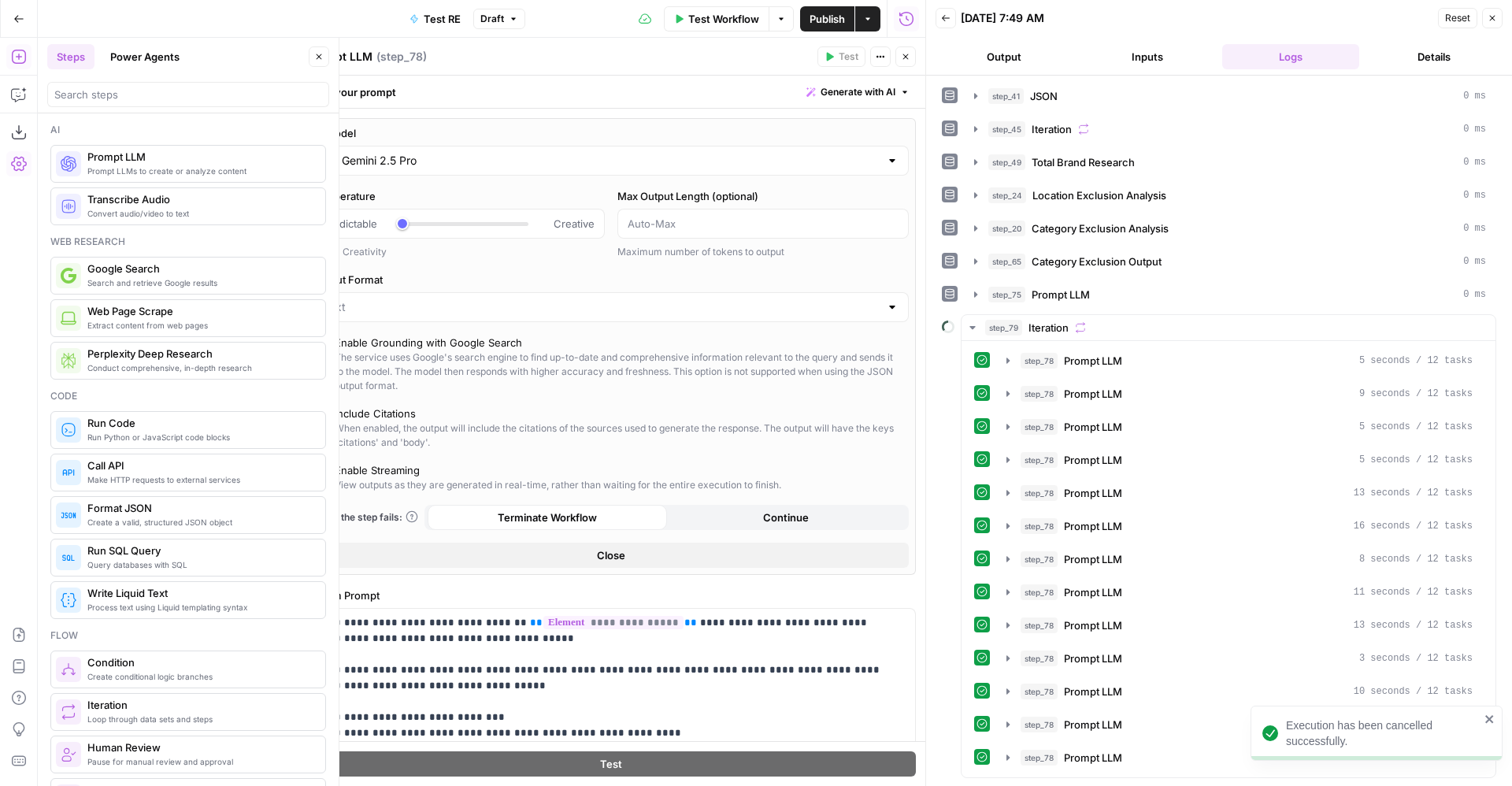
type input "Gemini 2.5 Pro"
click at [910, 55] on button "Close" at bounding box center [906, 56] width 21 height 21
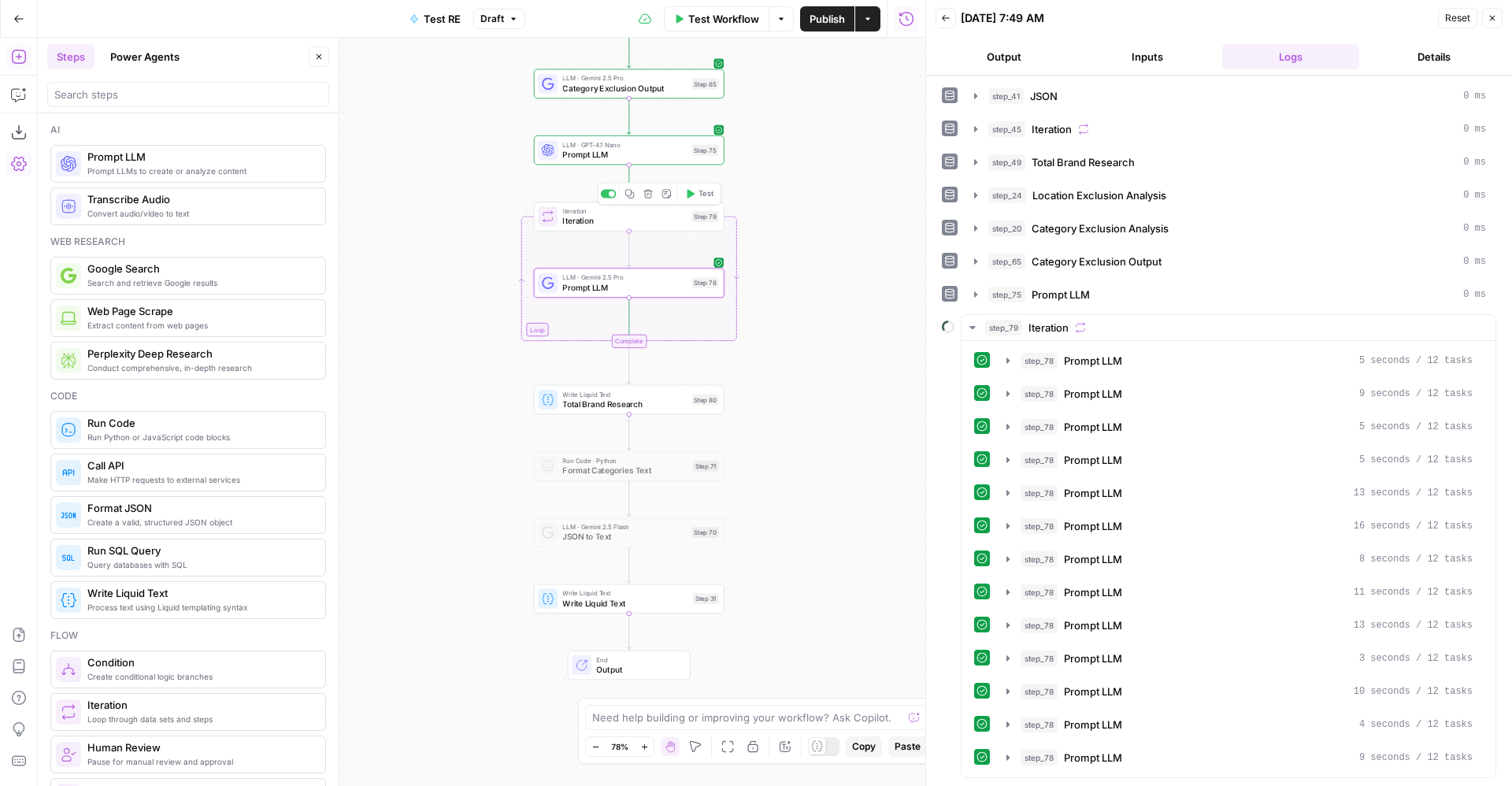
click at [668, 210] on span "Iteration" at bounding box center [624, 211] width 124 height 9
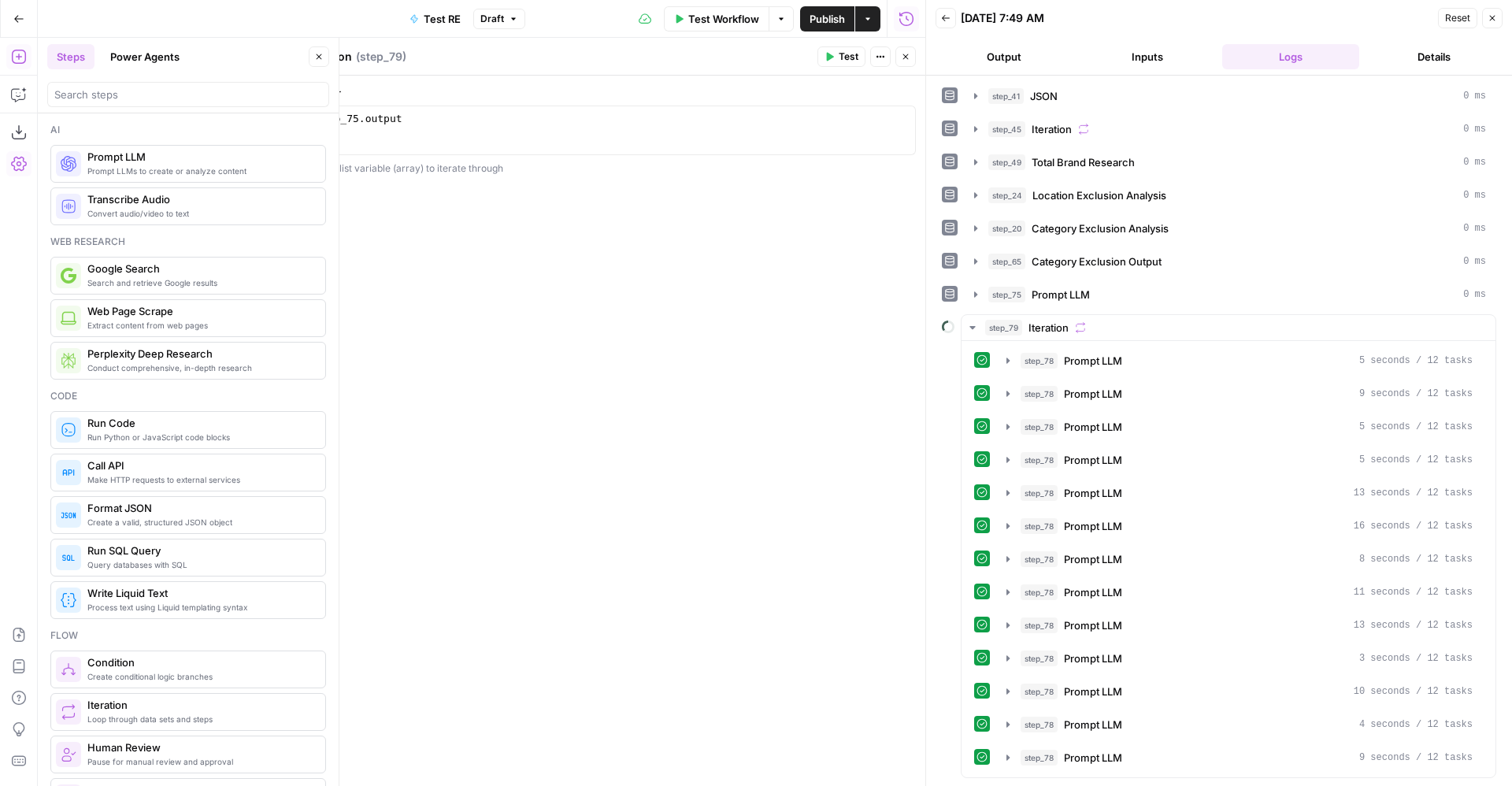
click at [857, 56] on span "Test" at bounding box center [848, 56] width 20 height 14
